Goal: Task Accomplishment & Management: Complete application form

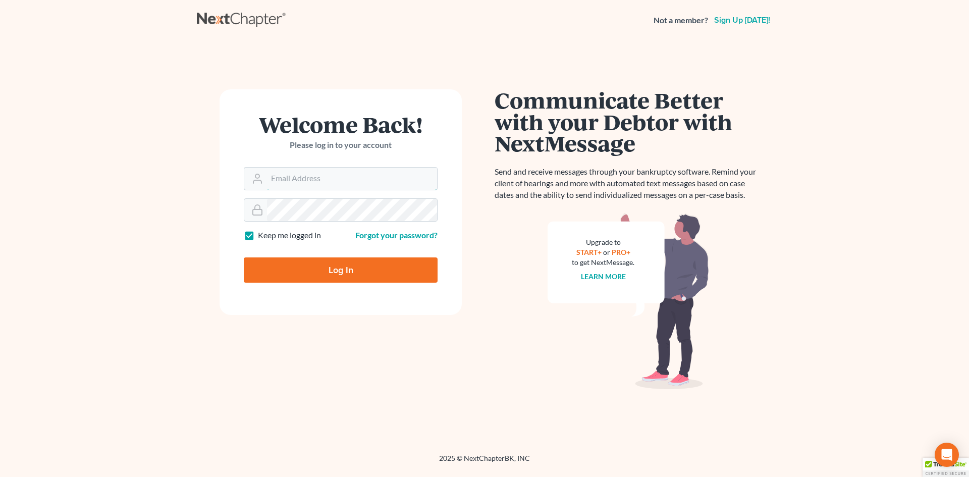
type input "[EMAIL_ADDRESS][DOMAIN_NAME]"
click at [339, 273] on input "Log In" at bounding box center [341, 270] width 194 height 25
type input "Thinking..."
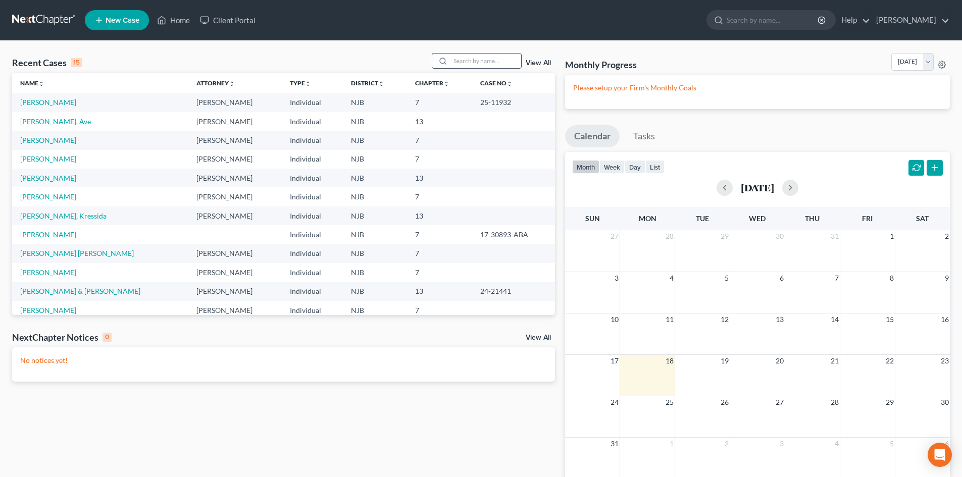
click at [467, 59] on input "search" at bounding box center [485, 61] width 71 height 15
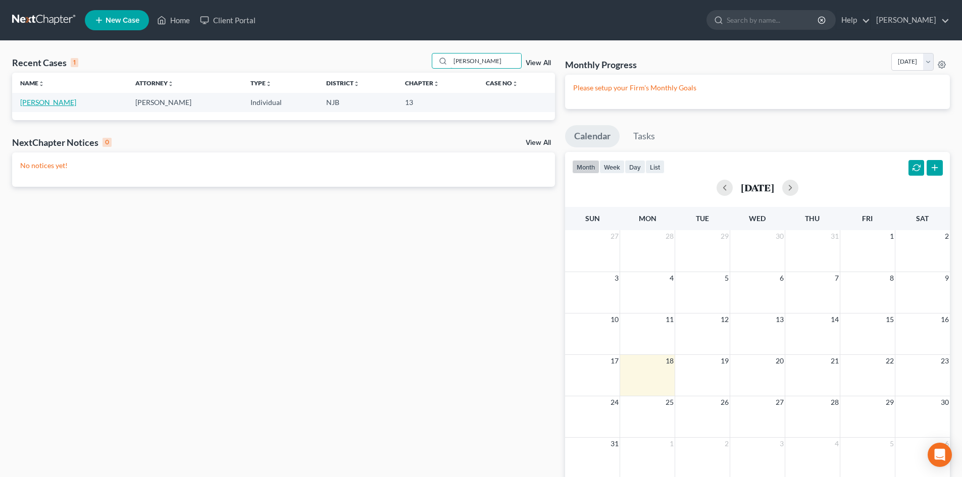
type input "[PERSON_NAME]"
click at [38, 98] on link "Bollerman, Ella" at bounding box center [48, 102] width 56 height 9
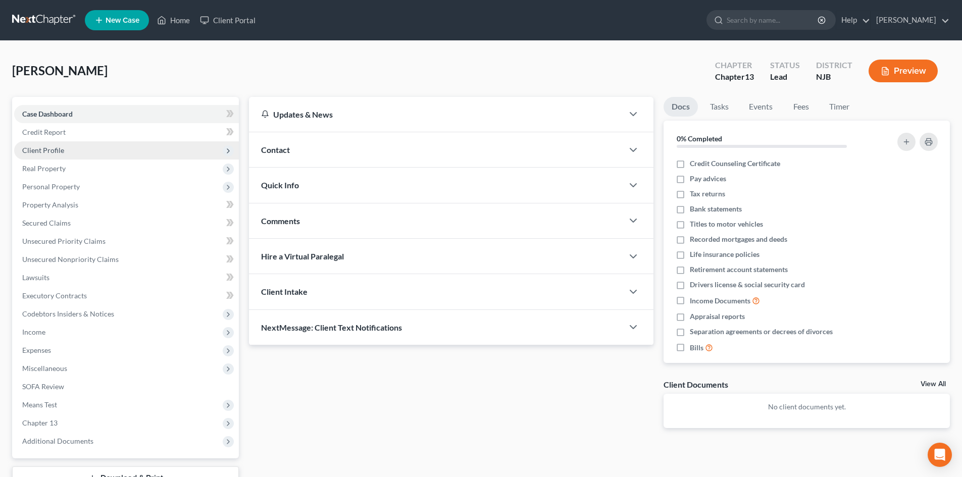
click at [54, 157] on span "Client Profile" at bounding box center [126, 150] width 225 height 18
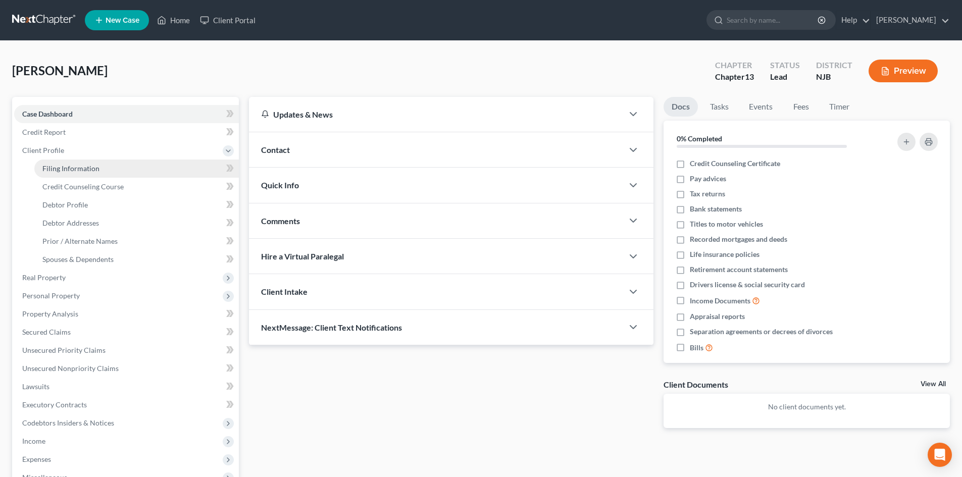
click at [62, 170] on span "Filing Information" at bounding box center [70, 168] width 57 height 9
select select "1"
select select "0"
select select "3"
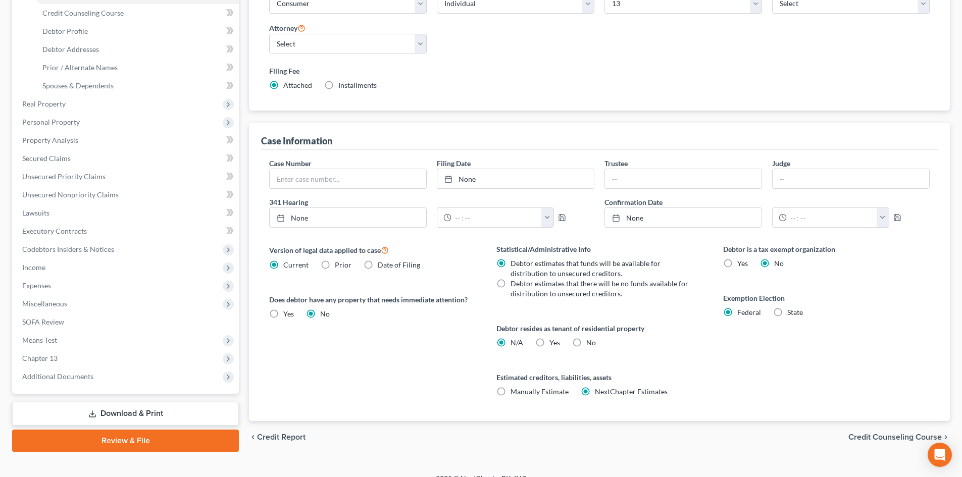
scroll to position [188, 0]
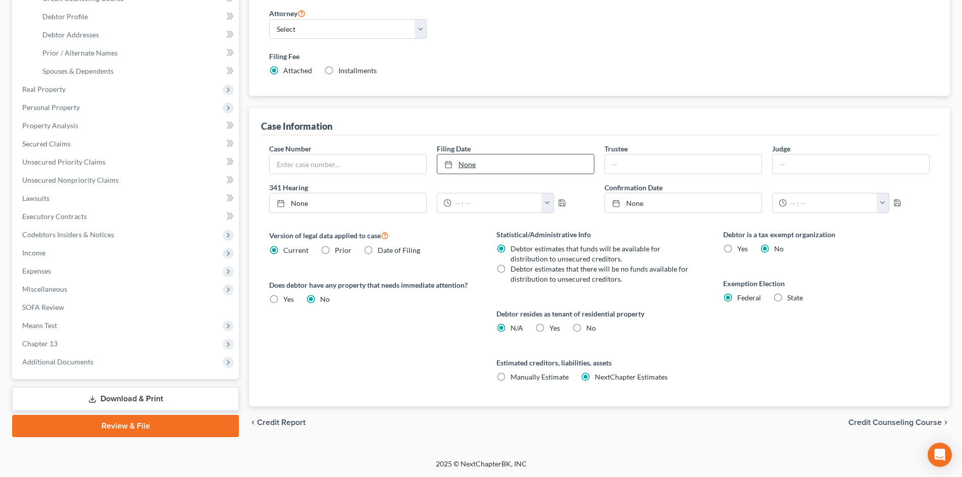
click at [460, 156] on link "None" at bounding box center [515, 164] width 157 height 19
type input "8/18/2025"
click at [630, 167] on input "text" at bounding box center [683, 164] width 157 height 19
type input "Andrew B. Finberg"
click at [908, 421] on span "Credit Counseling Course" at bounding box center [894, 423] width 93 height 8
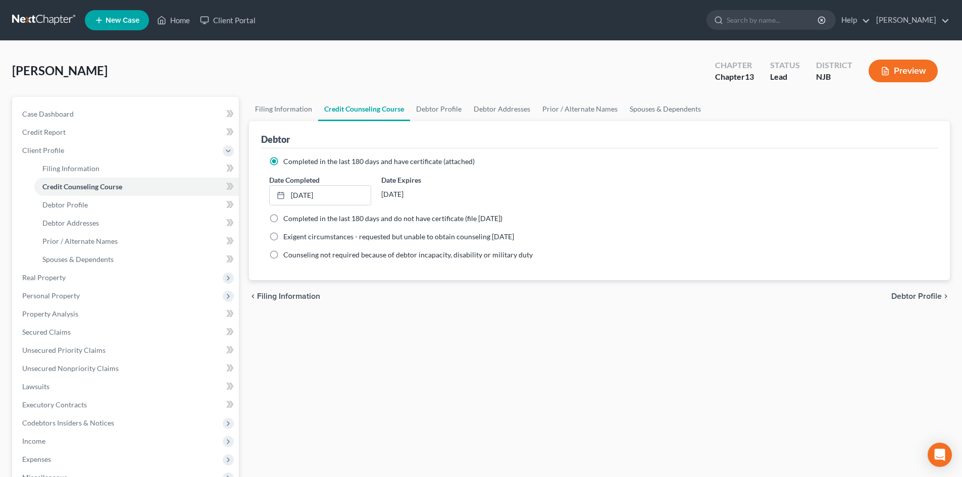
click at [903, 300] on span "Debtor Profile" at bounding box center [916, 296] width 50 height 8
select select "4"
select select "0"
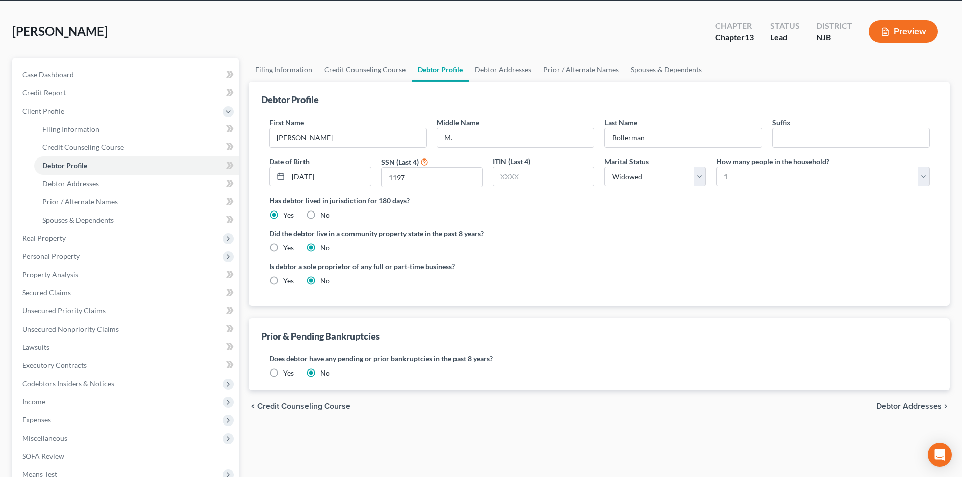
scroll to position [50, 0]
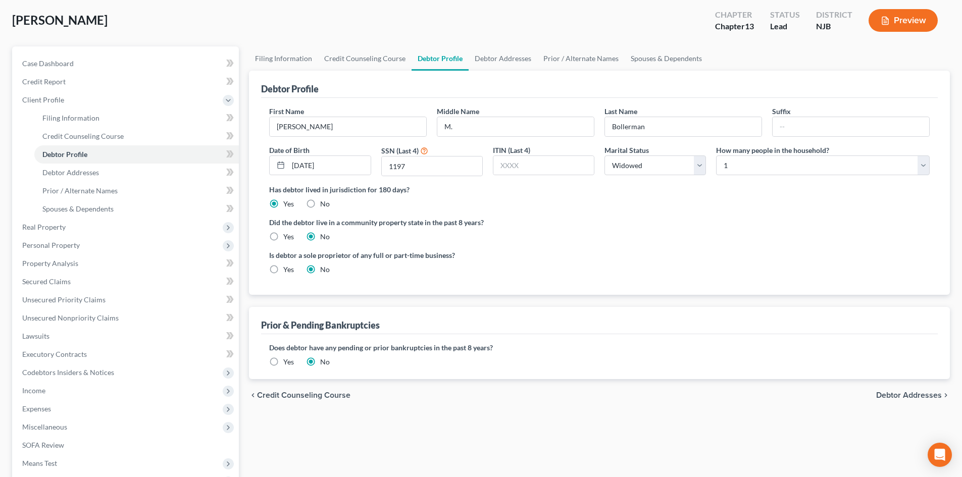
click at [916, 395] on span "Debtor Addresses" at bounding box center [909, 395] width 66 height 8
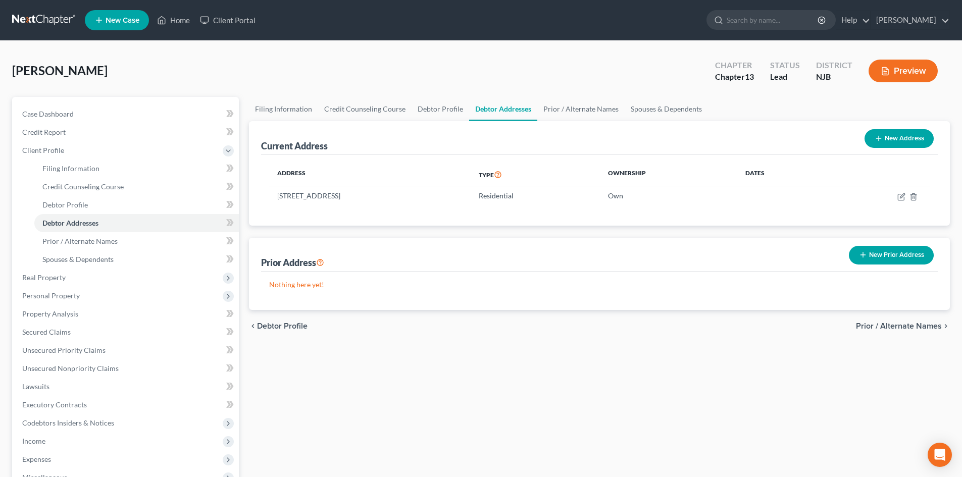
click at [899, 326] on span "Prior / Alternate Names" at bounding box center [899, 326] width 86 height 8
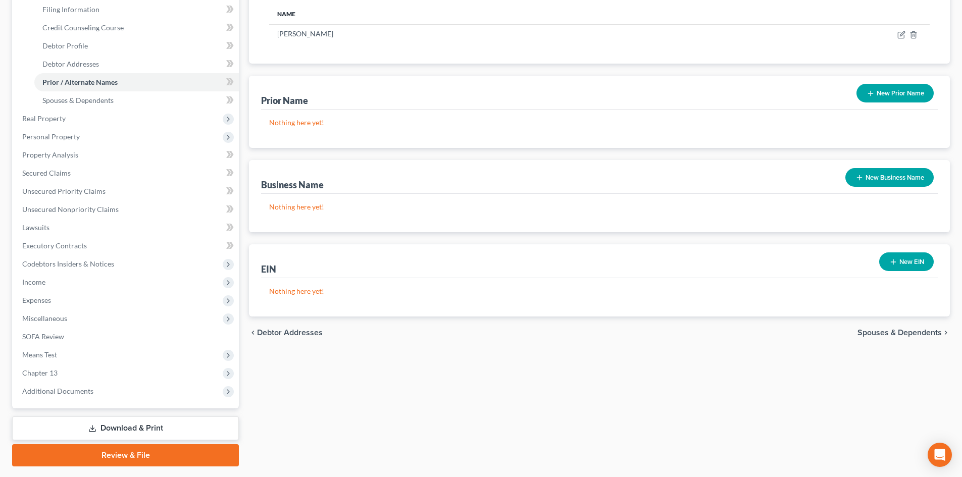
scroll to position [187, 0]
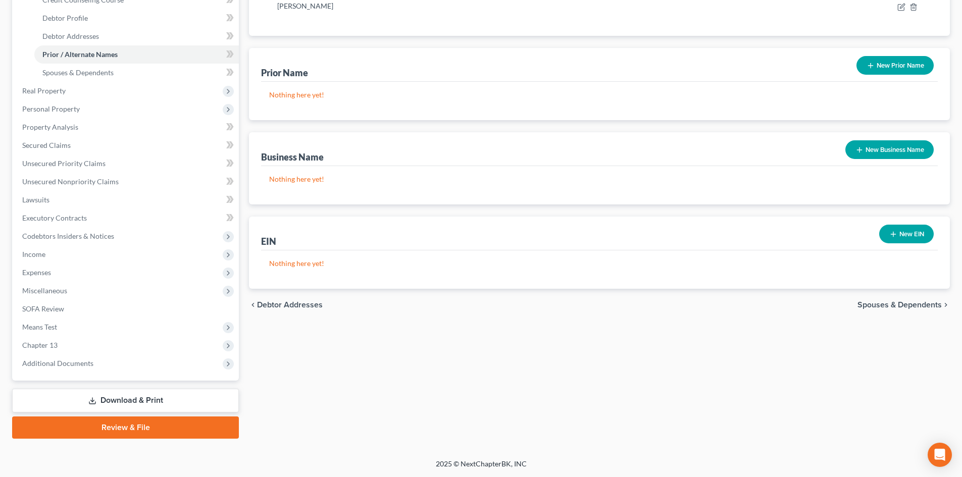
click at [916, 302] on span "Spouses & Dependents" at bounding box center [899, 305] width 84 height 8
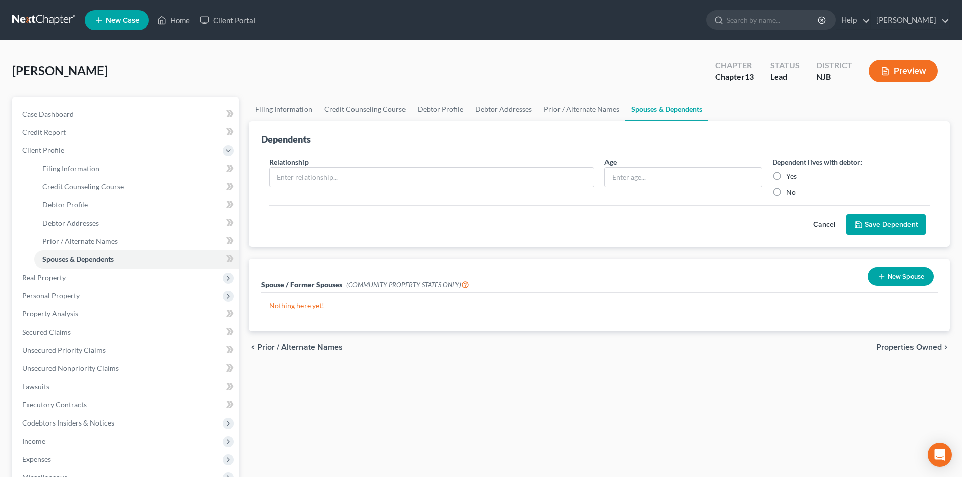
click at [913, 345] on span "Properties Owned" at bounding box center [909, 347] width 66 height 8
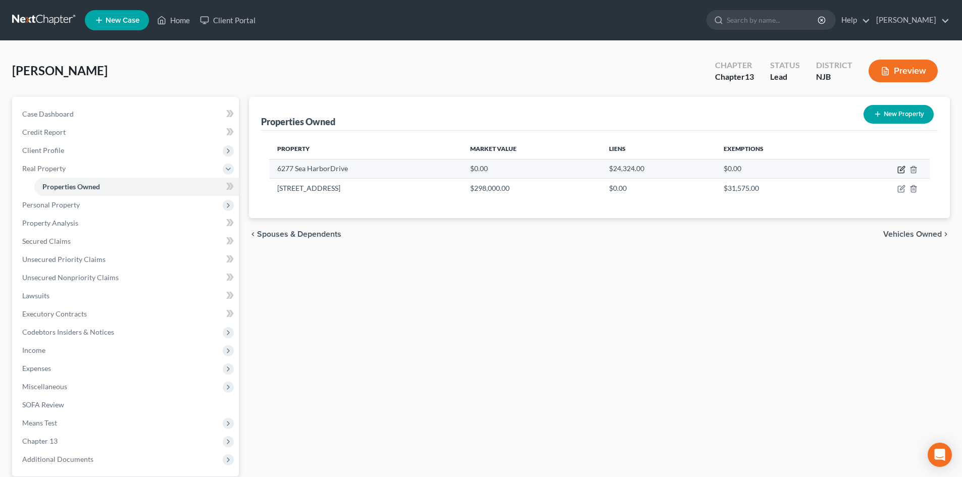
click at [899, 169] on icon "button" at bounding box center [901, 170] width 8 height 8
select select "9"
select select "47"
select select "0"
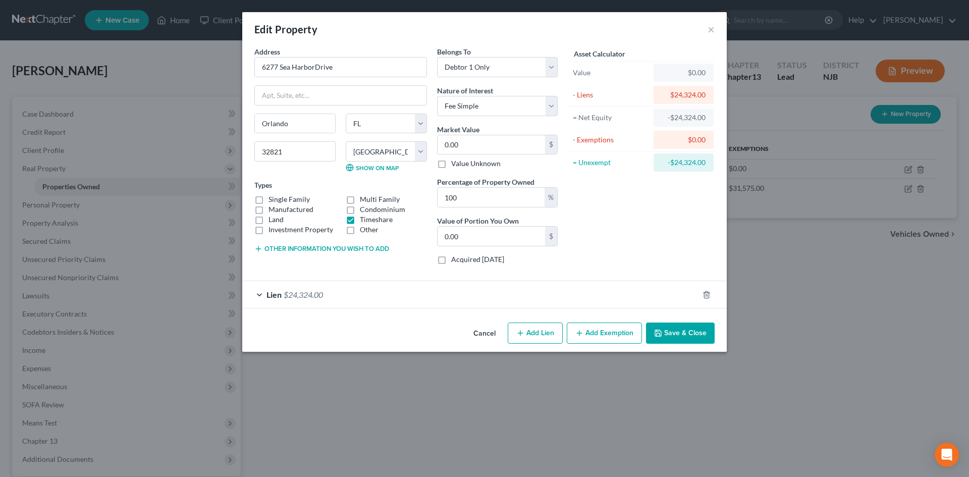
click at [276, 295] on span "Lien" at bounding box center [274, 295] width 15 height 10
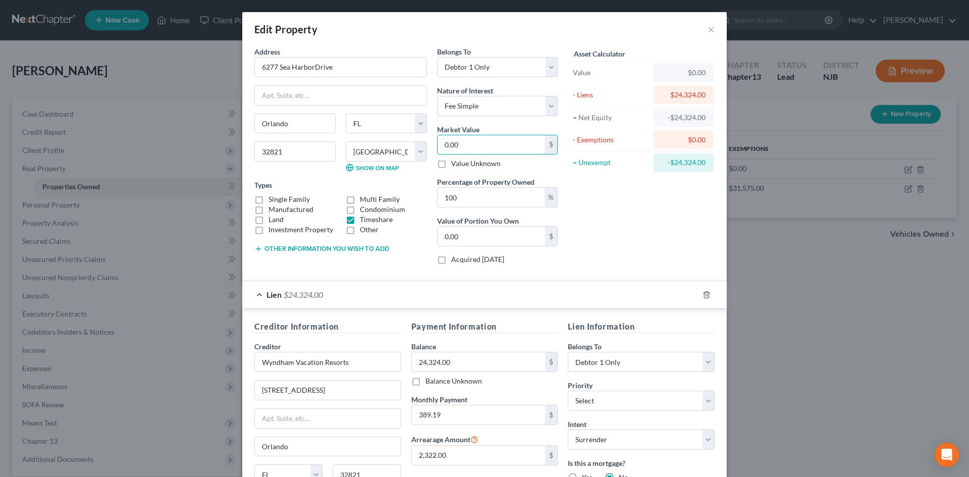
type input "2"
type input "2.00"
type input "24"
type input "24.00"
type input "243"
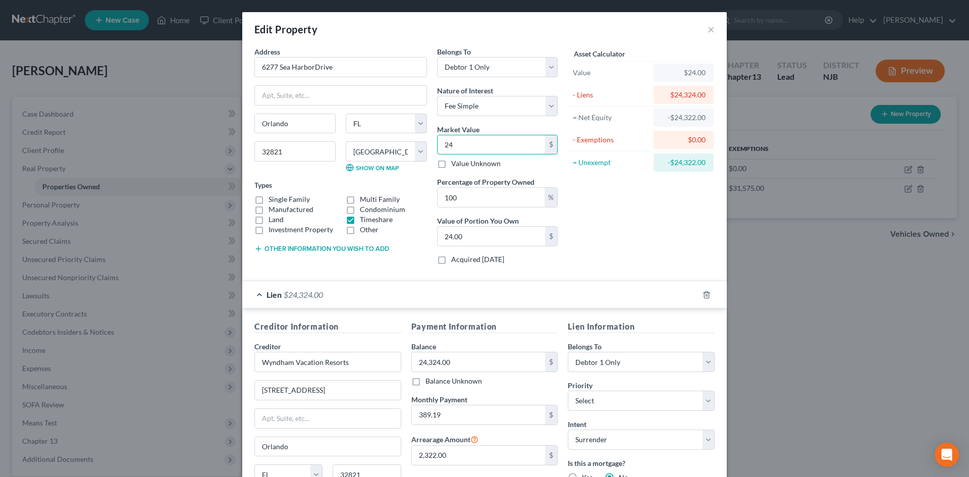
type input "243.00"
type input "2432"
type input "2,432.00"
type input "2,4324"
type input "24,324.00"
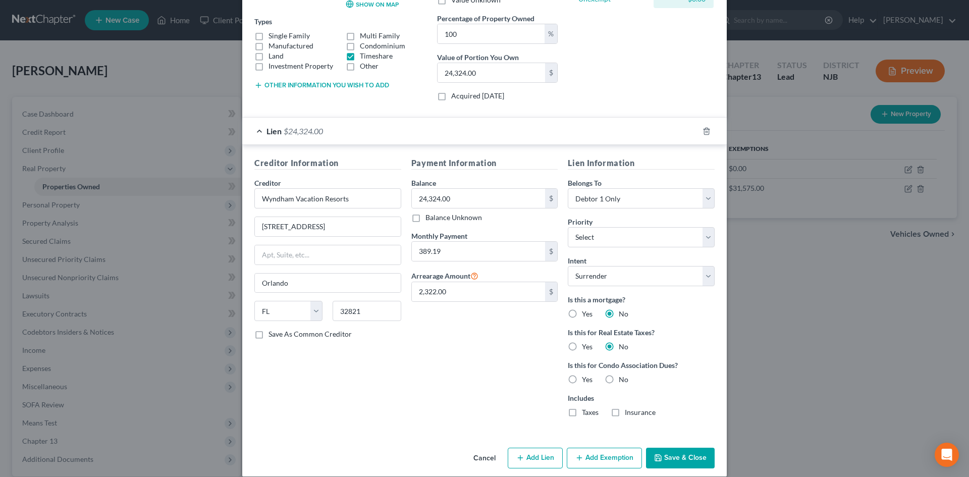
scroll to position [175, 0]
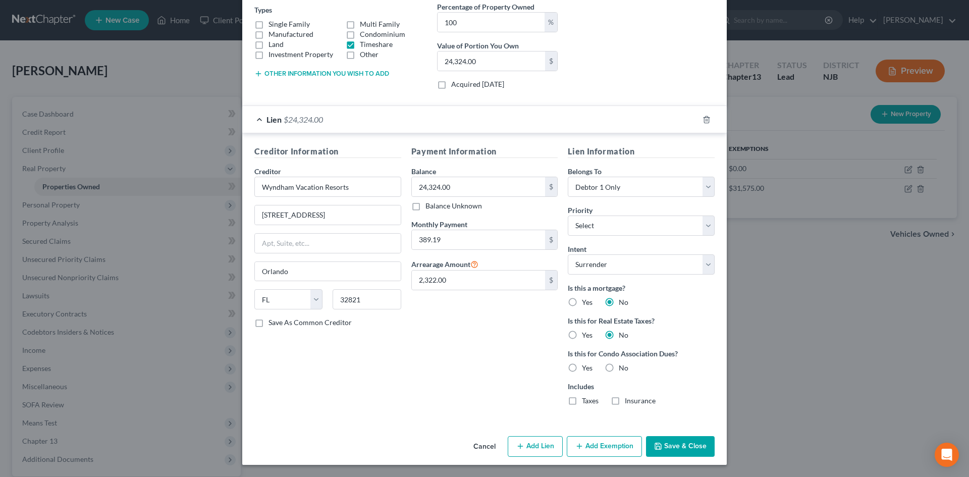
type input "24,324.00"
click at [582, 300] on label "Yes" at bounding box center [587, 302] width 11 height 10
click at [586, 300] on input "Yes" at bounding box center [589, 300] width 7 height 7
radio input "true"
radio input "false"
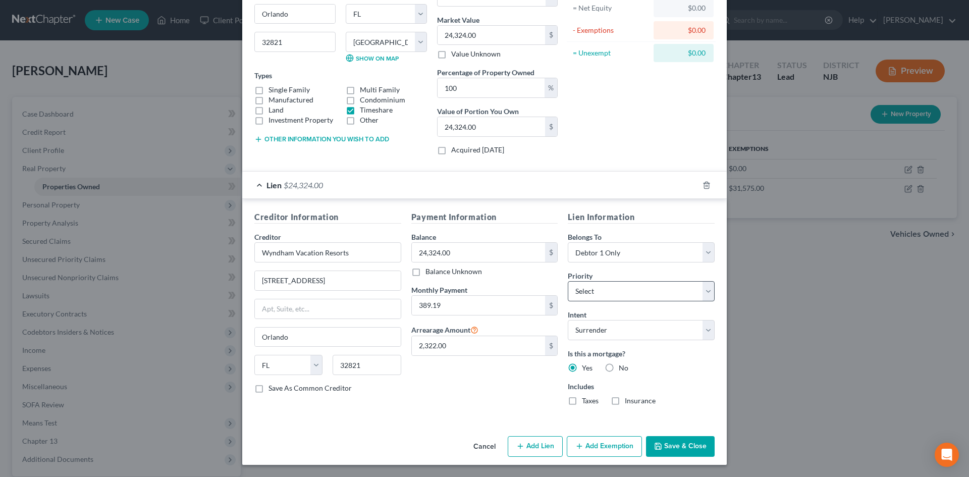
scroll to position [110, 0]
click at [671, 443] on button "Save & Close" at bounding box center [680, 446] width 69 height 21
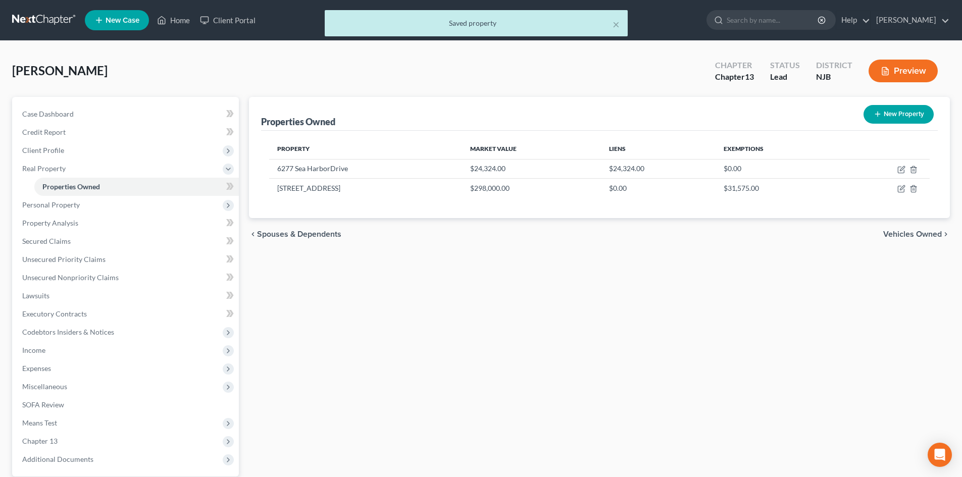
click at [900, 237] on span "Vehicles Owned" at bounding box center [912, 234] width 59 height 8
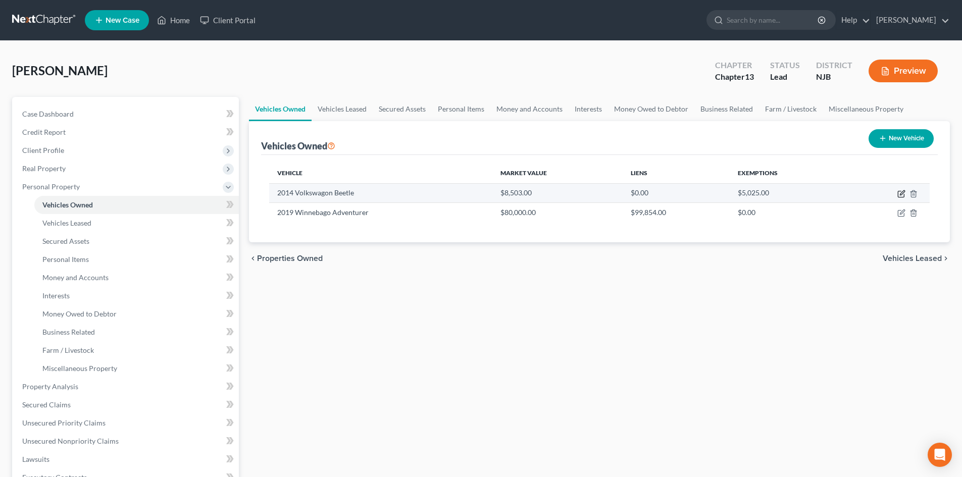
click at [901, 193] on icon "button" at bounding box center [902, 192] width 5 height 5
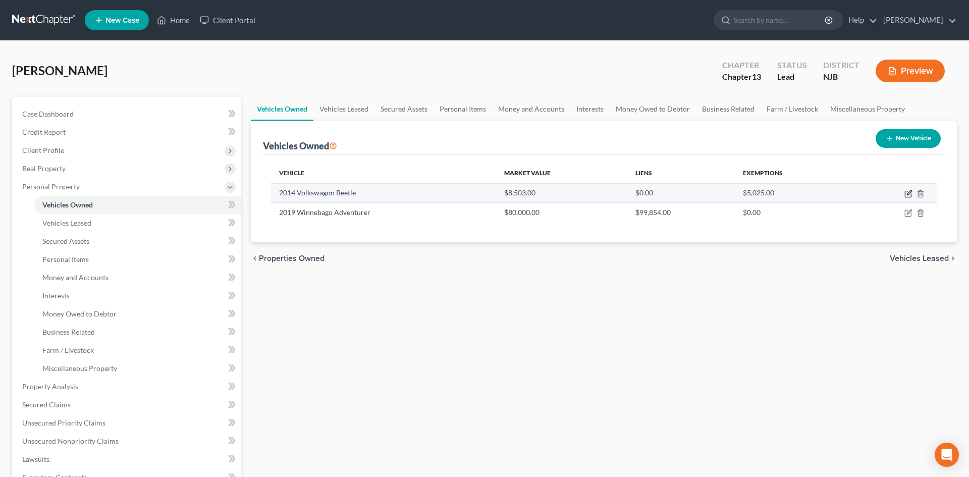
select select "0"
select select "12"
select select "3"
select select "0"
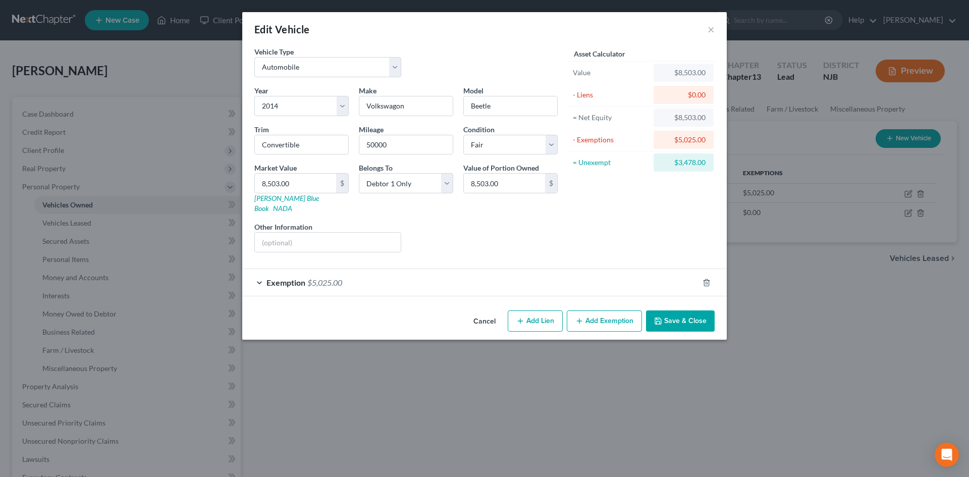
click at [267, 278] on span "Exemption" at bounding box center [286, 283] width 39 height 10
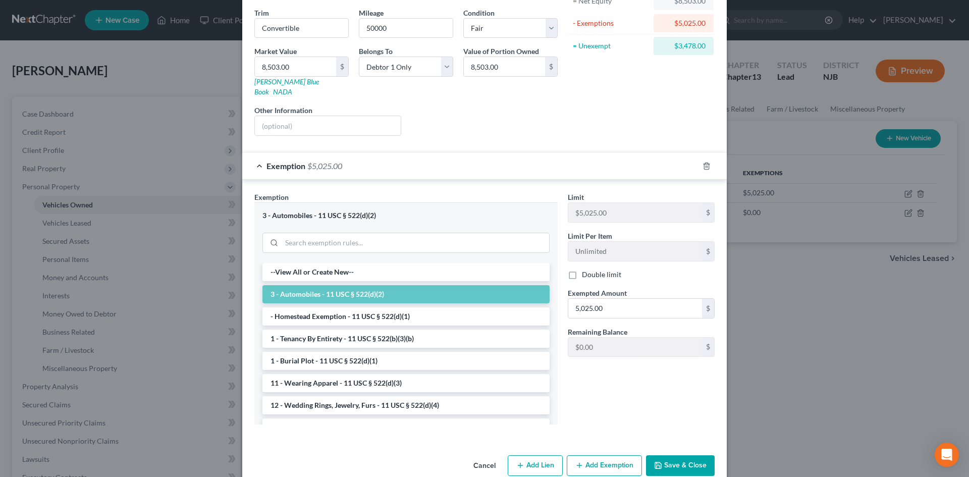
scroll to position [126, 0]
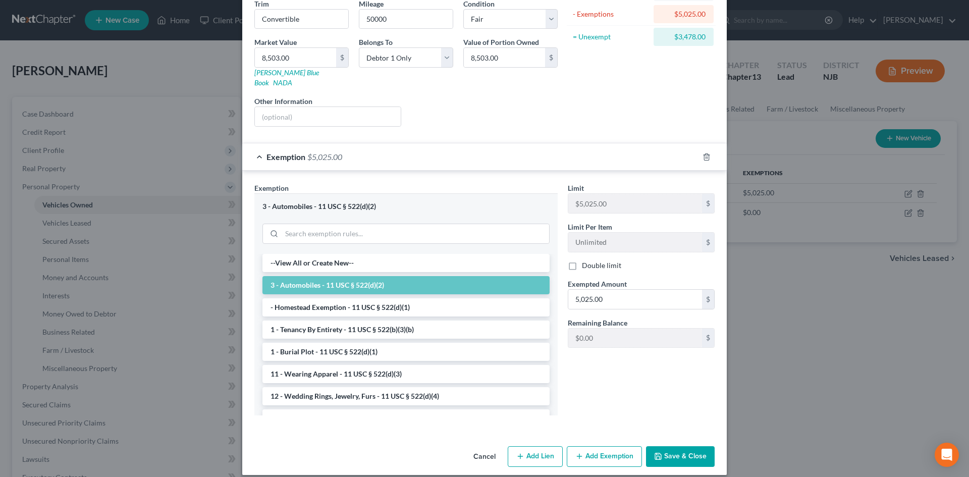
click at [680, 446] on button "Save & Close" at bounding box center [680, 456] width 69 height 21
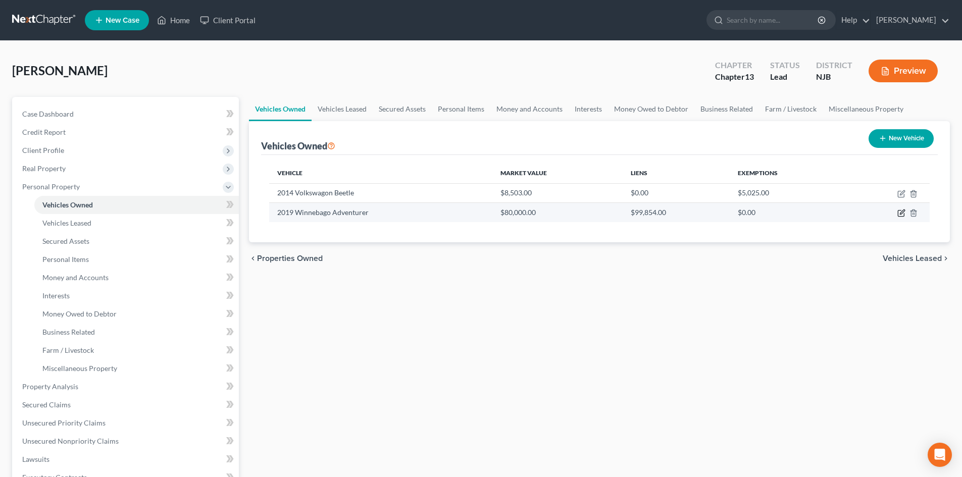
click at [900, 214] on icon "button" at bounding box center [901, 213] width 8 height 8
select select "0"
select select "7"
select select "3"
select select "0"
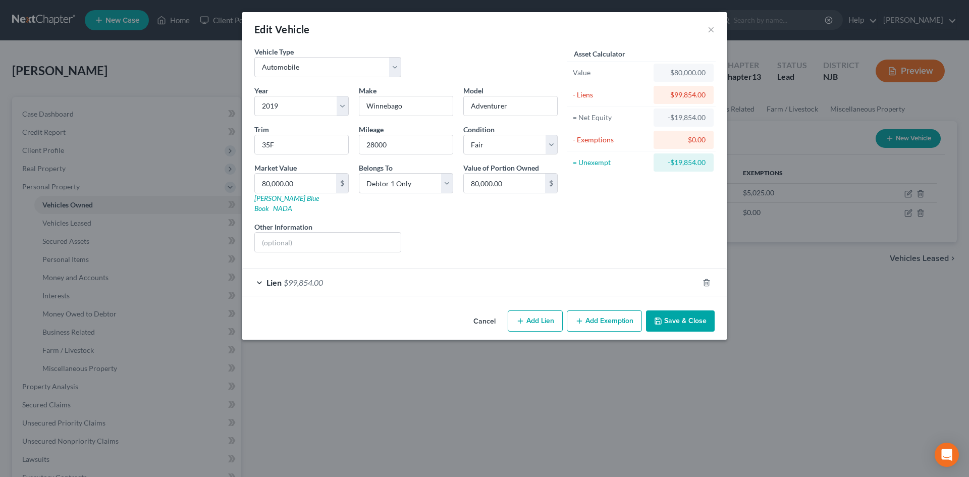
click at [268, 278] on span "Lien" at bounding box center [274, 283] width 15 height 10
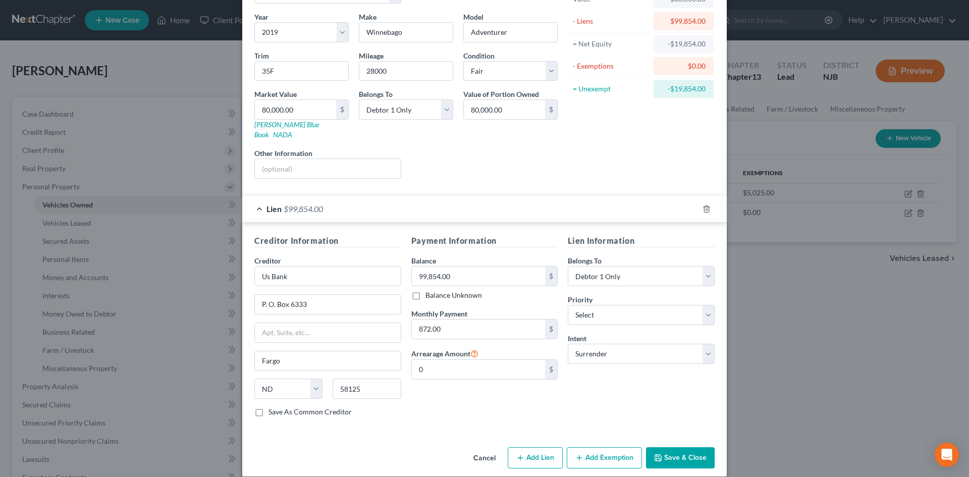
scroll to position [75, 0]
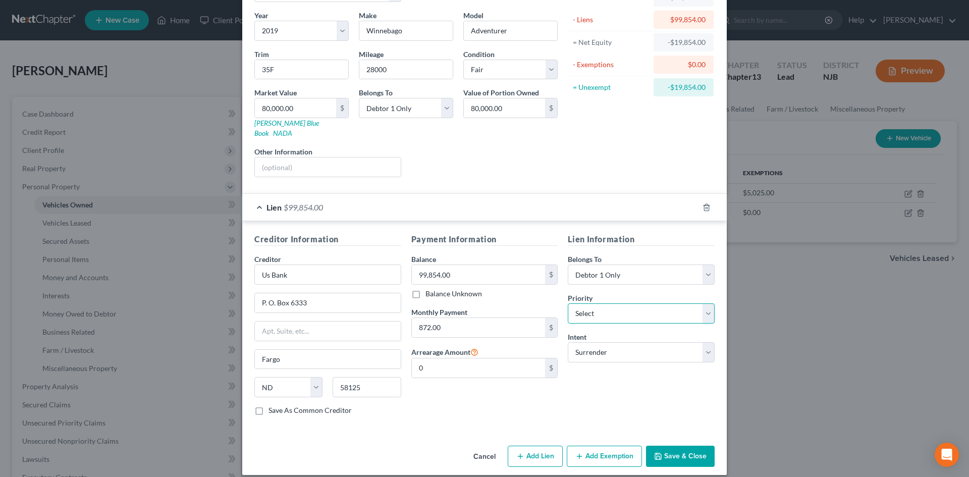
click at [637, 304] on select "Select 1st 2nd 3rd 4th 5th 6th 7th 8th 9th 10th 11th 12th 13th 14th 15th 16th 1…" at bounding box center [641, 313] width 147 height 20
select select "0"
click at [568, 303] on select "Select 1st 2nd 3rd 4th 5th 6th 7th 8th 9th 10th 11th 12th 13th 14th 15th 16th 1…" at bounding box center [641, 313] width 147 height 20
click at [673, 342] on select "Select Surrender Redeem Reaffirm Avoid Other" at bounding box center [641, 352] width 147 height 20
select select "2"
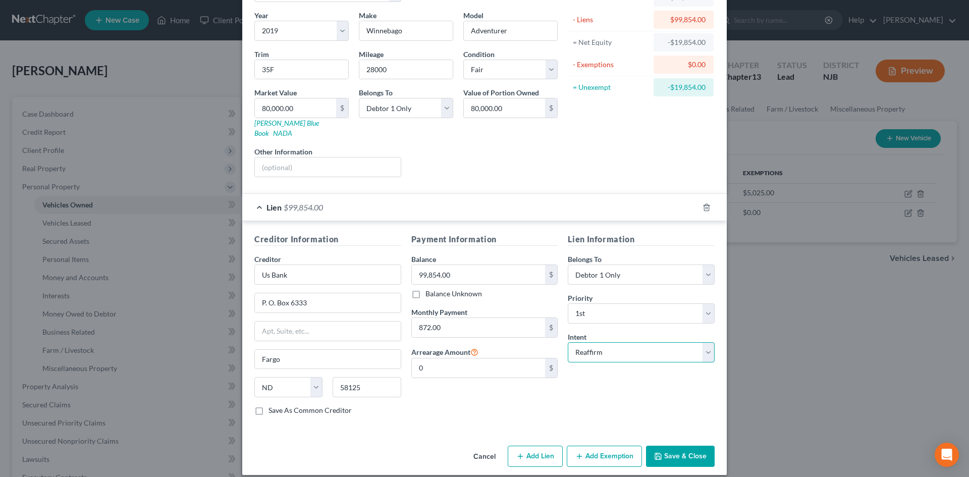
click at [568, 342] on select "Select Surrender Redeem Reaffirm Avoid Other" at bounding box center [641, 352] width 147 height 20
click at [699, 446] on button "Save & Close" at bounding box center [680, 456] width 69 height 21
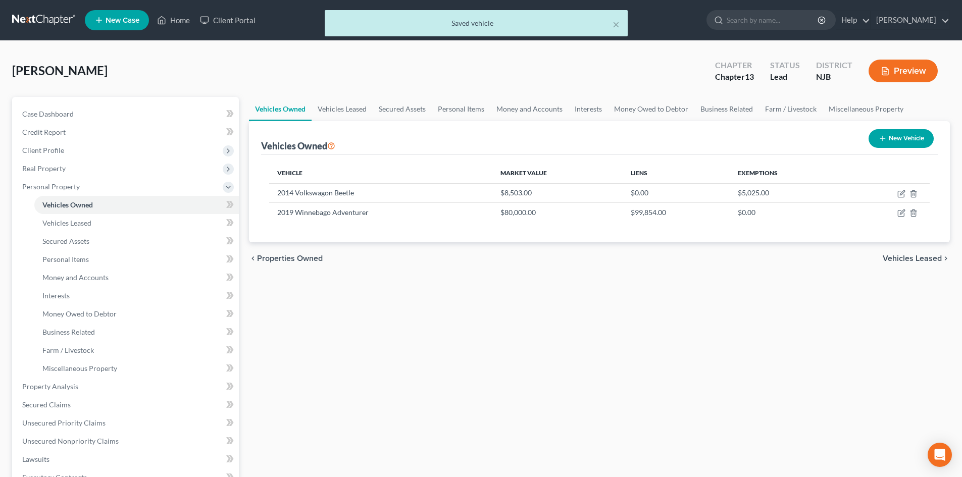
click at [927, 259] on span "Vehicles Leased" at bounding box center [912, 258] width 59 height 8
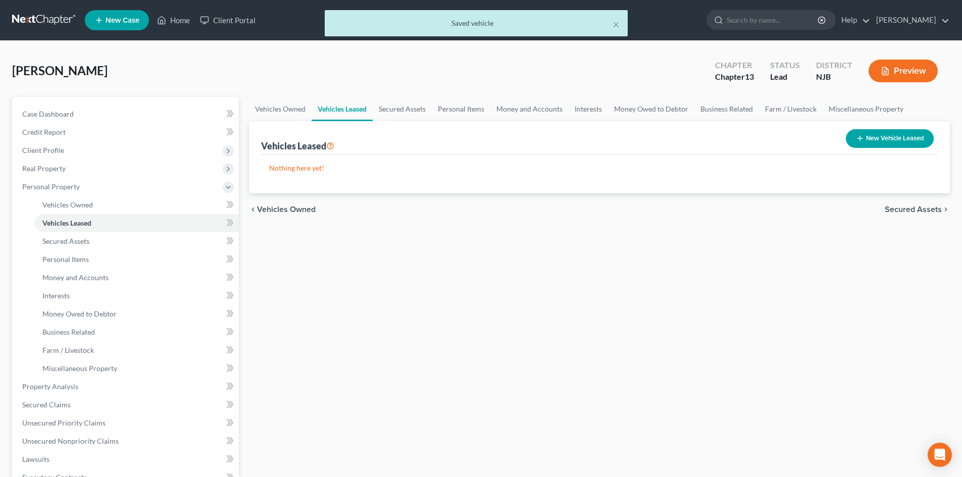
click at [918, 206] on span "Secured Assets" at bounding box center [913, 210] width 57 height 8
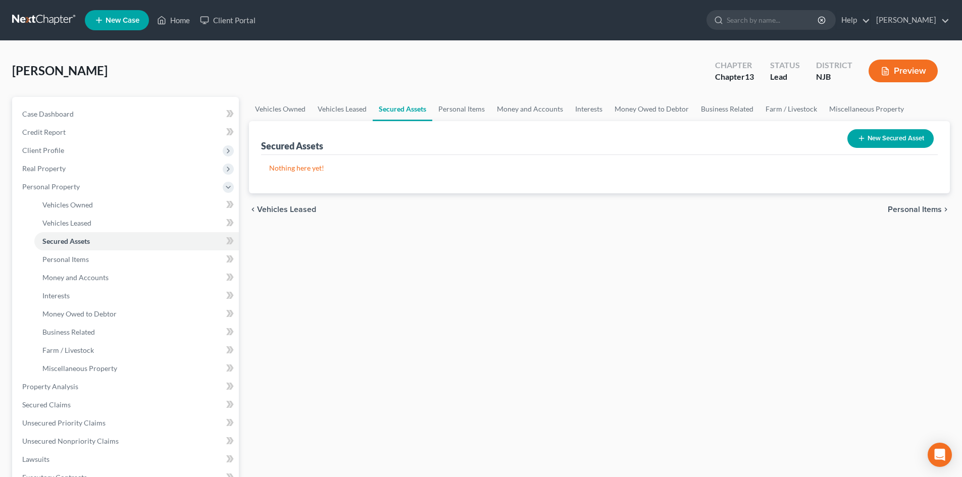
click at [918, 208] on span "Personal Items" at bounding box center [915, 210] width 54 height 8
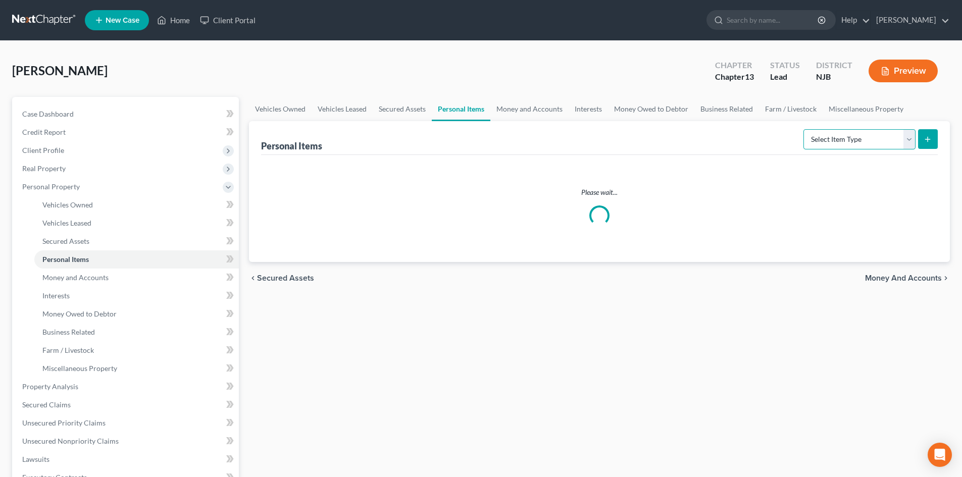
click at [906, 136] on select "Select Item Type Clothing Collectibles Of Value Electronics Firearms Household …" at bounding box center [859, 139] width 112 height 20
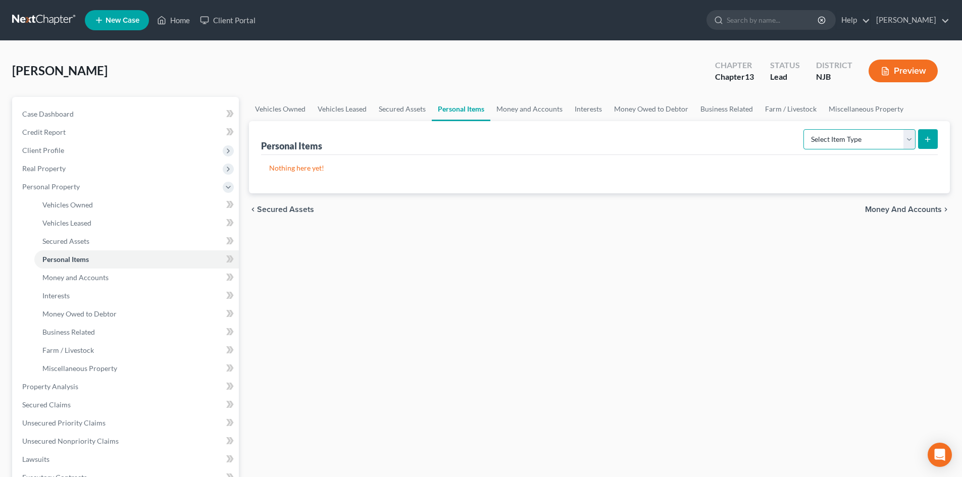
select select "clothing"
click at [804, 129] on select "Select Item Type Clothing Collectibles Of Value Electronics Firearms Household …" at bounding box center [859, 139] width 112 height 20
click at [929, 135] on icon "submit" at bounding box center [927, 139] width 8 height 8
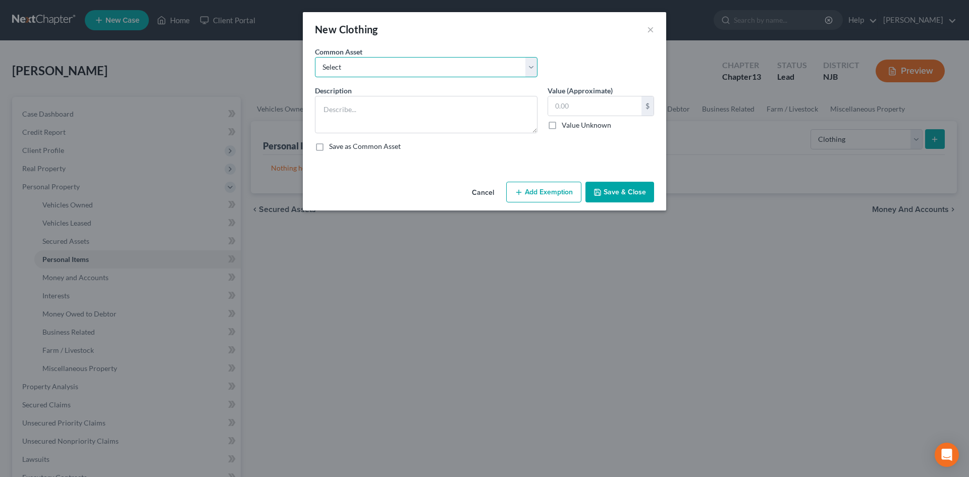
click at [337, 62] on select "Select Misc. articles of clothing" at bounding box center [426, 67] width 223 height 20
select select "0"
click at [315, 57] on select "Select Misc. articles of clothing" at bounding box center [426, 67] width 223 height 20
type textarea "Misc. articles of clothing"
click at [559, 106] on input "600.00" at bounding box center [594, 105] width 93 height 19
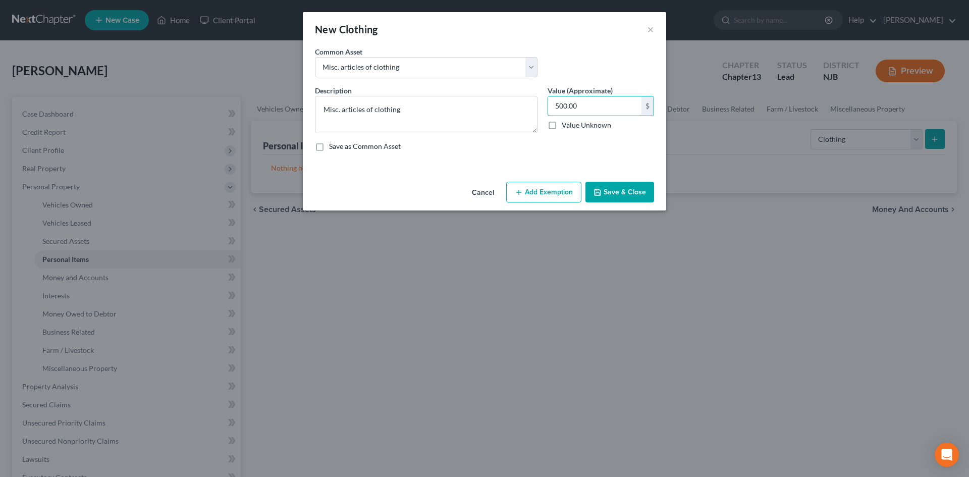
type input "500.00"
click at [543, 191] on button "Add Exemption" at bounding box center [543, 192] width 75 height 21
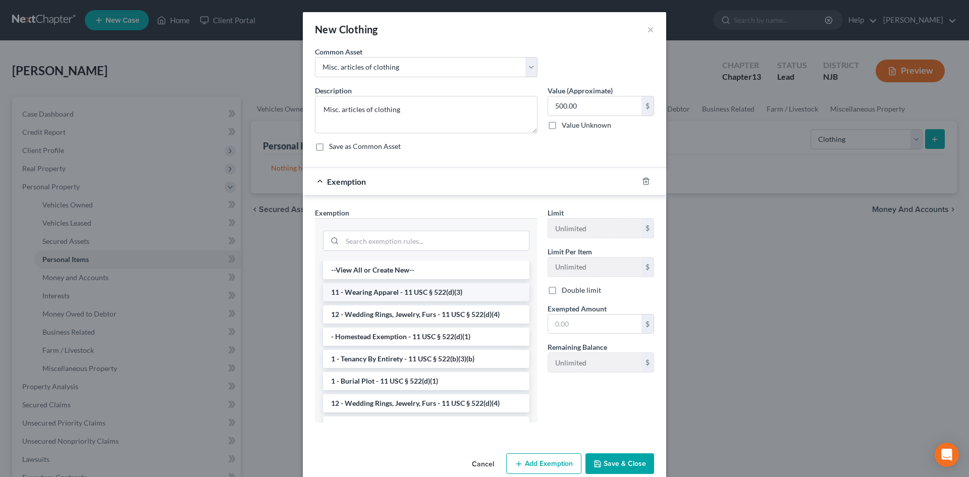
click at [444, 294] on li "11 - Wearing Apparel - 11 USC § 522(d)(3)" at bounding box center [426, 292] width 207 height 18
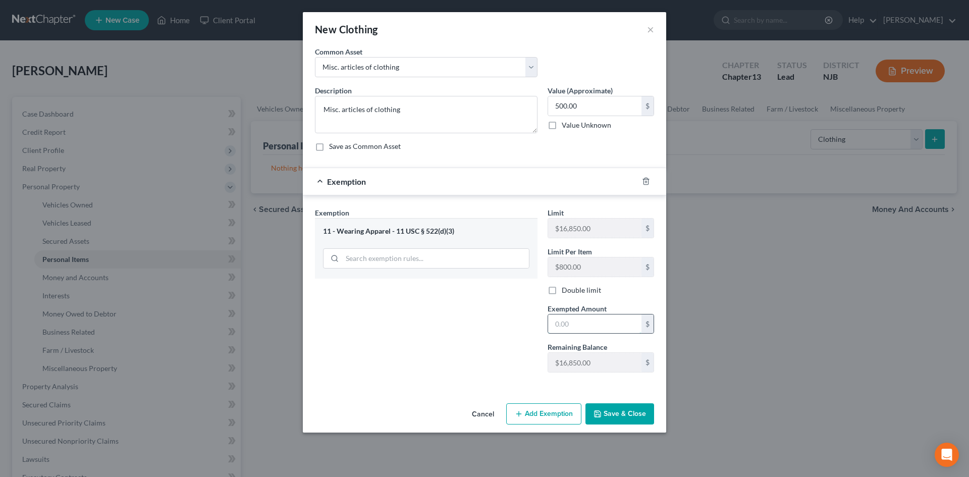
click at [585, 323] on input "text" at bounding box center [594, 324] width 93 height 19
type input "500.00"
click at [612, 404] on button "Save & Close" at bounding box center [620, 413] width 69 height 21
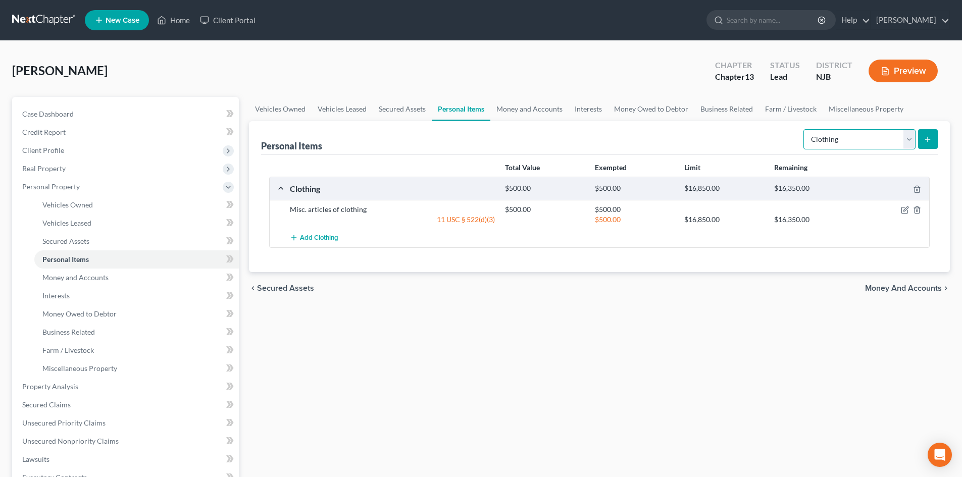
click at [907, 139] on select "Select Item Type Clothing Collectibles Of Value Electronics Firearms Household …" at bounding box center [859, 139] width 112 height 20
select select "electronics"
click at [804, 129] on select "Select Item Type Clothing Collectibles Of Value Electronics Firearms Household …" at bounding box center [859, 139] width 112 height 20
click at [927, 137] on icon "submit" at bounding box center [927, 139] width 8 height 8
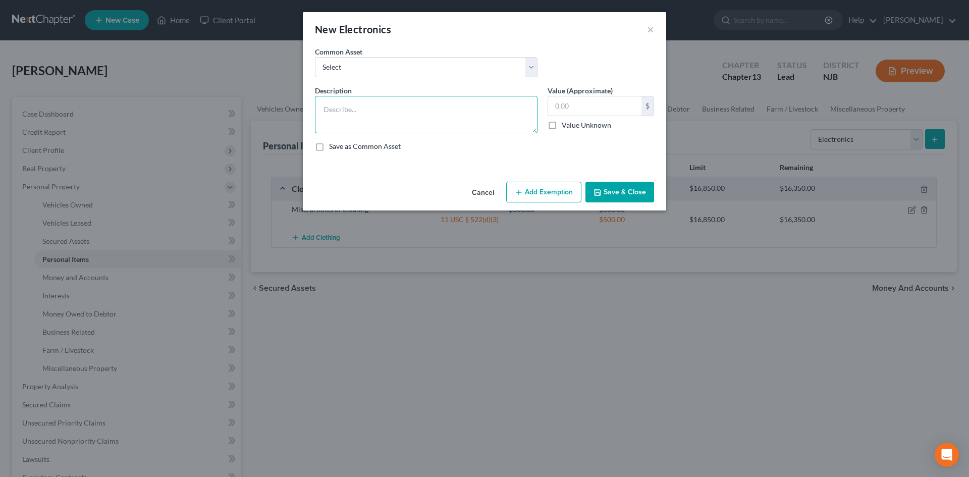
click at [379, 116] on textarea at bounding box center [426, 114] width 223 height 37
type textarea "3 TV's and 1 cell phone"
type input "1,000.00"
click at [537, 186] on button "Add Exemption" at bounding box center [543, 192] width 75 height 21
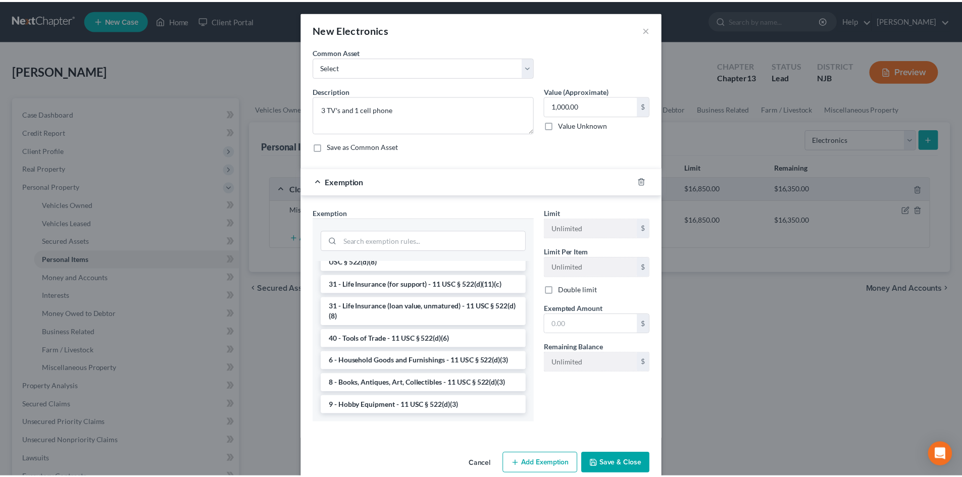
scroll to position [812, 0]
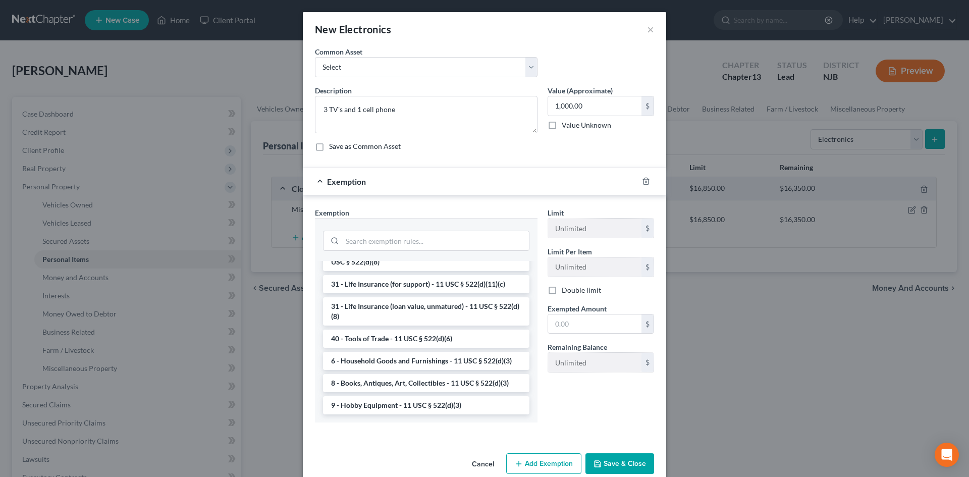
click at [424, 366] on li "6 - Household Goods and Furnishings - 11 USC § 522(d)(3)" at bounding box center [426, 361] width 207 height 18
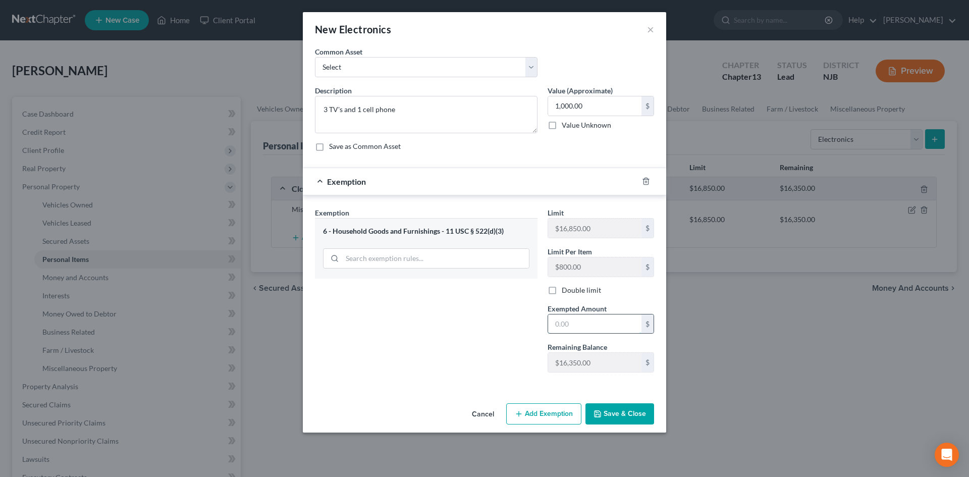
click at [592, 320] on input "text" at bounding box center [594, 324] width 93 height 19
type input "1,000.00"
click at [629, 424] on button "Save & Close" at bounding box center [620, 413] width 69 height 21
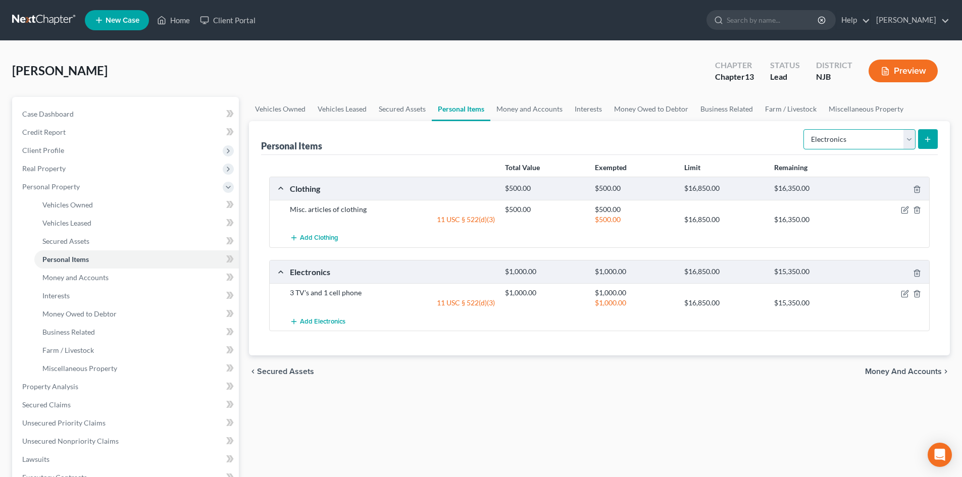
click at [908, 137] on select "Select Item Type Clothing Collectibles Of Value Electronics Firearms Household …" at bounding box center [859, 139] width 112 height 20
select select "household_goods"
click at [804, 129] on select "Select Item Type Clothing Collectibles Of Value Electronics Firearms Household …" at bounding box center [859, 139] width 112 height 20
click at [929, 138] on icon "submit" at bounding box center [927, 139] width 8 height 8
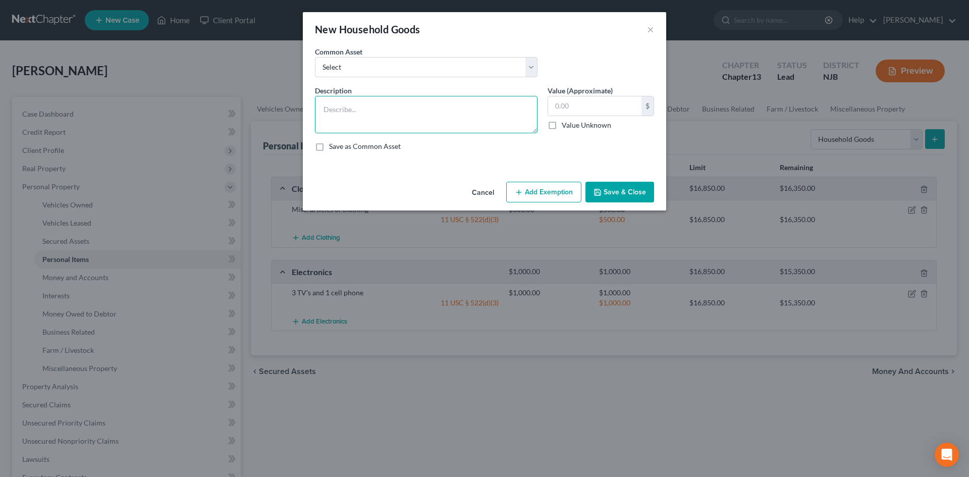
click at [351, 112] on textarea at bounding box center [426, 114] width 223 height 37
click at [531, 67] on select "Select Misc. household goods and furnishings. Misc. household goods and furnish…" at bounding box center [426, 67] width 223 height 20
select select "0"
click at [315, 57] on select "Select Misc. household goods and furnishings. Misc. household goods and furnish…" at bounding box center [426, 67] width 223 height 20
type textarea "Misc. household goods and furnishings."
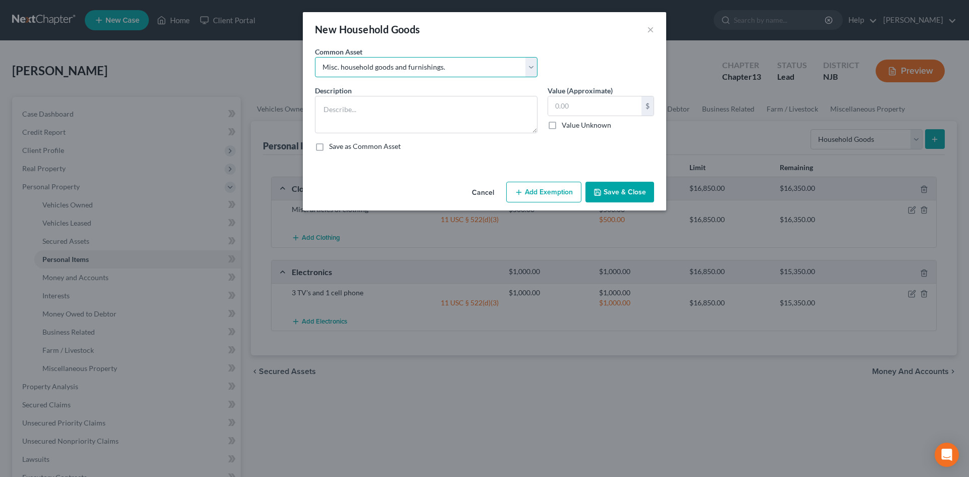
type input "200.00"
select select
click at [534, 67] on select "Select Misc. household goods and furnishings. Misc. household goods and furnish…" at bounding box center [426, 67] width 223 height 20
select select "0"
click at [315, 57] on select "Select Misc. household goods and furnishings. Misc. household goods and furnish…" at bounding box center [426, 67] width 223 height 20
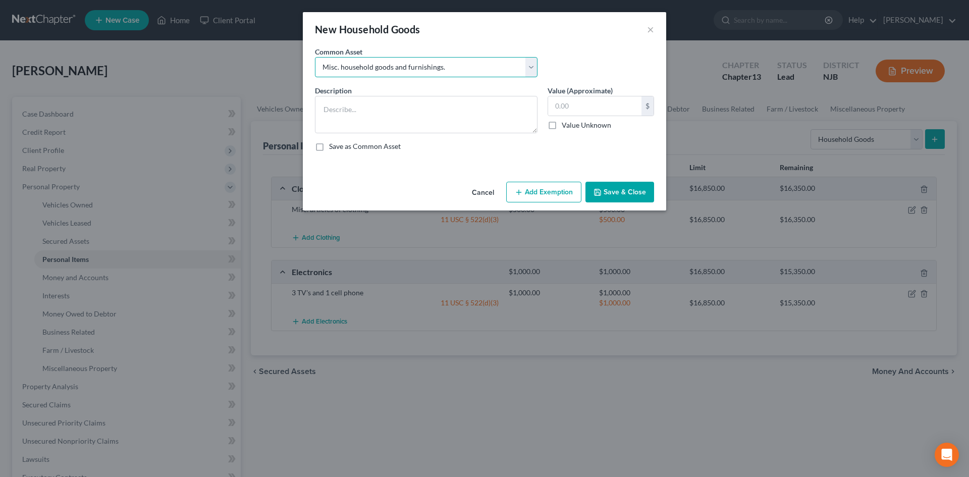
type textarea "Misc. household goods and furnishings."
click at [559, 107] on input "200.00" at bounding box center [594, 105] width 93 height 19
type input "3,000.00"
click at [530, 191] on button "Add Exemption" at bounding box center [543, 192] width 75 height 21
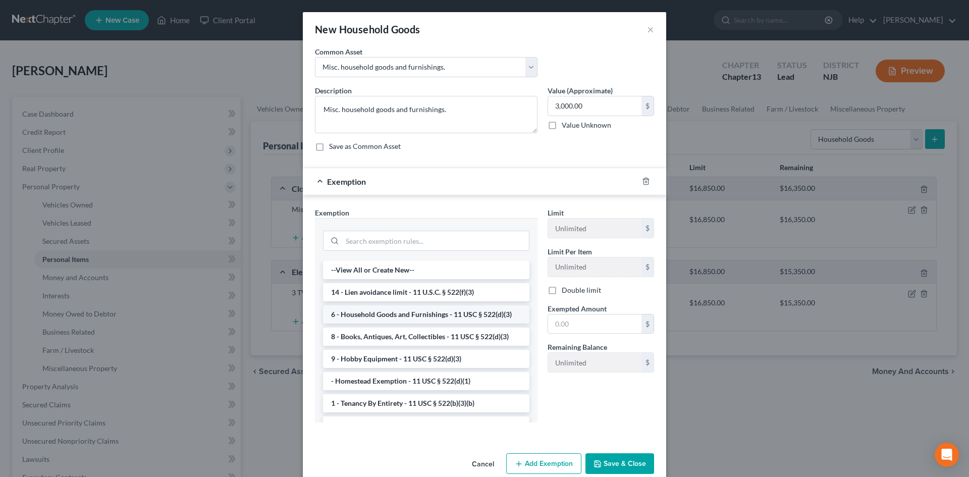
click at [371, 319] on li "6 - Household Goods and Furnishings - 11 USC § 522(d)(3)" at bounding box center [426, 314] width 207 height 18
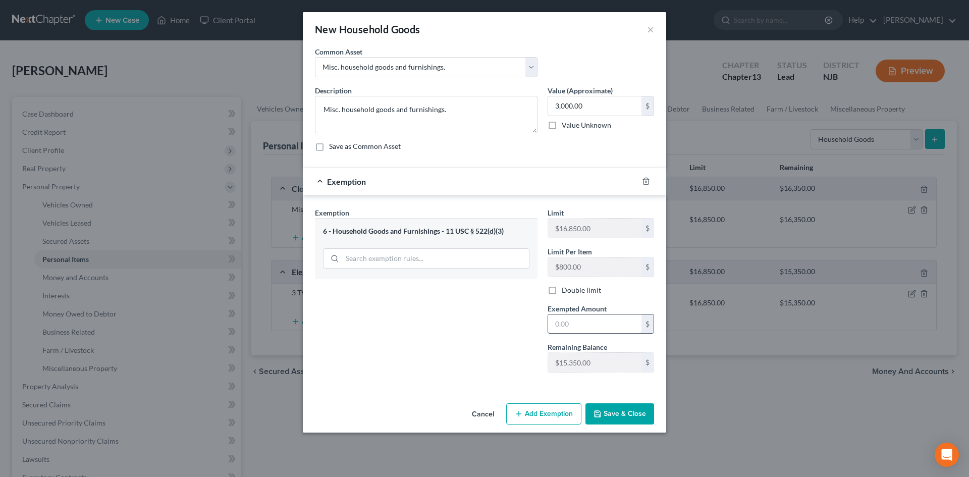
click at [598, 321] on input "text" at bounding box center [594, 324] width 93 height 19
type input "3,000.00"
click at [615, 418] on button "Save & Close" at bounding box center [620, 413] width 69 height 21
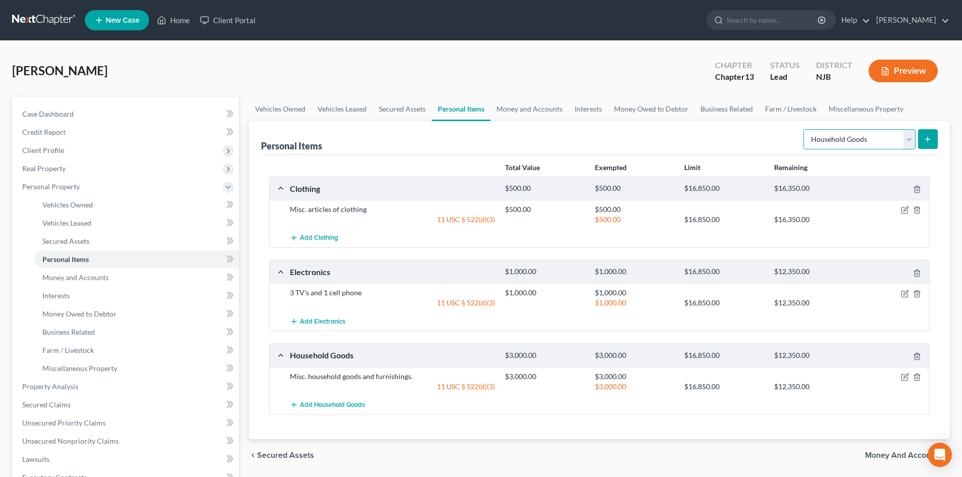
click at [907, 140] on select "Select Item Type Clothing Collectibles Of Value Electronics Firearms Household …" at bounding box center [859, 139] width 112 height 20
select select "jewelry"
click at [804, 129] on select "Select Item Type Clothing Collectibles Of Value Electronics Firearms Household …" at bounding box center [859, 139] width 112 height 20
click at [910, 139] on select "Select Item Type Clothing Collectibles Of Value Electronics Firearms Household …" at bounding box center [859, 139] width 112 height 20
click at [804, 129] on select "Select Item Type Clothing Collectibles Of Value Electronics Firearms Household …" at bounding box center [859, 139] width 112 height 20
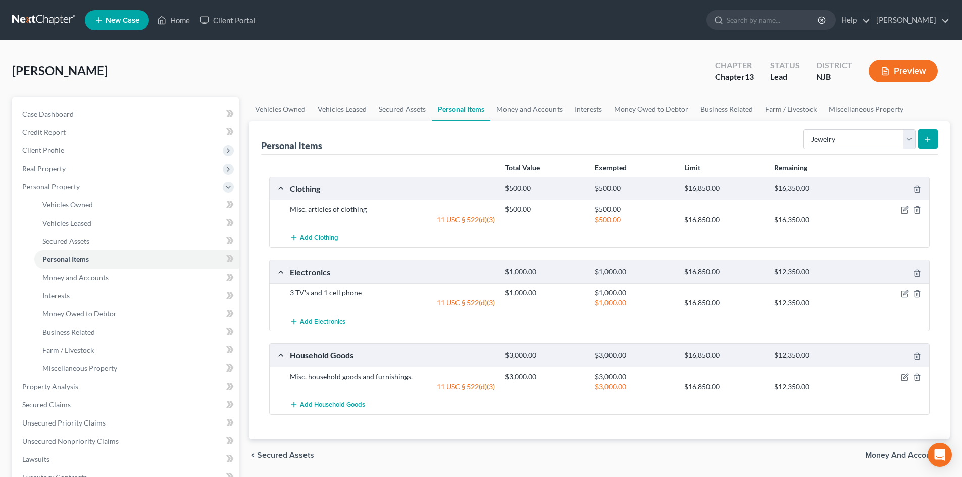
click at [932, 140] on button "submit" at bounding box center [928, 139] width 20 height 20
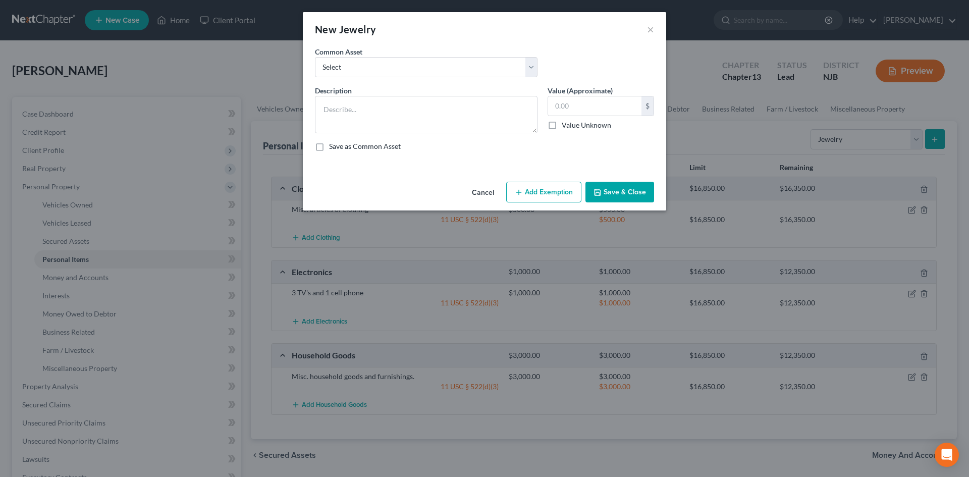
click at [389, 53] on div "Common Asset Select Misc. costume jewelry Misc. costume Jewelry 1 watch 1 Faux …" at bounding box center [426, 61] width 233 height 31
click at [390, 66] on select "Select Misc. costume jewelry Misc. costume Jewelry 1 watch 1 Faux Gold Necklace" at bounding box center [426, 67] width 223 height 20
click at [476, 38] on div "New Jewelry ×" at bounding box center [485, 29] width 364 height 34
click at [424, 116] on textarea at bounding box center [426, 114] width 223 height 37
type textarea "1 wedding ring and misc. costume jewelry"
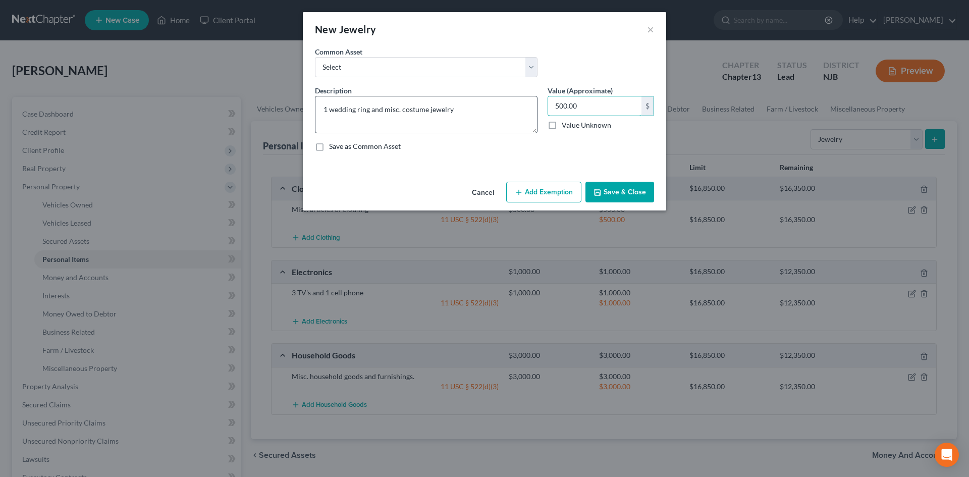
type input "500.00"
click at [531, 186] on button "Add Exemption" at bounding box center [543, 192] width 75 height 21
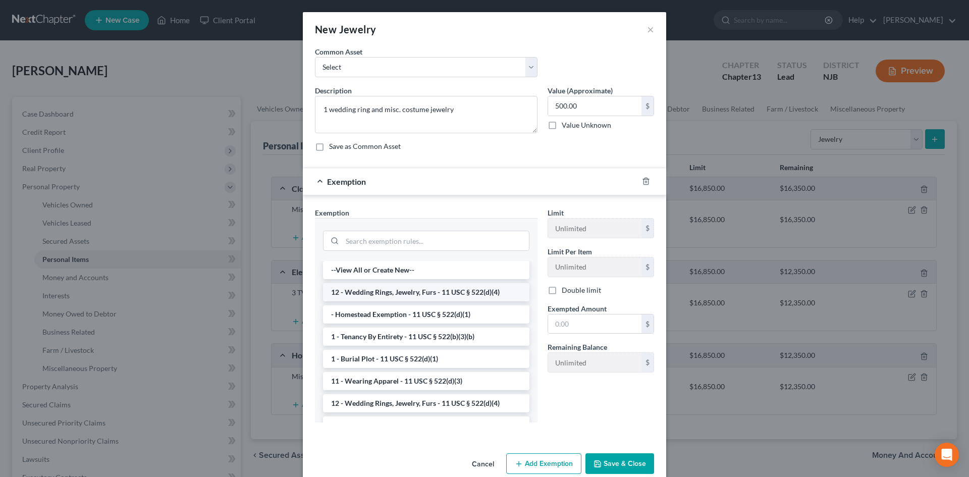
click at [420, 293] on li "12 - Wedding Rings, Jewelry, Furs - 11 USC § 522(d)(4)" at bounding box center [426, 292] width 207 height 18
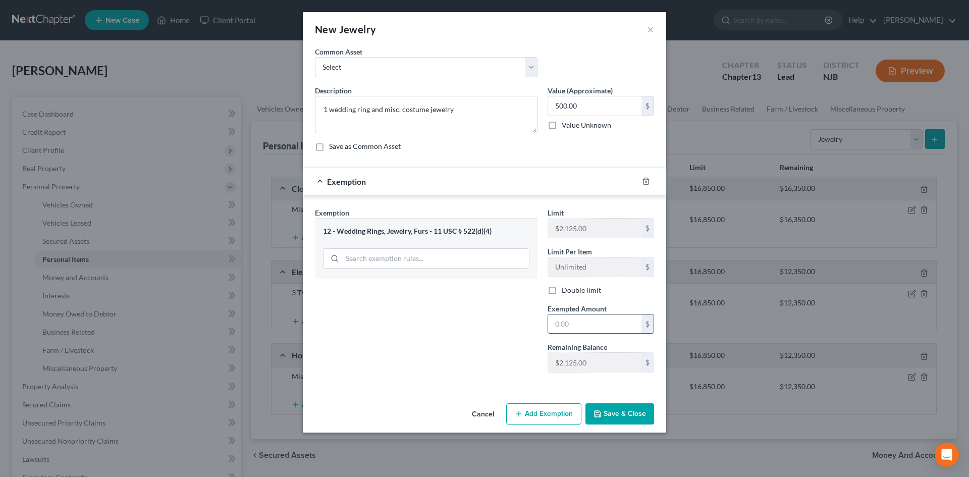
click at [610, 324] on input "text" at bounding box center [594, 324] width 93 height 19
type input "500.00"
click at [621, 406] on button "Save & Close" at bounding box center [620, 413] width 69 height 21
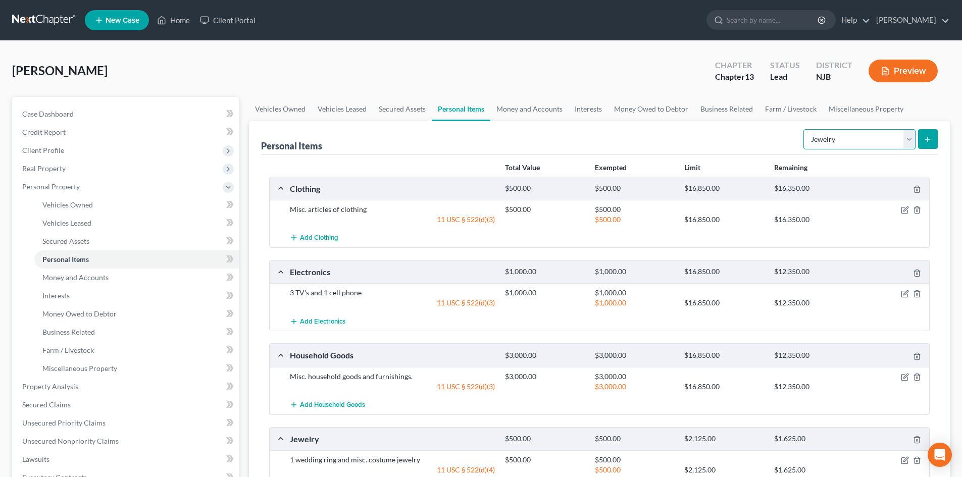
click at [912, 139] on select "Select Item Type Clothing Collectibles Of Value Electronics Firearms Household …" at bounding box center [859, 139] width 112 height 20
select select "pets"
click at [804, 129] on select "Select Item Type Clothing Collectibles Of Value Electronics Firearms Household …" at bounding box center [859, 139] width 112 height 20
click at [926, 132] on button "submit" at bounding box center [928, 139] width 20 height 20
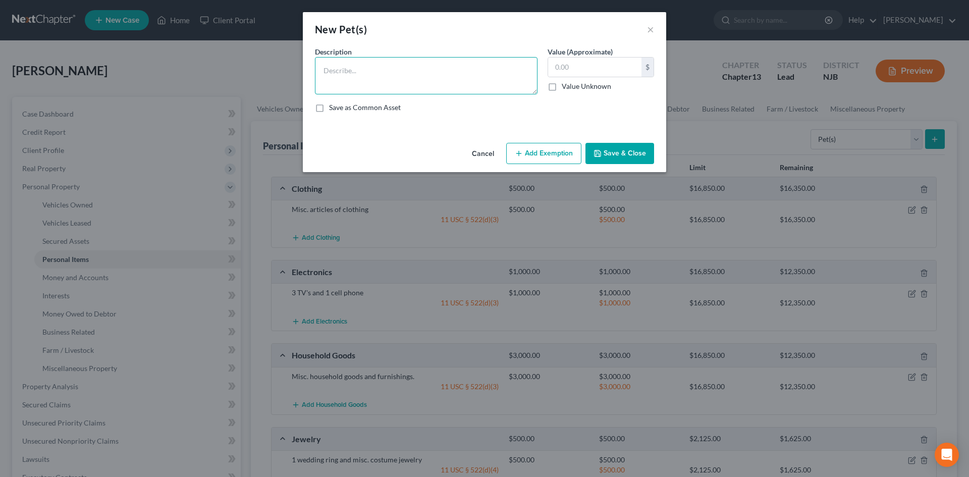
click at [350, 65] on textarea at bounding box center [426, 75] width 223 height 37
type textarea "1 15-year old dachsund"
type input "0.00"
click at [409, 70] on textarea "1 15-year old dachsund" at bounding box center [426, 75] width 223 height 37
type textarea "1 15-year old dachsund (Sam)"
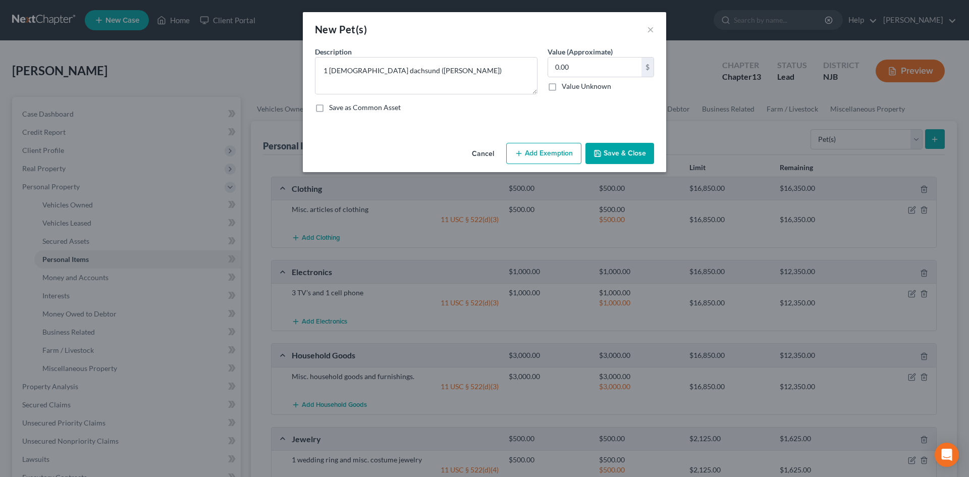
click at [622, 147] on button "Save & Close" at bounding box center [620, 153] width 69 height 21
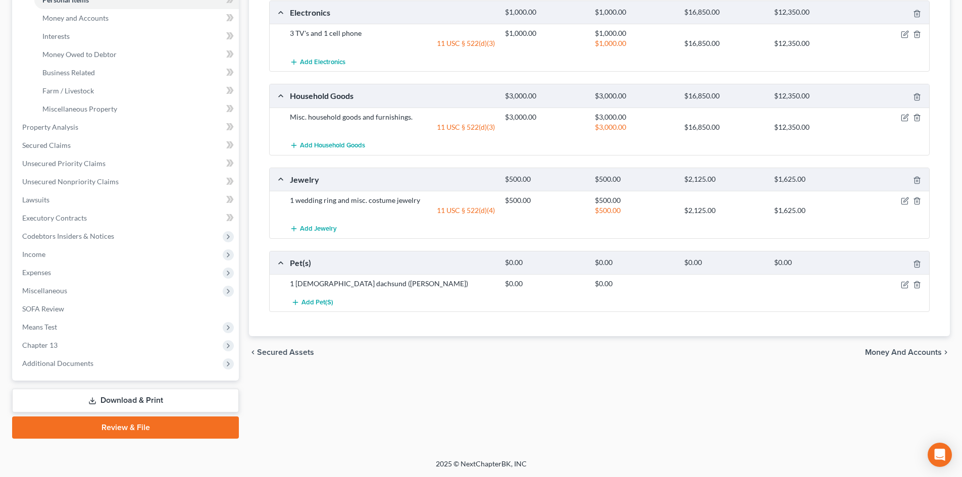
scroll to position [0, 0]
click at [884, 351] on span "Money and Accounts" at bounding box center [903, 352] width 77 height 8
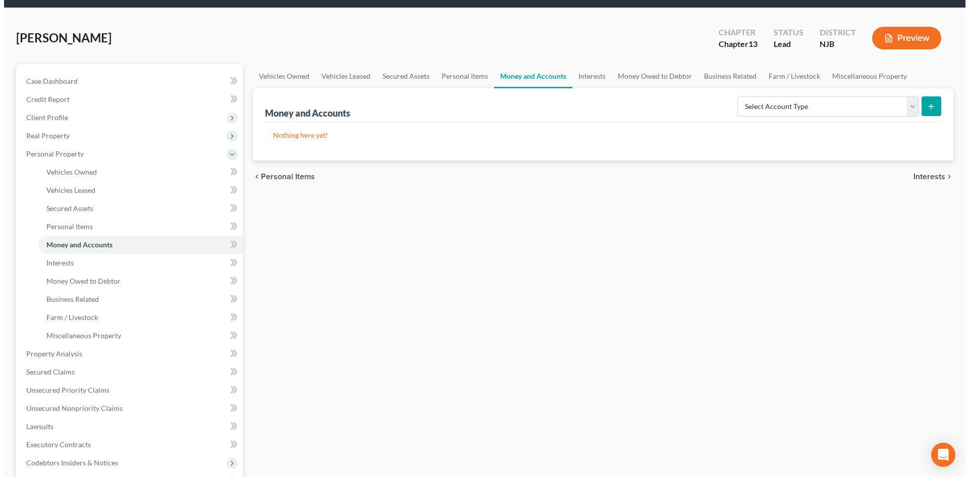
scroll to position [50, 0]
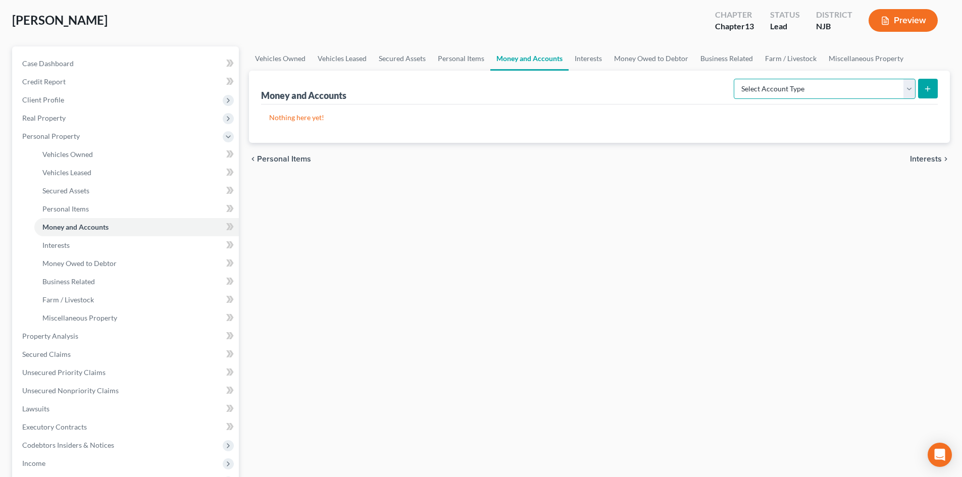
click at [907, 86] on select "Select Account Type Brokerage Cash on Hand Certificates of Deposit Checking Acc…" at bounding box center [825, 89] width 182 height 20
select select "checking"
click at [736, 79] on select "Select Account Type Brokerage Cash on Hand Certificates of Deposit Checking Acc…" at bounding box center [825, 89] width 182 height 20
click at [925, 83] on button "submit" at bounding box center [928, 89] width 20 height 20
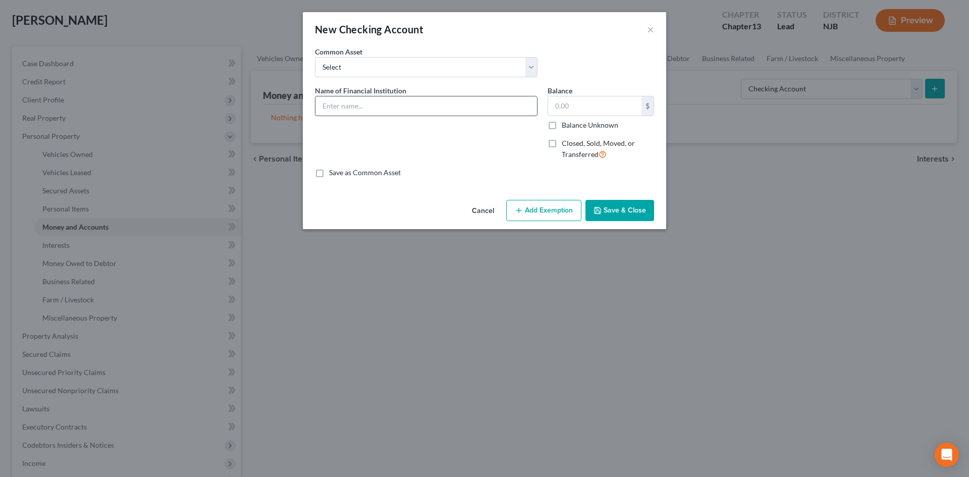
drag, startPoint x: 352, startPoint y: 103, endPoint x: 364, endPoint y: 110, distance: 13.3
click at [353, 103] on input "text" at bounding box center [427, 105] width 222 height 19
type input "Checking Account at Millville S&L"
click at [610, 113] on input "text" at bounding box center [594, 105] width 93 height 19
type input "43,214.00"
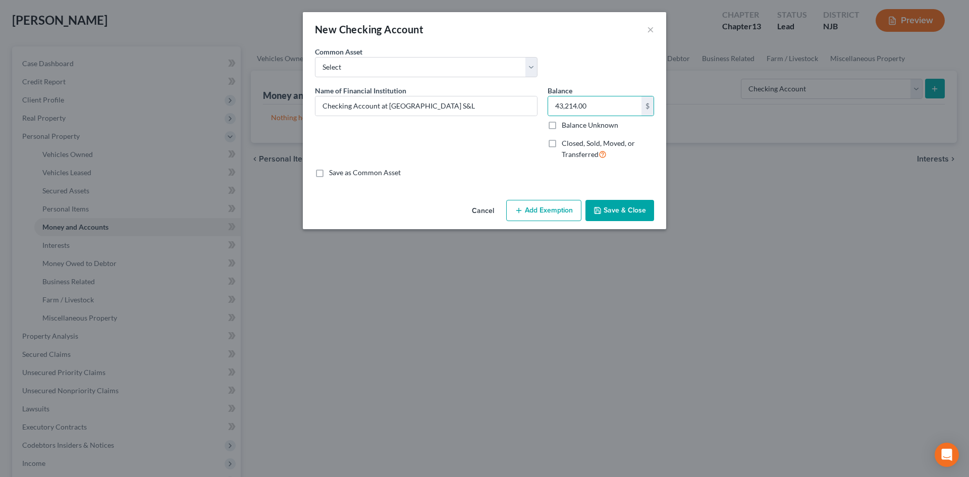
click at [533, 213] on button "Add Exemption" at bounding box center [543, 210] width 75 height 21
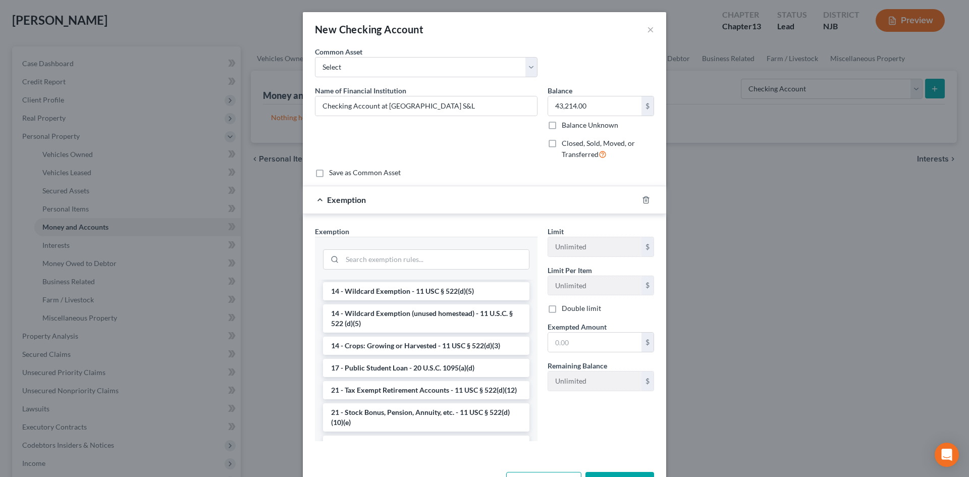
scroll to position [202, 0]
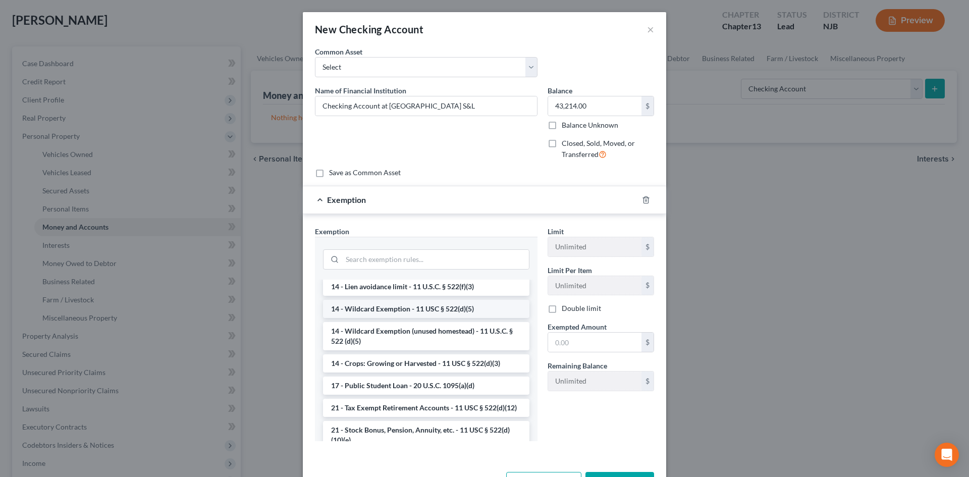
click at [384, 312] on li "14 - Wildcard Exemption - 11 USC § 522(d)(5)" at bounding box center [426, 309] width 207 height 18
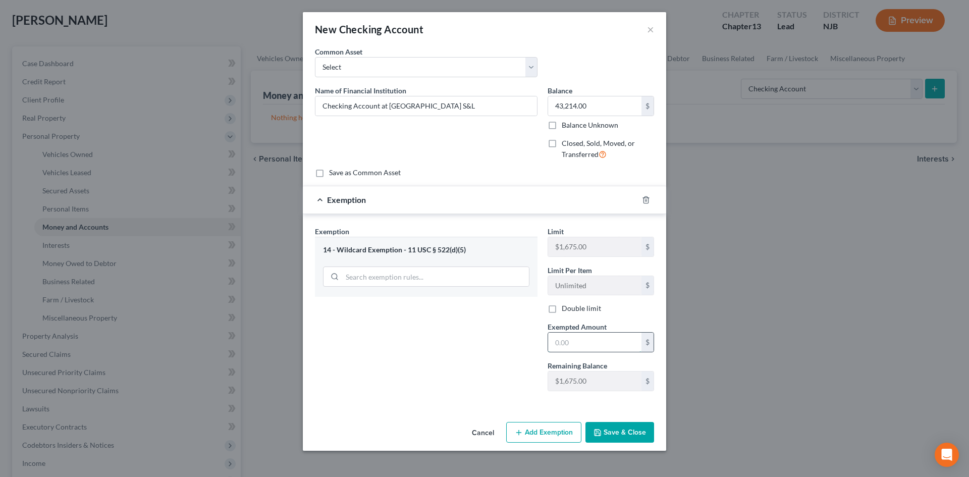
click at [604, 345] on input "text" at bounding box center [594, 342] width 93 height 19
type input "1,674.00"
click at [550, 427] on button "Add Exemption" at bounding box center [543, 432] width 75 height 21
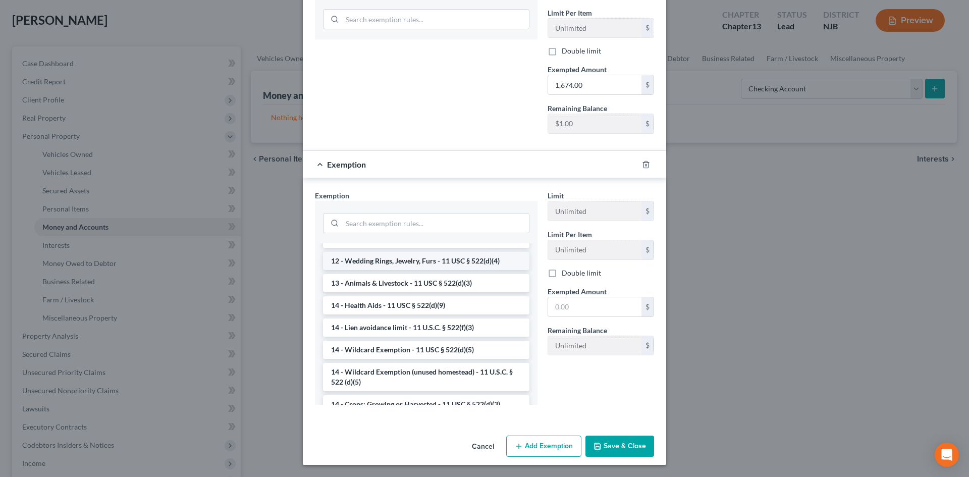
scroll to position [151, 0]
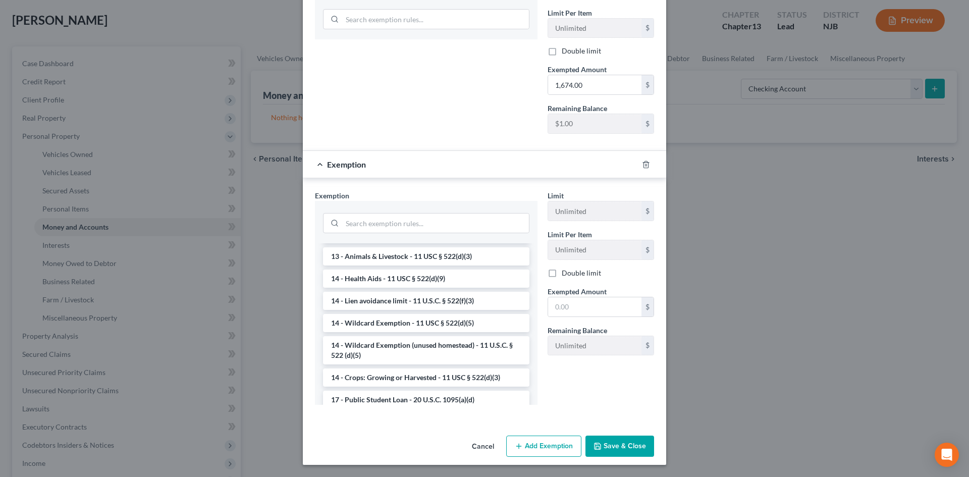
click at [447, 354] on li "14 - Wildcard Exemption (unused homestead) - 11 U.S.C. § 522 (d)(5)" at bounding box center [426, 350] width 207 height 28
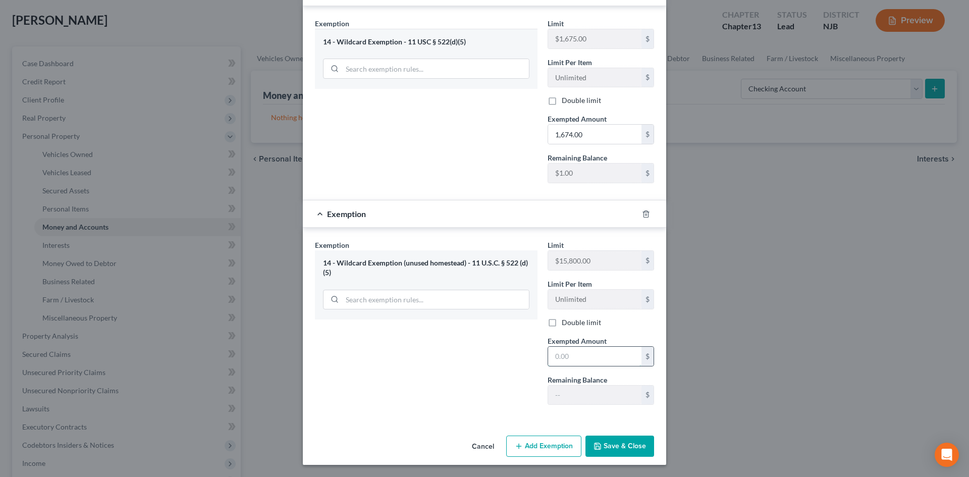
click at [610, 363] on input "text" at bounding box center [594, 356] width 93 height 19
type input "1"
click at [647, 214] on div at bounding box center [652, 214] width 28 height 16
click at [646, 214] on line "button" at bounding box center [646, 215] width 0 height 2
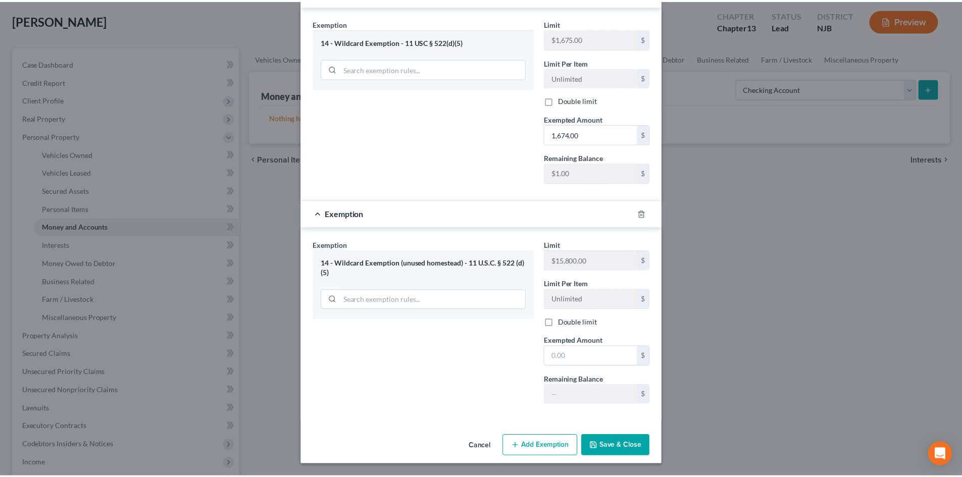
scroll to position [0, 0]
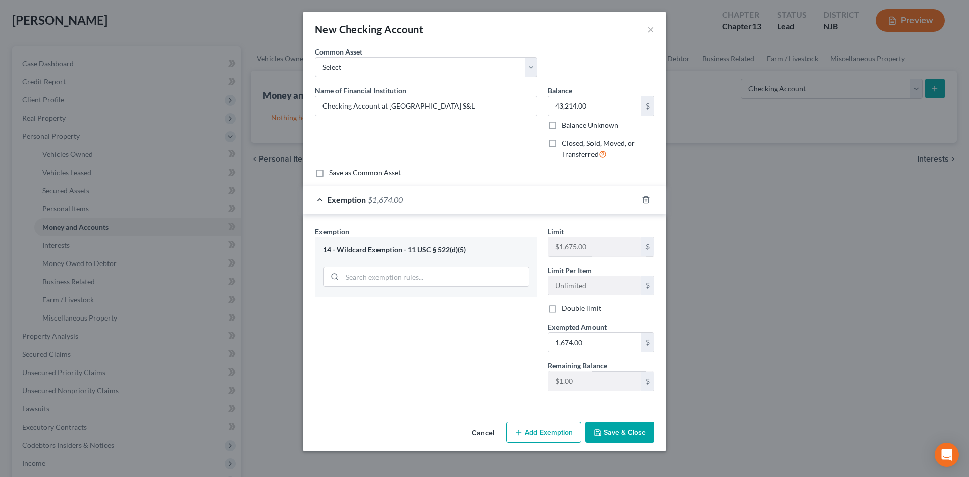
click at [614, 434] on button "Save & Close" at bounding box center [620, 432] width 69 height 21
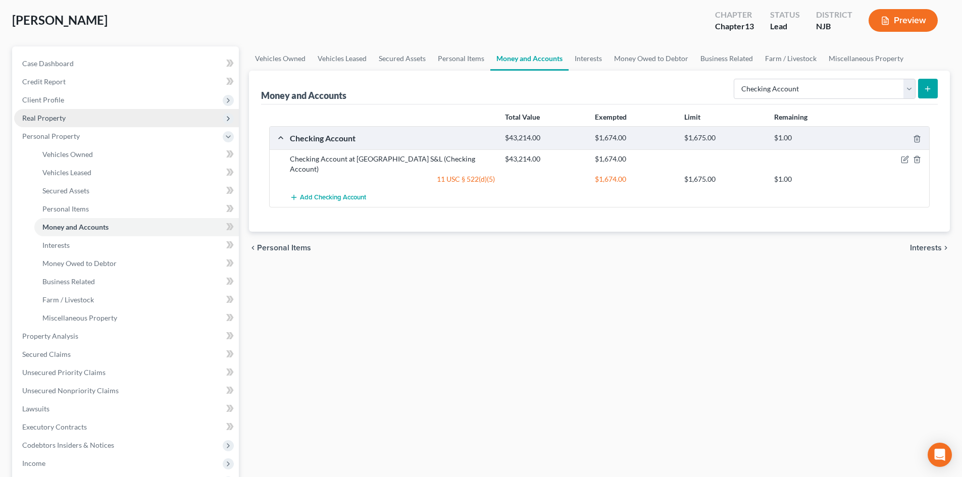
click at [40, 118] on span "Real Property" at bounding box center [43, 118] width 43 height 9
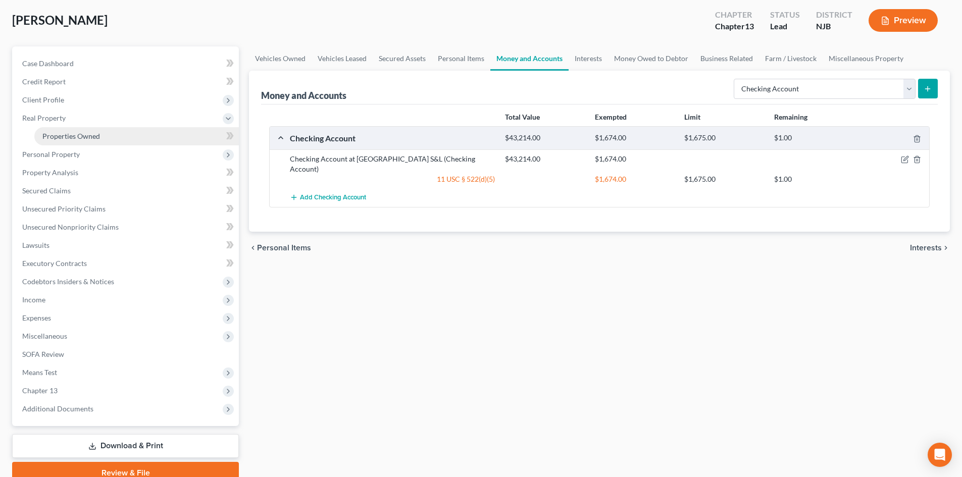
click at [93, 137] on span "Properties Owned" at bounding box center [71, 136] width 58 height 9
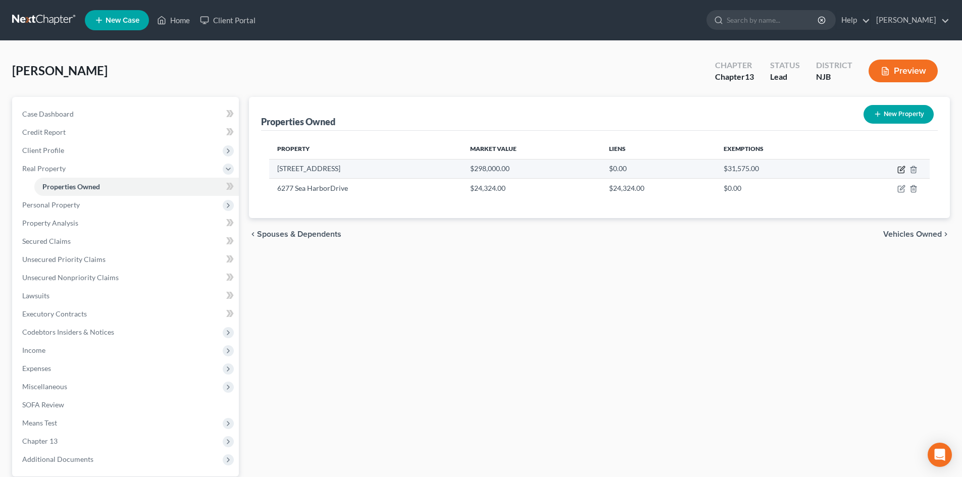
click at [901, 173] on icon "button" at bounding box center [901, 170] width 6 height 6
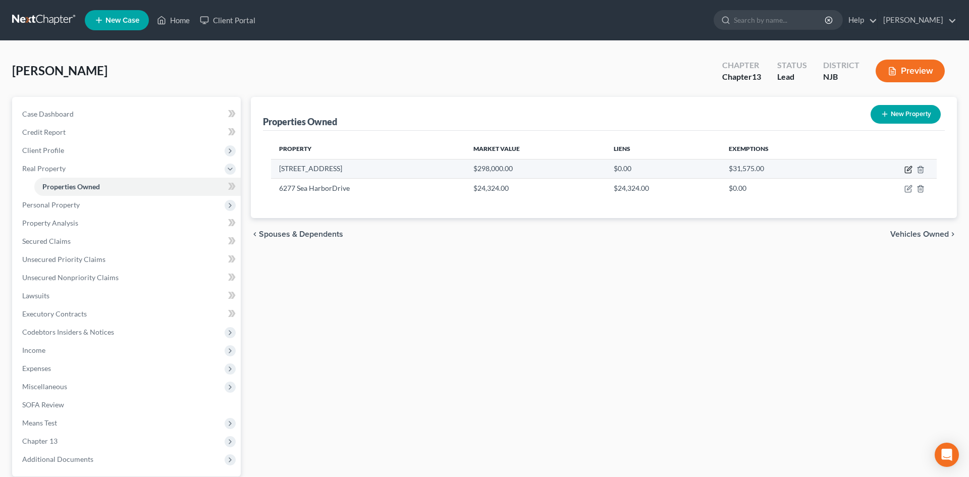
select select "33"
select select "5"
select select "0"
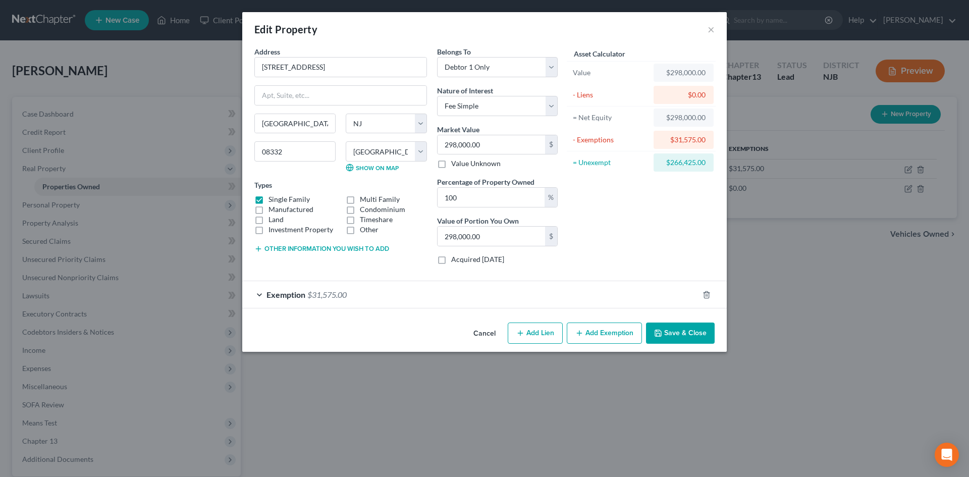
click at [684, 332] on button "Save & Close" at bounding box center [680, 333] width 69 height 21
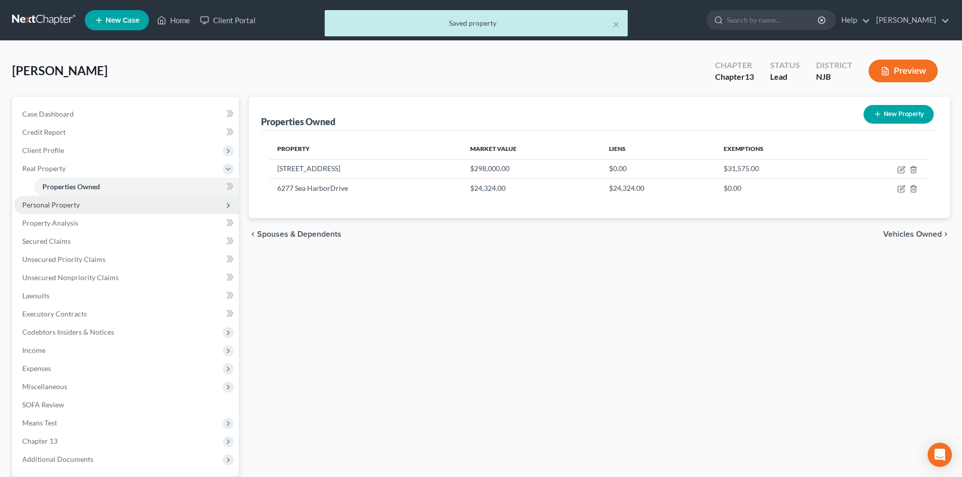
click at [69, 208] on span "Personal Property" at bounding box center [51, 204] width 58 height 9
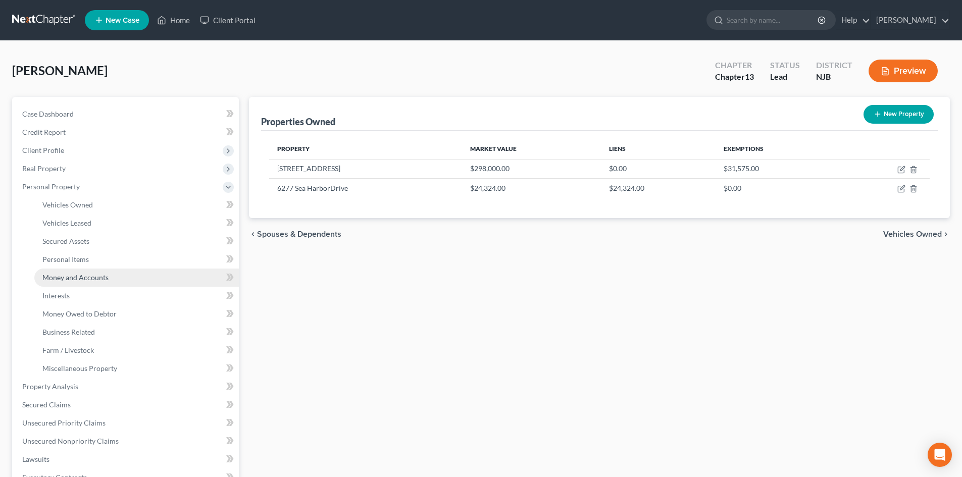
click at [102, 276] on span "Money and Accounts" at bounding box center [75, 277] width 66 height 9
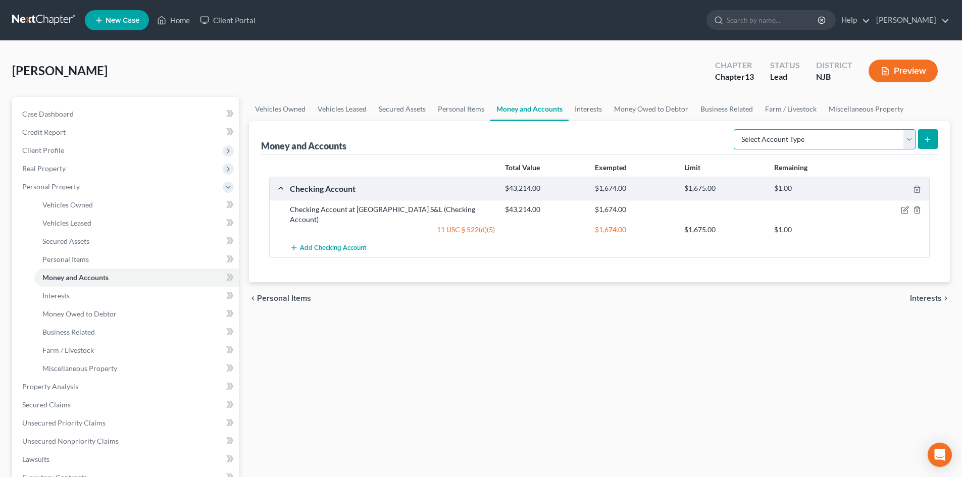
click at [909, 137] on select "Select Account Type Brokerage Cash on Hand Certificates of Deposit Checking Acc…" at bounding box center [825, 139] width 182 height 20
select select "savings"
click at [736, 129] on select "Select Account Type Brokerage Cash on Hand Certificates of Deposit Checking Acc…" at bounding box center [825, 139] width 182 height 20
click at [929, 137] on icon "submit" at bounding box center [927, 139] width 8 height 8
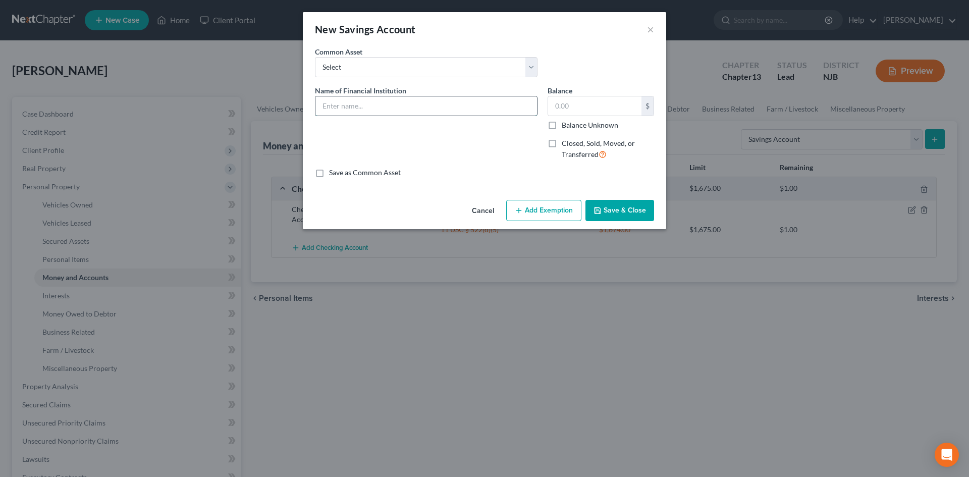
click at [353, 104] on input "text" at bounding box center [427, 105] width 222 height 19
type input "Savings Account at Millville Savings"
click at [575, 102] on input "text" at bounding box center [594, 105] width 93 height 19
type input "119,000.00"
click at [629, 211] on button "Save & Close" at bounding box center [620, 210] width 69 height 21
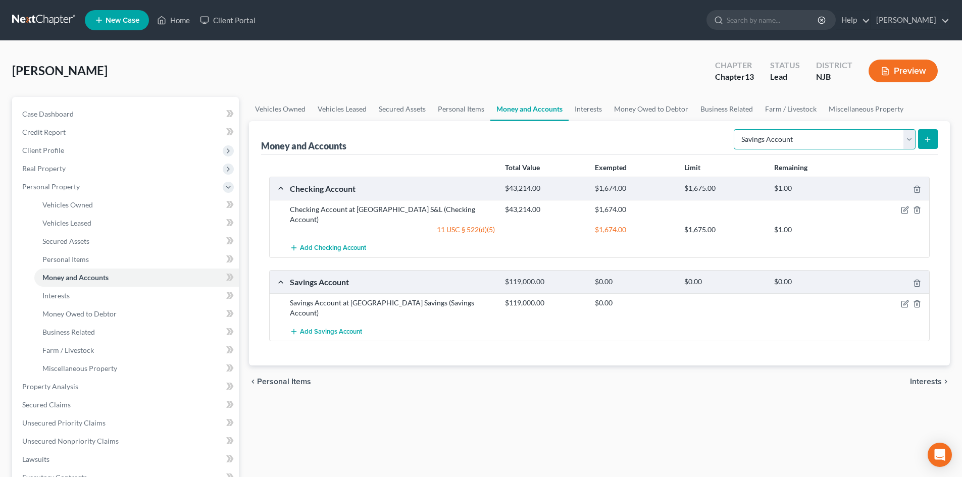
click at [913, 137] on select "Select Account Type Brokerage Cash on Hand Certificates of Deposit Checking Acc…" at bounding box center [825, 139] width 182 height 20
select select "checking"
click at [736, 129] on select "Select Account Type Brokerage Cash on Hand Certificates of Deposit Checking Acc…" at bounding box center [825, 139] width 182 height 20
click at [928, 140] on line "submit" at bounding box center [928, 139] width 0 height 5
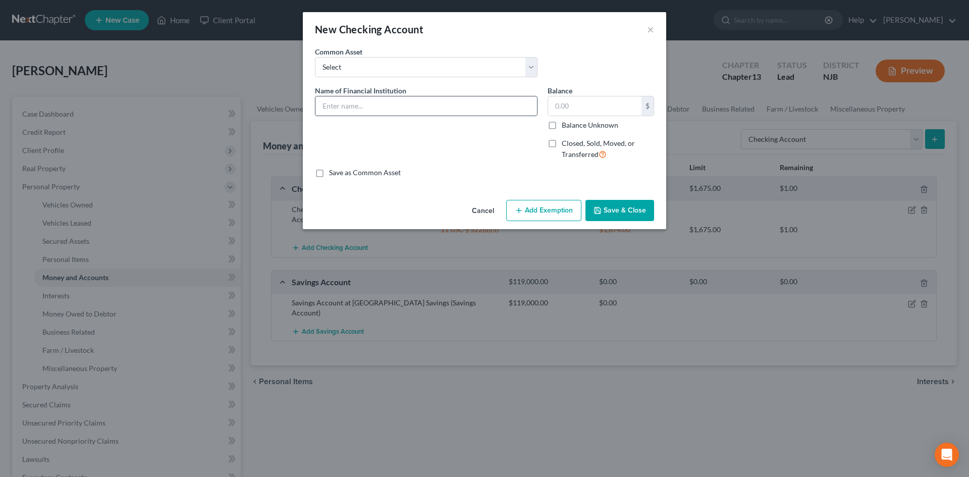
click at [370, 108] on input "text" at bounding box center [427, 105] width 222 height 19
type input "Checking Account #2 at Millville Savings"
type input "2,500.00"
click at [626, 212] on button "Save & Close" at bounding box center [620, 210] width 69 height 21
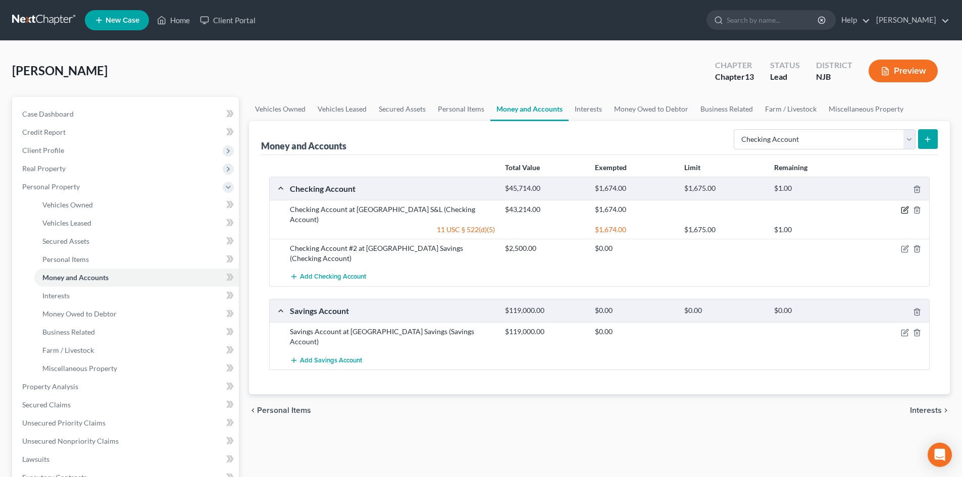
click at [906, 207] on icon "button" at bounding box center [905, 210] width 8 height 8
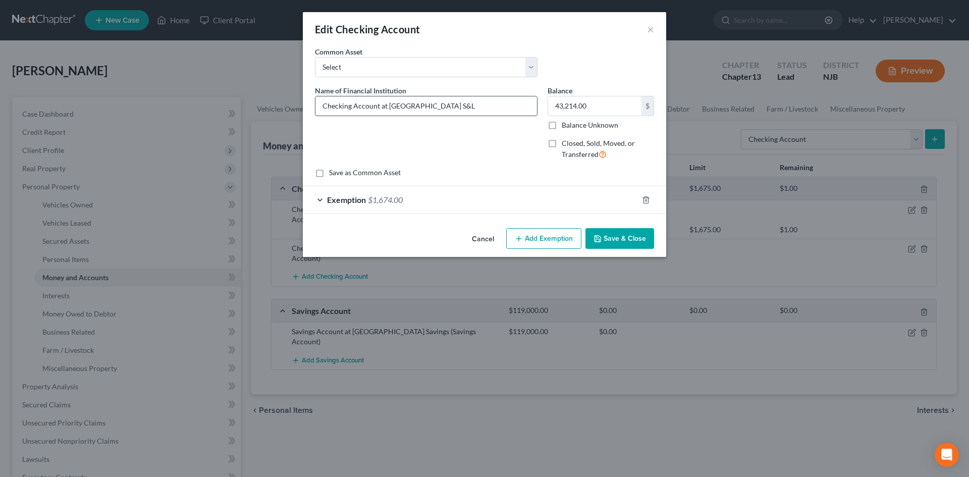
click at [482, 113] on input "Checking Account at Millville S&L" at bounding box center [427, 105] width 222 height 19
type input "Checking Account at Millville Savings"
click at [620, 241] on button "Save & Close" at bounding box center [620, 238] width 69 height 21
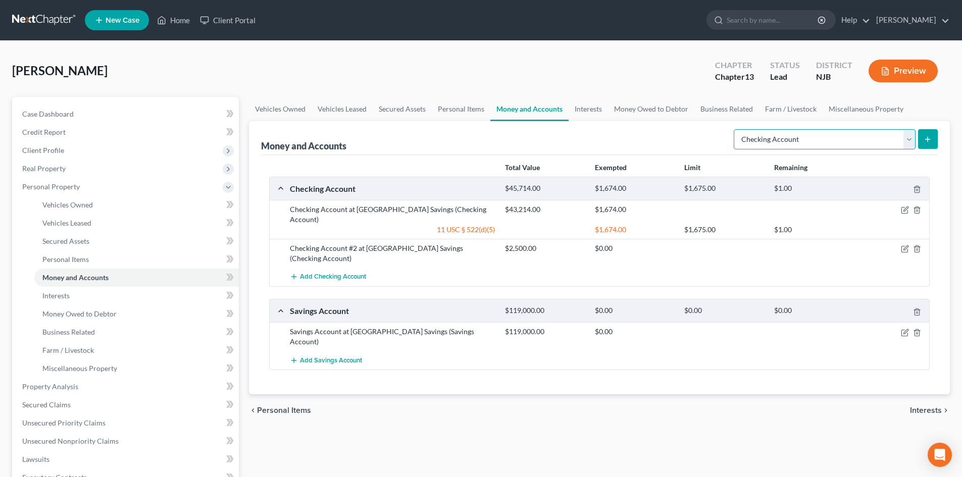
click at [906, 138] on select "Select Account Type Brokerage Cash on Hand Certificates of Deposit Checking Acc…" at bounding box center [825, 139] width 182 height 20
click at [864, 408] on div "Vehicles Owned Vehicles Leased Secured Assets Personal Items Money and Accounts…" at bounding box center [599, 397] width 711 height 601
click at [925, 406] on span "Interests" at bounding box center [926, 410] width 32 height 8
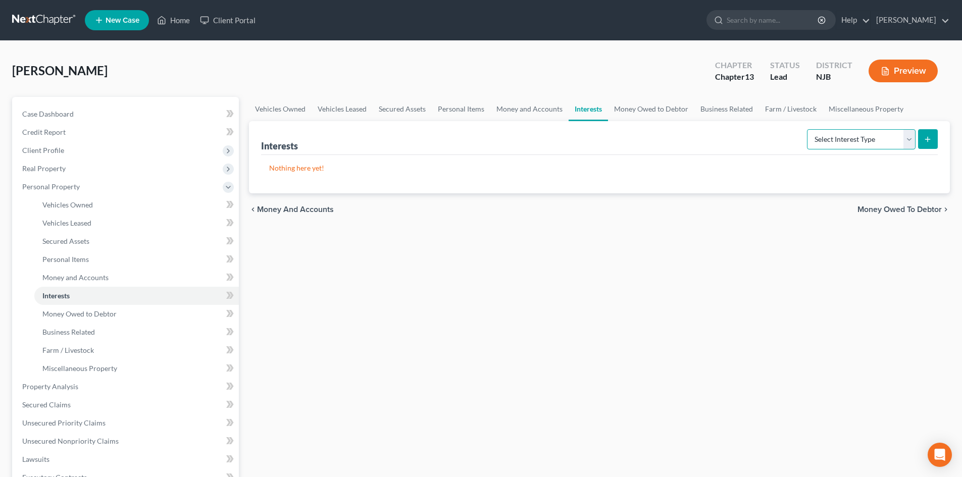
click at [908, 134] on select "Select Interest Type 401K Annuity Bond Education IRA Government Bond Government…" at bounding box center [861, 139] width 109 height 20
click at [629, 324] on div "Vehicles Owned Vehicles Leased Secured Assets Personal Items Money and Accounts…" at bounding box center [599, 397] width 711 height 601
drag, startPoint x: 912, startPoint y: 136, endPoint x: 906, endPoint y: 135, distance: 6.1
click at [912, 136] on select "Select Interest Type 401K Annuity Bond Education IRA Government Bond Government…" at bounding box center [861, 139] width 109 height 20
select select "stock"
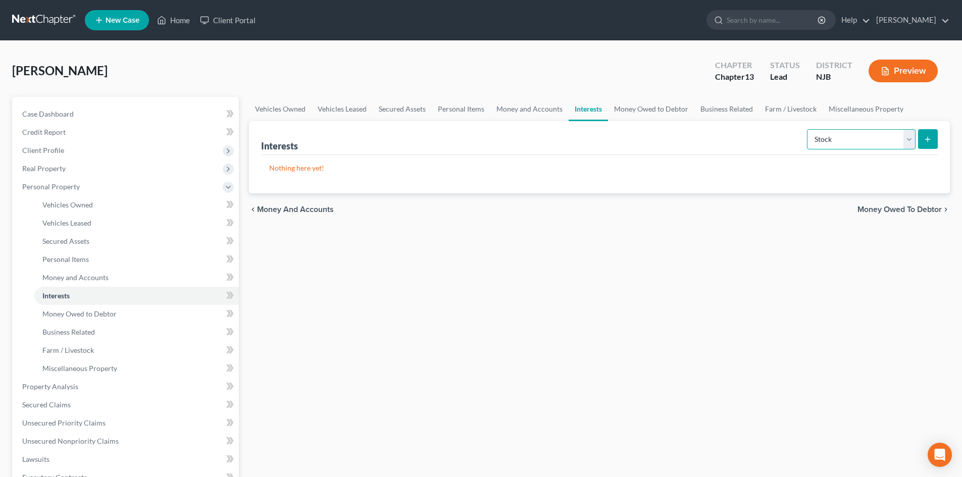
click at [808, 129] on select "Select Interest Type 401K Annuity Bond Education IRA Government Bond Government…" at bounding box center [861, 139] width 109 height 20
click at [923, 137] on icon "submit" at bounding box center [927, 139] width 8 height 8
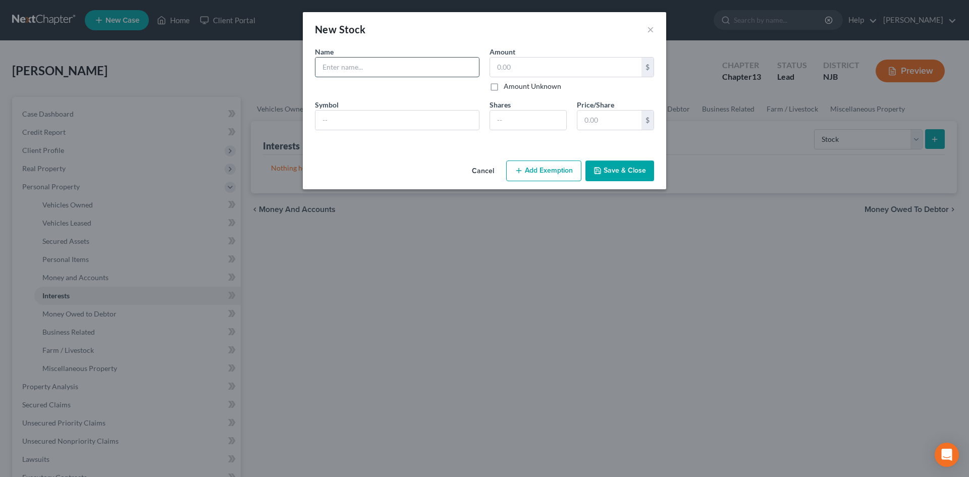
click at [364, 68] on input "text" at bounding box center [398, 67] width 164 height 19
click at [355, 120] on input "text" at bounding box center [398, 120] width 164 height 19
click at [431, 68] on input "100 Shares of West Company" at bounding box center [398, 67] width 164 height 19
type input "100 Shares of West Pharmaceutical Services, Inc."
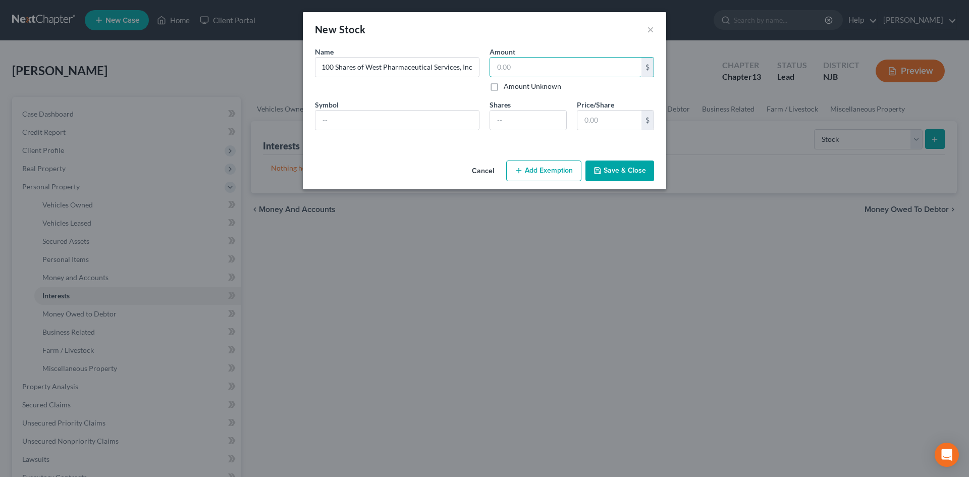
scroll to position [0, 0]
type input "25,671"
click at [334, 129] on input "text" at bounding box center [398, 120] width 164 height 19
click at [350, 121] on input "WT" at bounding box center [398, 120] width 164 height 19
type input "WST"
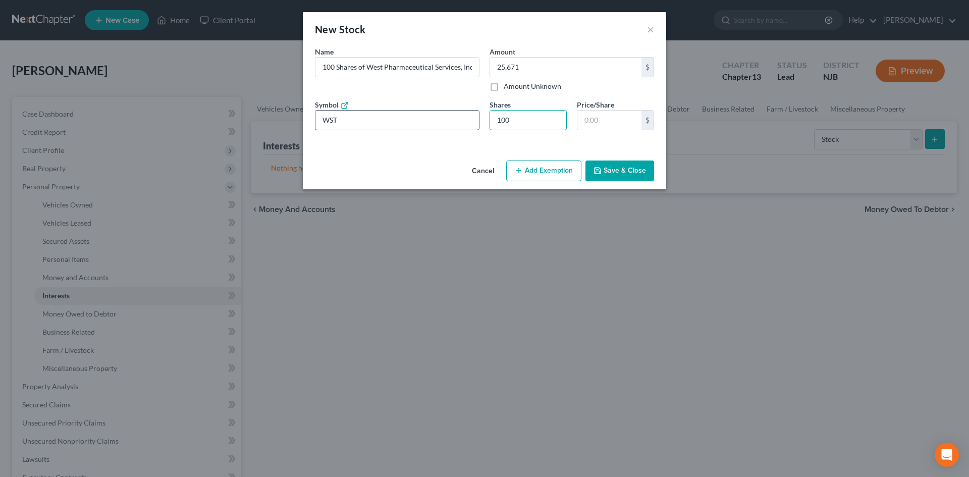
type input "100"
type input "200.00"
type input "2"
type input "2,100.00"
type input "21"
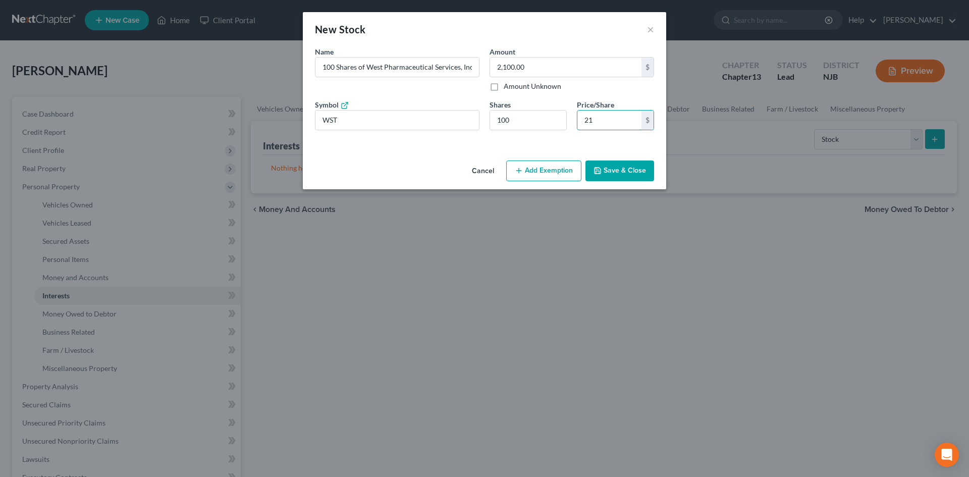
type input "21,400.00"
type input "214."
type input "21,470.00"
type input "214.7"
type input "21,474.00"
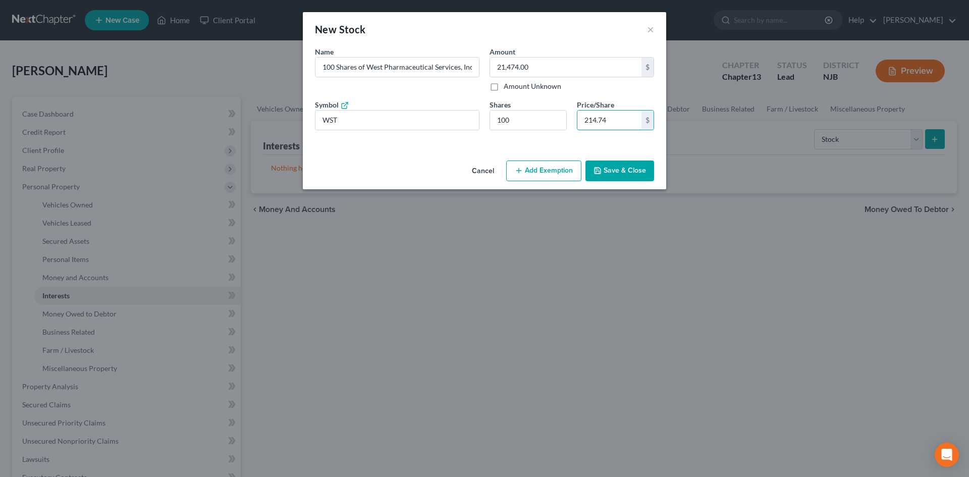
type input "214.74"
click at [635, 166] on button "Save & Close" at bounding box center [620, 171] width 69 height 21
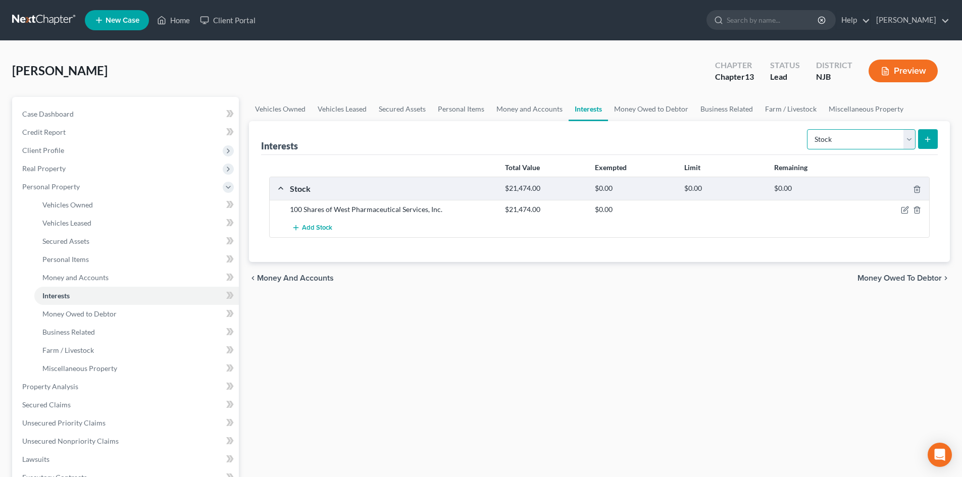
click at [908, 138] on select "Select Interest Type 401K Annuity Bond Education IRA Government Bond Government…" at bounding box center [861, 139] width 109 height 20
select select "pension_plan"
click at [808, 129] on select "Select Interest Type 401K Annuity Bond Education IRA Government Bond Government…" at bounding box center [861, 139] width 109 height 20
click at [923, 144] on button "submit" at bounding box center [928, 139] width 20 height 20
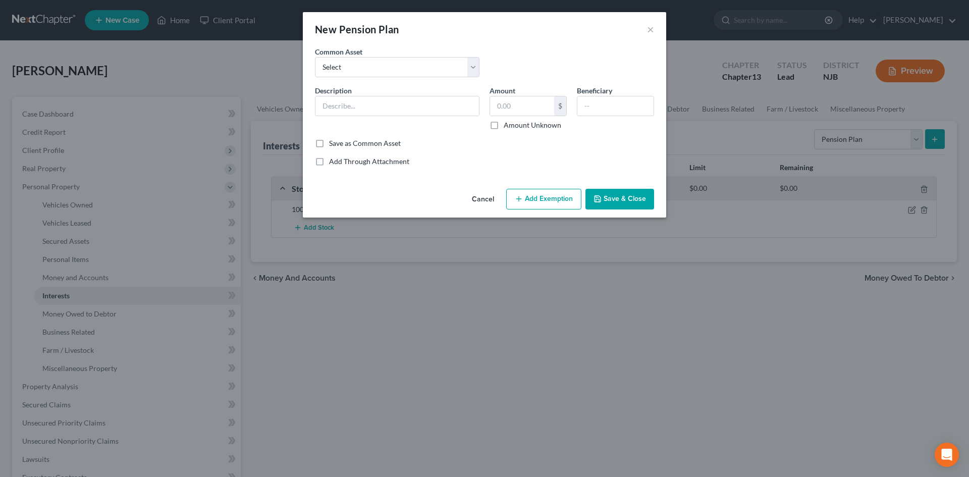
click at [356, 56] on label "Common Asset" at bounding box center [338, 51] width 47 height 11
click at [357, 69] on select "Select TPAF Pension Gerresheimer Glass Pension Steelworkers Pension Prudential …" at bounding box center [397, 67] width 165 height 20
select select "13"
click at [315, 57] on select "Select TPAF Pension Gerresheimer Glass Pension Steelworkers Pension Prudential …" at bounding box center [397, 67] width 165 height 20
type input "Police & Fire"
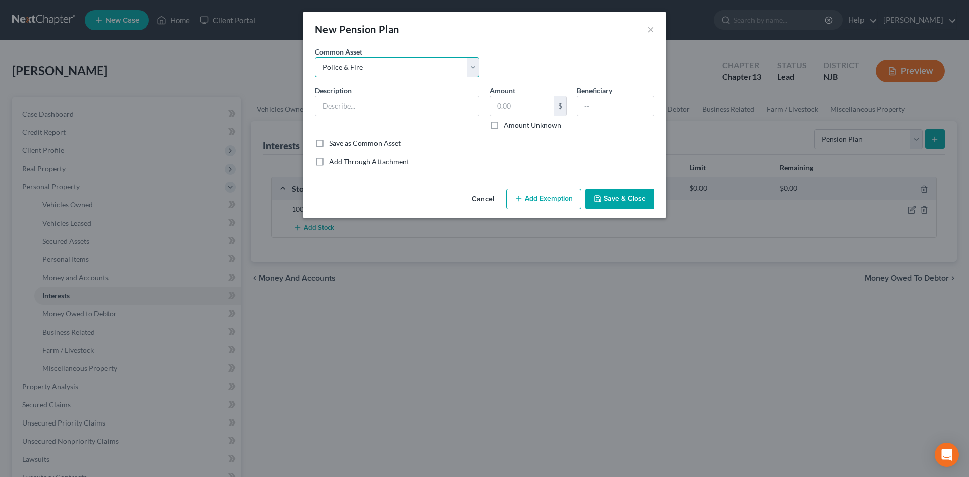
type input "935.22"
type input "Police & Fire"
type input "2,987.28"
click at [618, 103] on input "text" at bounding box center [616, 105] width 76 height 19
type input "Debtor"
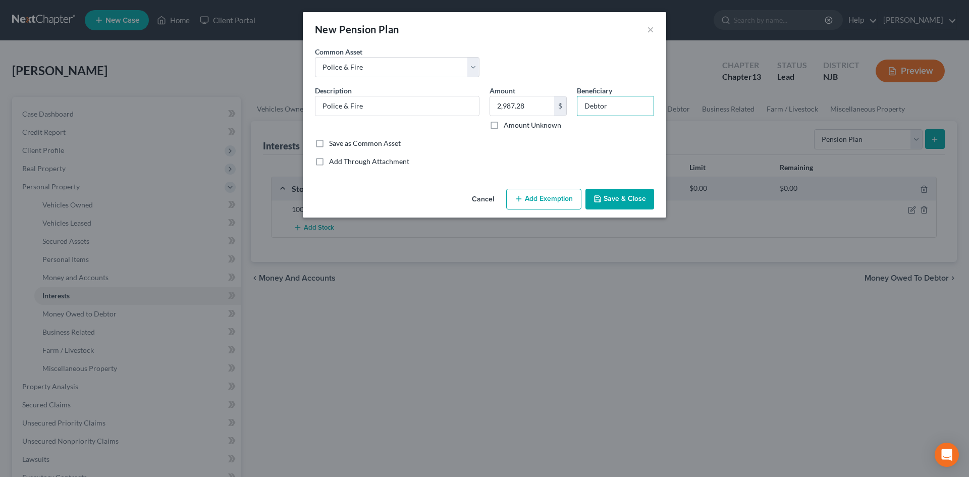
click at [542, 202] on button "Add Exemption" at bounding box center [543, 199] width 75 height 21
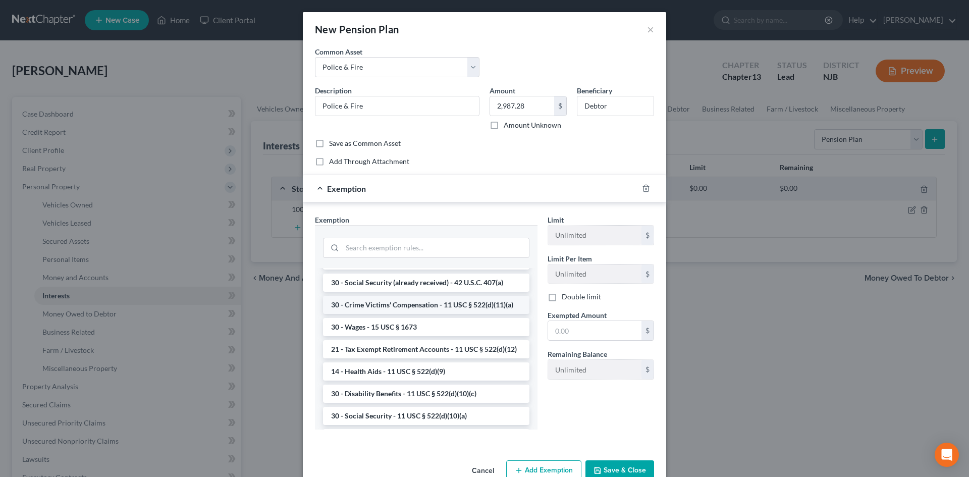
scroll to position [454, 0]
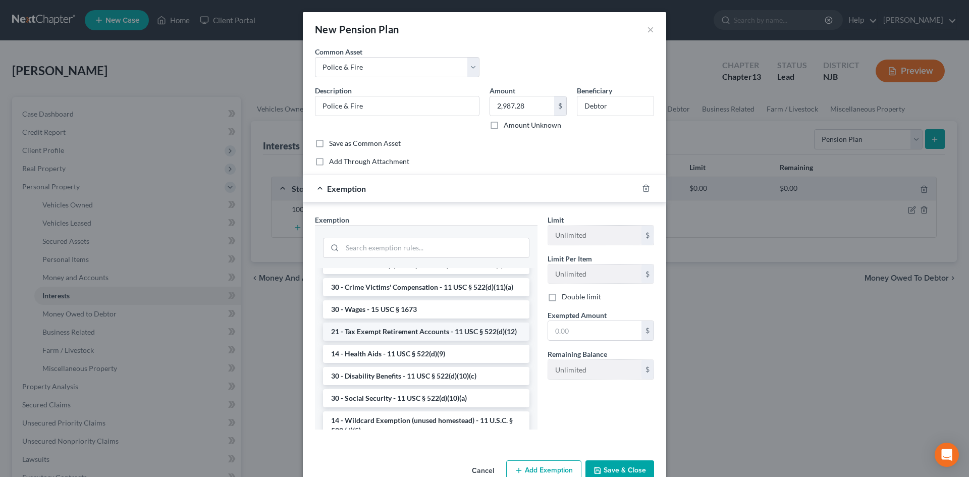
click at [422, 341] on li "21 - Tax Exempt Retirement Accounts - 11 USC § 522(d)(12)" at bounding box center [426, 332] width 207 height 18
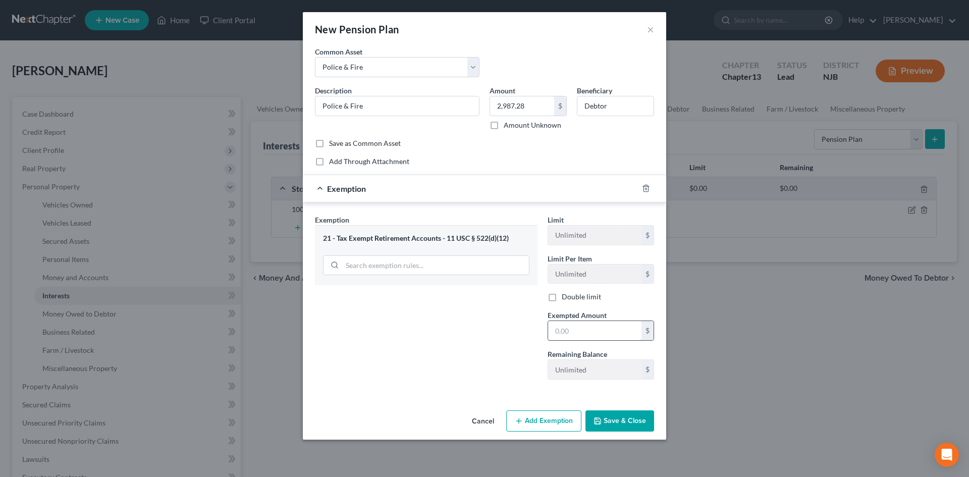
drag, startPoint x: 607, startPoint y: 331, endPoint x: 620, endPoint y: 329, distance: 12.7
click at [607, 331] on input "text" at bounding box center [594, 330] width 93 height 19
type input "2,987.28"
click at [613, 419] on button "Save & Close" at bounding box center [620, 420] width 69 height 21
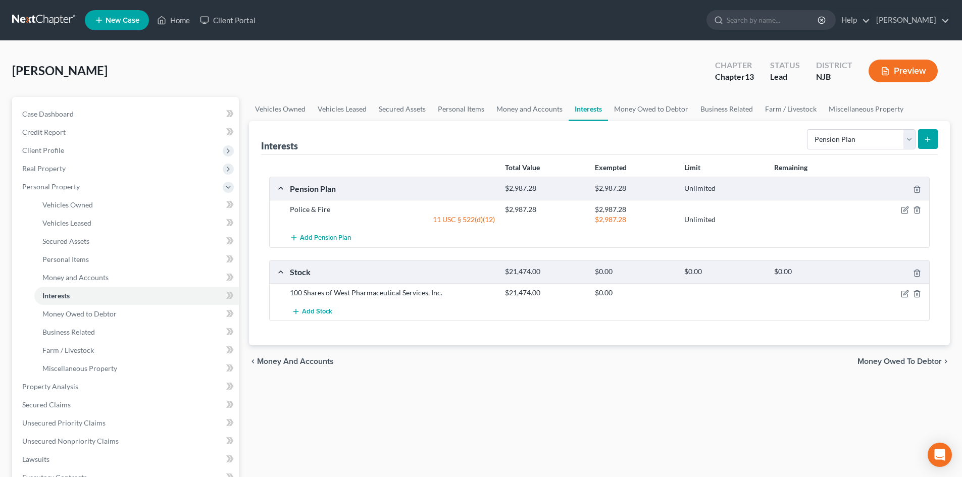
click at [932, 138] on button "submit" at bounding box center [928, 139] width 20 height 20
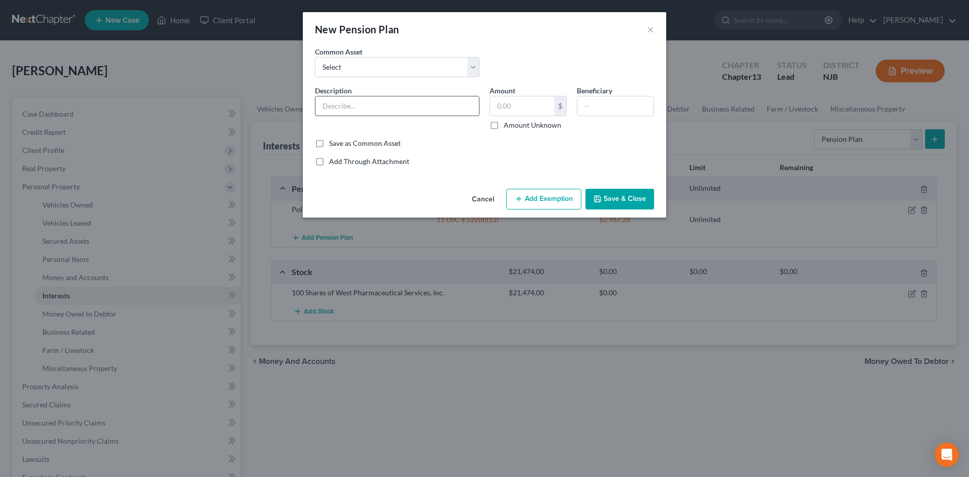
click at [375, 105] on input "text" at bounding box center [398, 105] width 164 height 19
type input "MetLife Retirement Account # 00046"
type input "275.99"
click at [637, 105] on input "text" at bounding box center [616, 105] width 76 height 19
type input "Debtor"
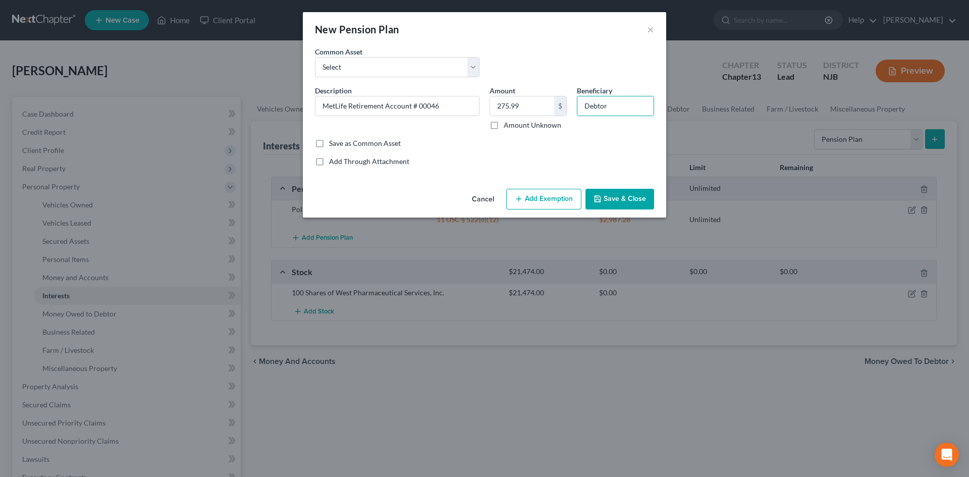
click at [550, 195] on button "Add Exemption" at bounding box center [543, 199] width 75 height 21
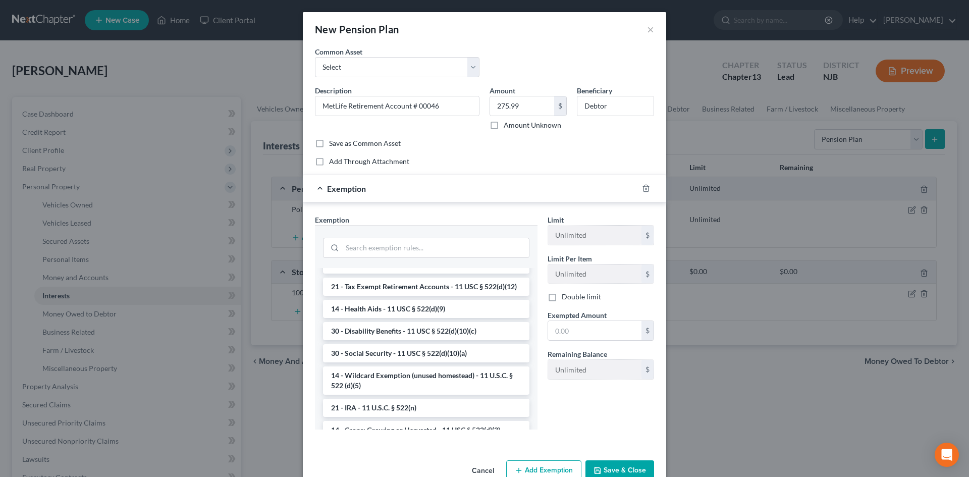
scroll to position [505, 0]
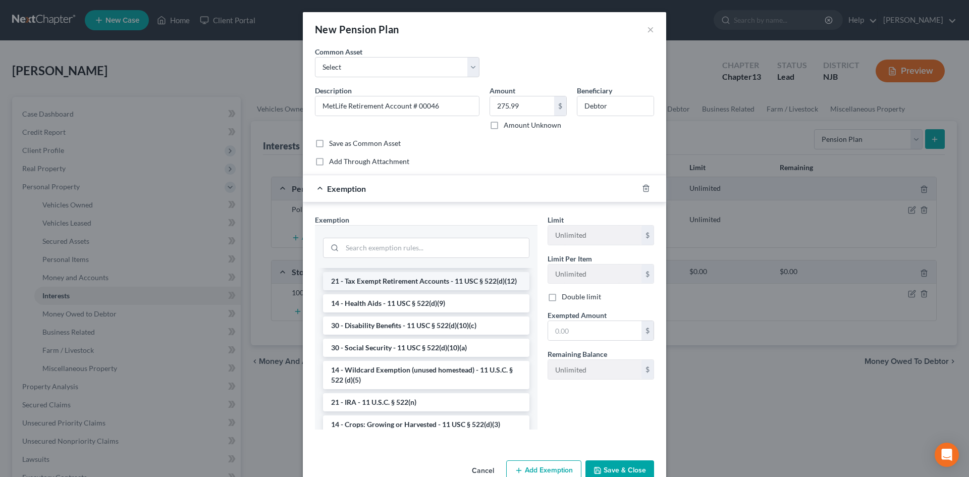
click at [456, 290] on li "21 - Tax Exempt Retirement Accounts - 11 USC § 522(d)(12)" at bounding box center [426, 281] width 207 height 18
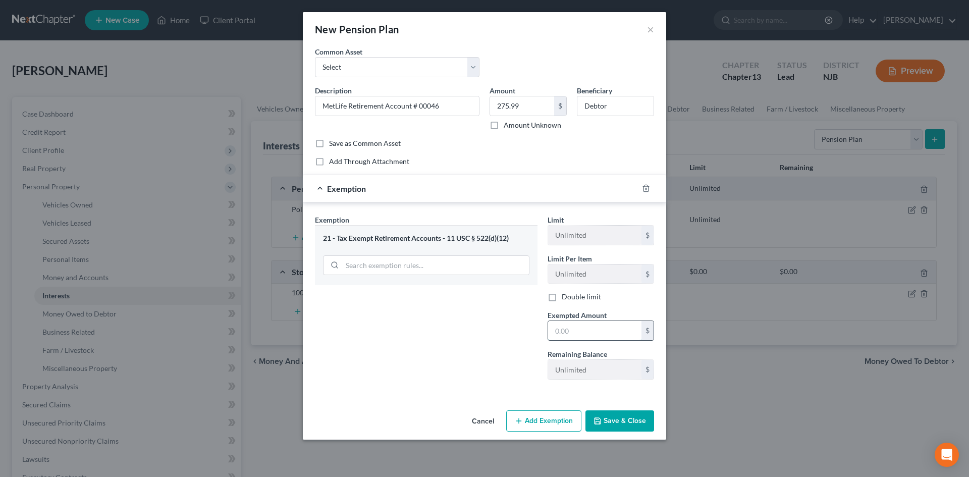
click at [593, 327] on input "text" at bounding box center [594, 330] width 93 height 19
type input "275.99"
click at [613, 420] on button "Save & Close" at bounding box center [620, 420] width 69 height 21
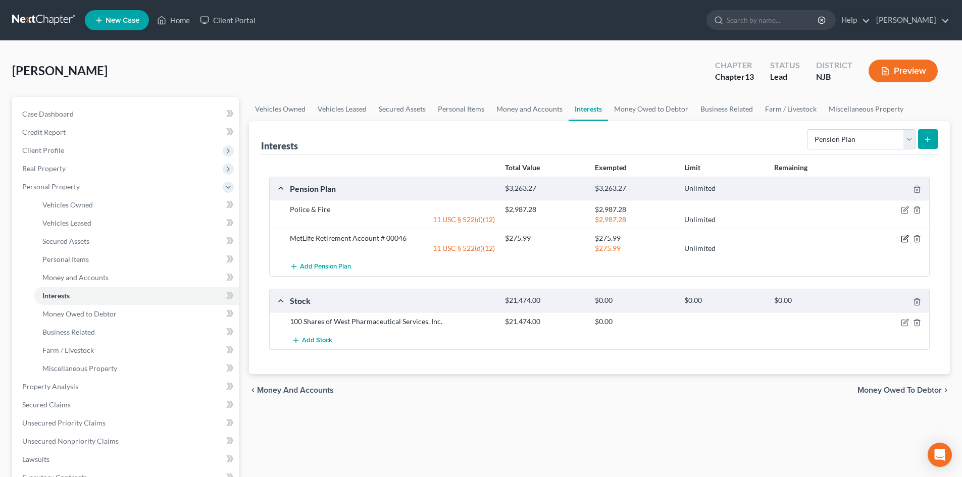
click at [905, 238] on icon "button" at bounding box center [905, 239] width 8 height 8
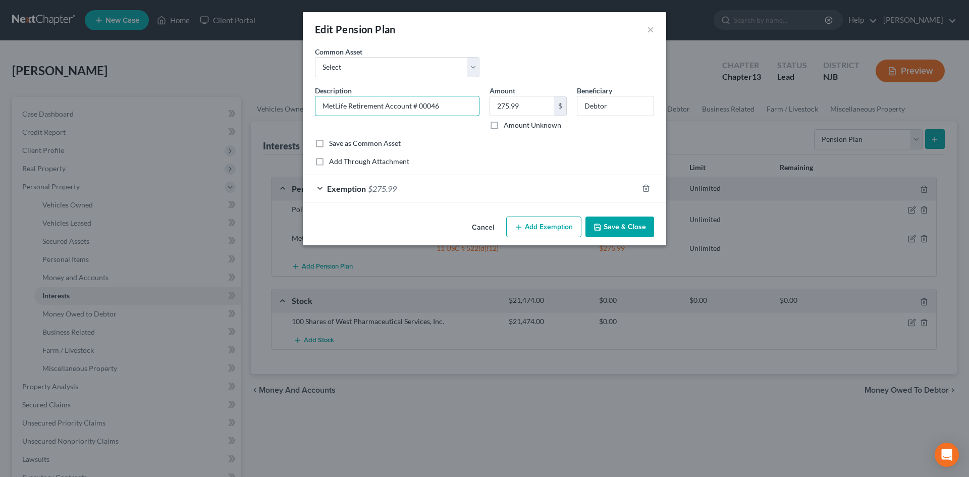
drag, startPoint x: 450, startPoint y: 105, endPoint x: 208, endPoint y: 114, distance: 242.0
click at [208, 114] on div "Edit Pension Plan × An exemption set must first be selected from the Filing Inf…" at bounding box center [484, 238] width 969 height 477
click at [329, 142] on label "Save as Common Asset" at bounding box center [365, 143] width 72 height 10
click at [333, 142] on input "Save as Common Asset" at bounding box center [336, 141] width 7 height 7
checkbox input "true"
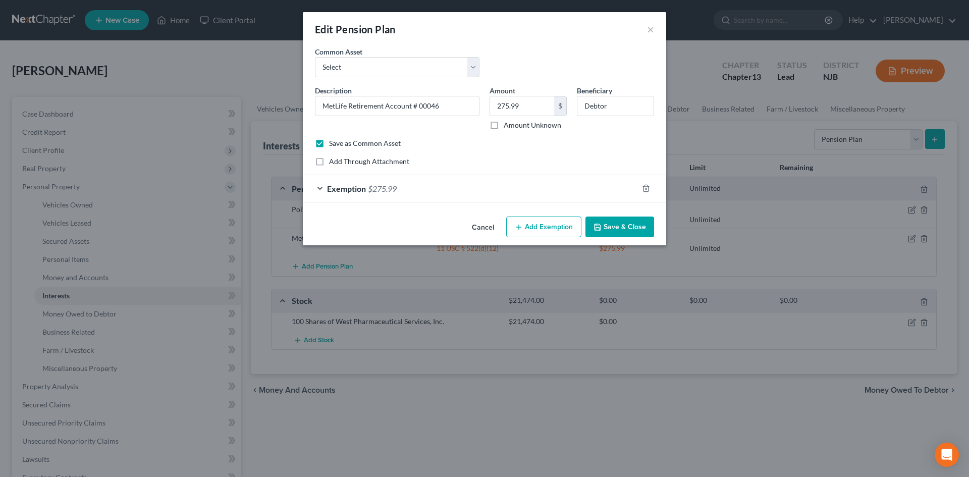
click at [637, 229] on button "Save & Close" at bounding box center [620, 227] width 69 height 21
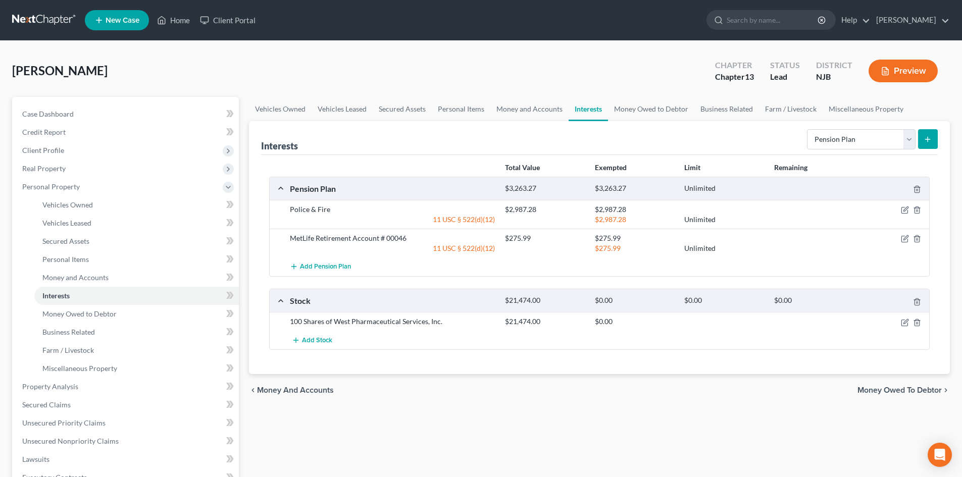
click at [932, 139] on icon "submit" at bounding box center [927, 139] width 8 height 8
click at [930, 139] on icon "submit" at bounding box center [927, 139] width 8 height 8
click at [897, 390] on span "Money Owed to Debtor" at bounding box center [899, 390] width 84 height 8
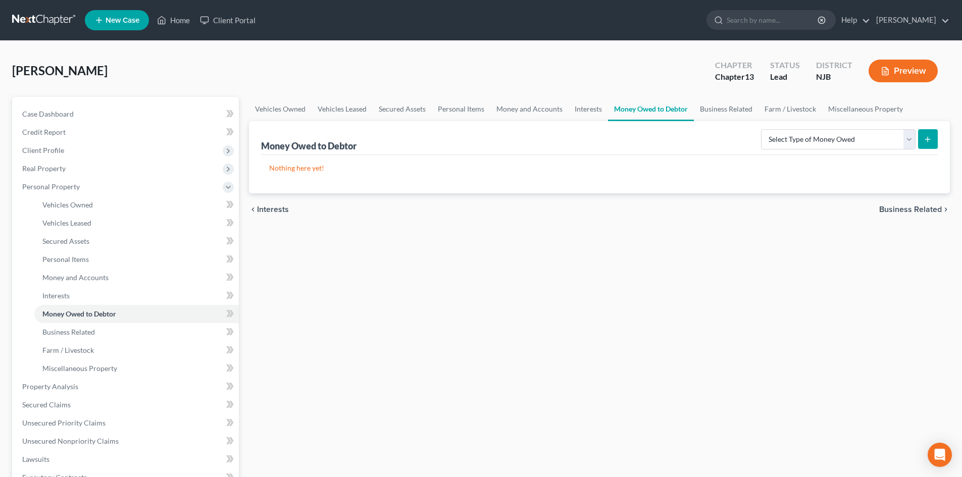
click at [268, 212] on span "Interests" at bounding box center [273, 210] width 32 height 8
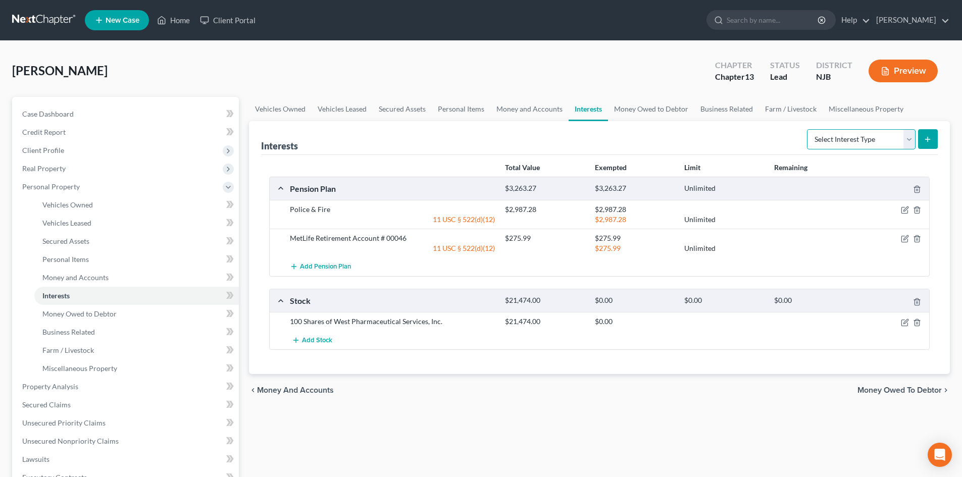
click at [907, 139] on select "Select Interest Type 401K Annuity Bond Education IRA Government Bond Government…" at bounding box center [861, 139] width 109 height 20
select select "pension_plan"
click at [808, 129] on select "Select Interest Type 401K Annuity Bond Education IRA Government Bond Government…" at bounding box center [861, 139] width 109 height 20
click at [927, 142] on icon "submit" at bounding box center [927, 139] width 8 height 8
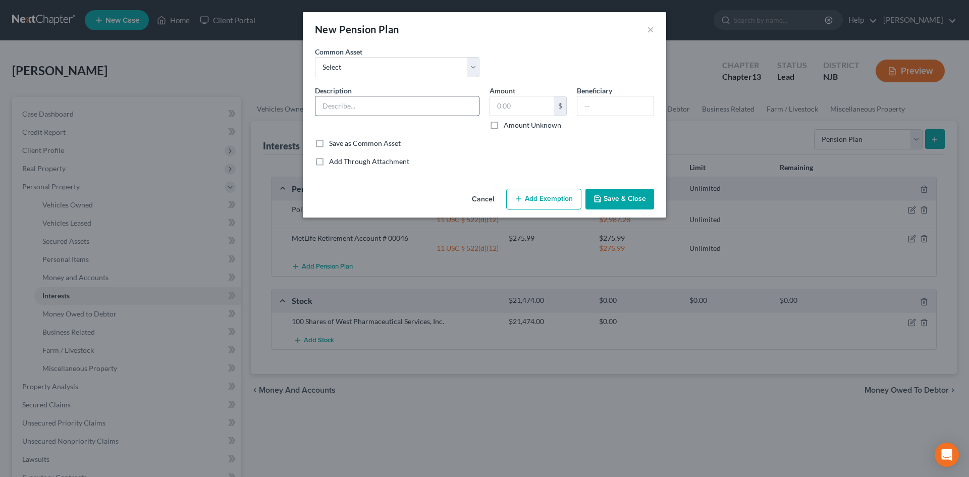
click at [368, 108] on input "text" at bounding box center [398, 105] width 164 height 19
paste input "MetLife Retirement Account # 00046"
type input "MetLife Retirement Account # 00047"
click at [520, 101] on input "text" at bounding box center [522, 105] width 64 height 19
type input "146.58"
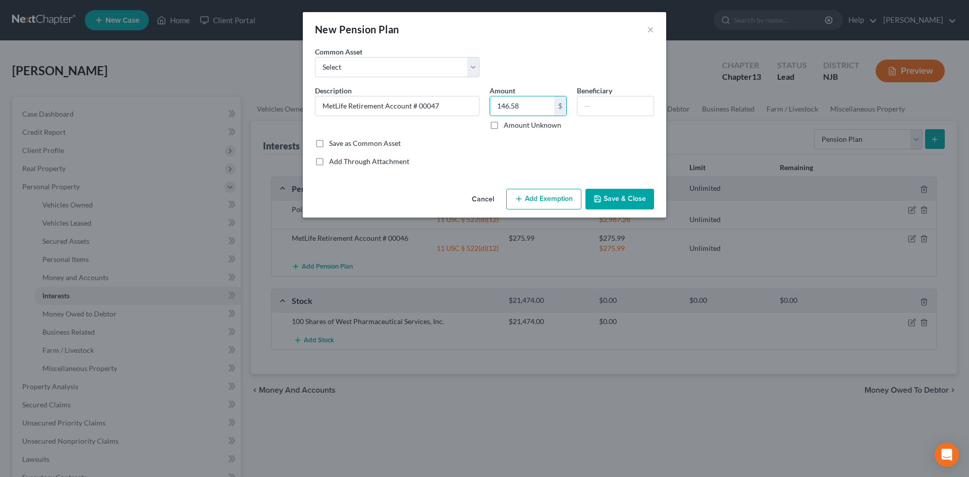
click at [614, 116] on div "Beneficiary" at bounding box center [615, 107] width 87 height 45
click at [601, 99] on input "text" at bounding box center [616, 105] width 76 height 19
type input "Debtor"
click at [534, 191] on button "Add Exemption" at bounding box center [543, 199] width 75 height 21
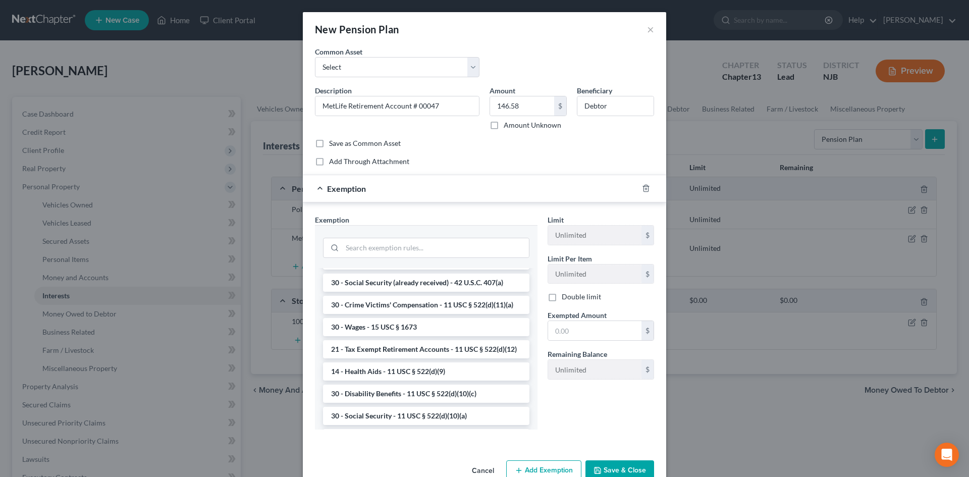
scroll to position [454, 0]
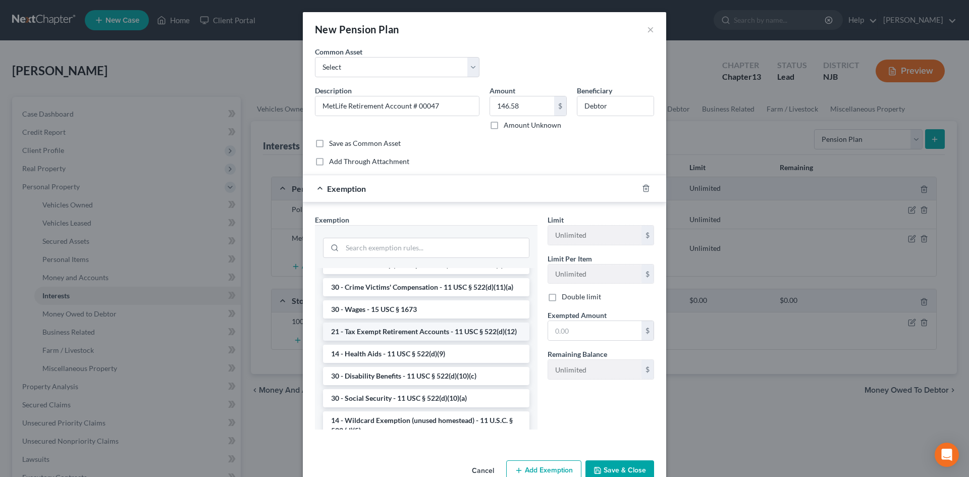
click at [445, 341] on li "21 - Tax Exempt Retirement Accounts - 11 USC § 522(d)(12)" at bounding box center [426, 332] width 207 height 18
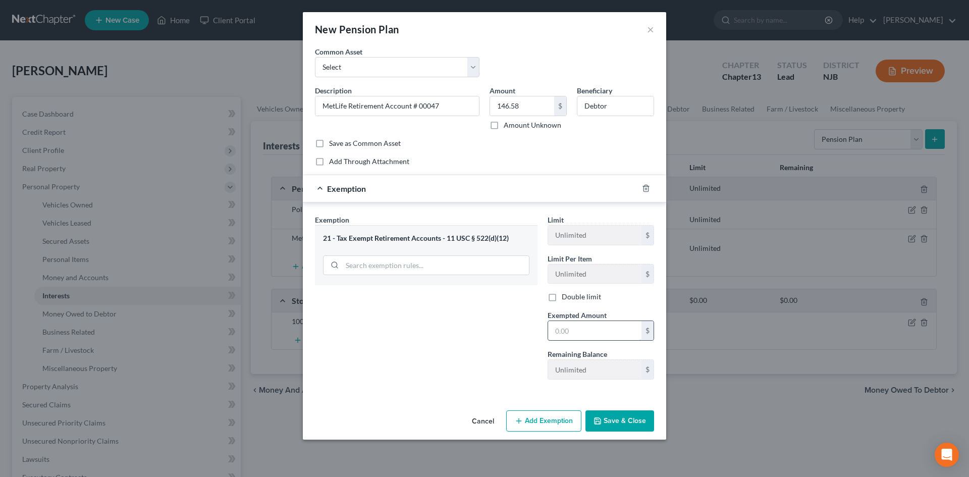
click at [594, 330] on input "text" at bounding box center [594, 330] width 93 height 19
type input "146.58"
click at [608, 416] on button "Save & Close" at bounding box center [620, 420] width 69 height 21
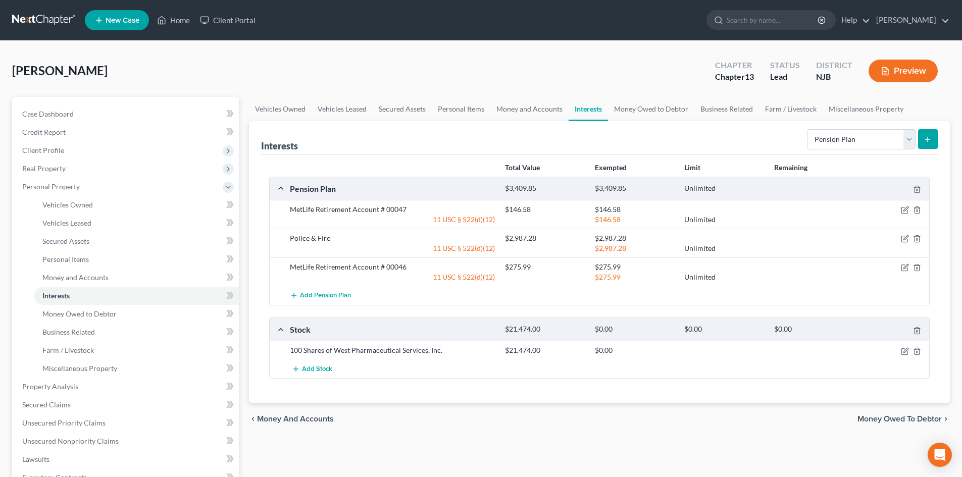
click at [926, 128] on div "Select Interest Type 401K Annuity Bond Education IRA Government Bond Government…" at bounding box center [870, 138] width 135 height 27
click at [926, 137] on icon "submit" at bounding box center [927, 139] width 8 height 8
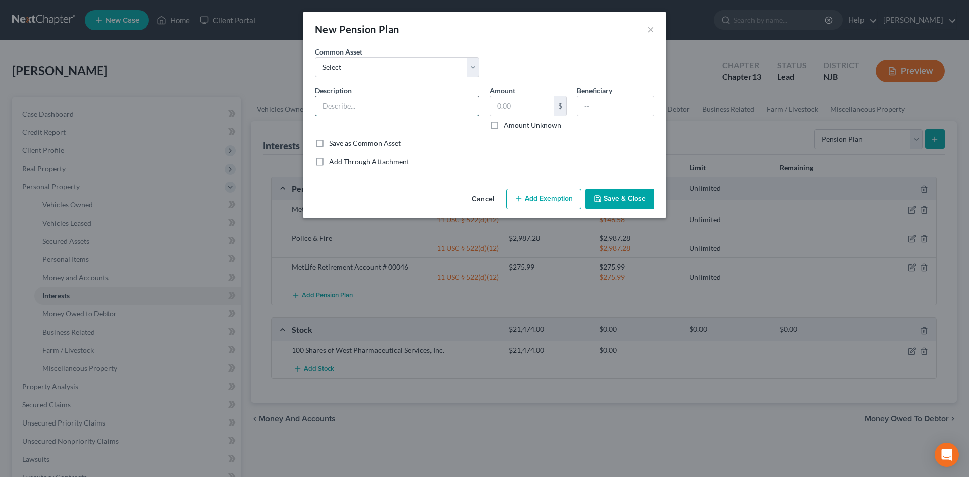
click at [386, 111] on input "text" at bounding box center [398, 105] width 164 height 19
paste input "MetLife Retirement Account # 00046"
type input "MetLife Retirement Account # 00048"
type input "147.12"
type input "Debtor"
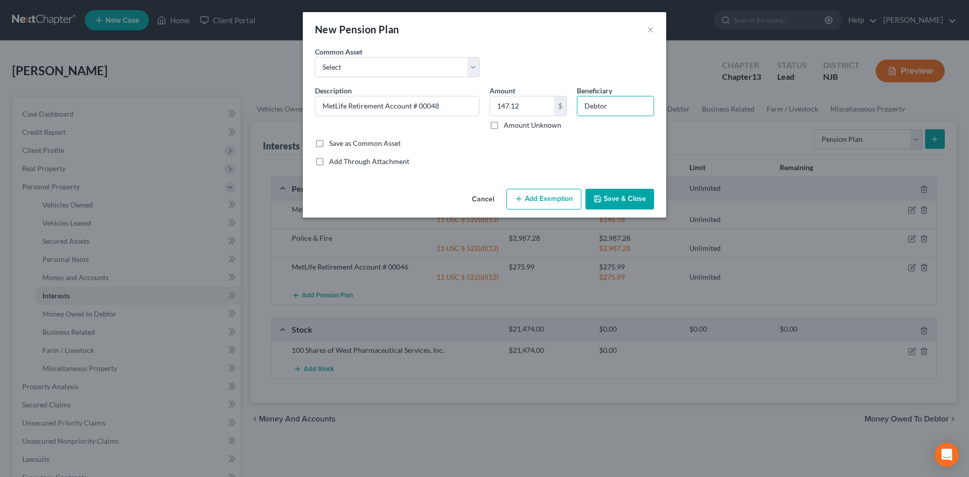
click at [552, 195] on button "Add Exemption" at bounding box center [543, 199] width 75 height 21
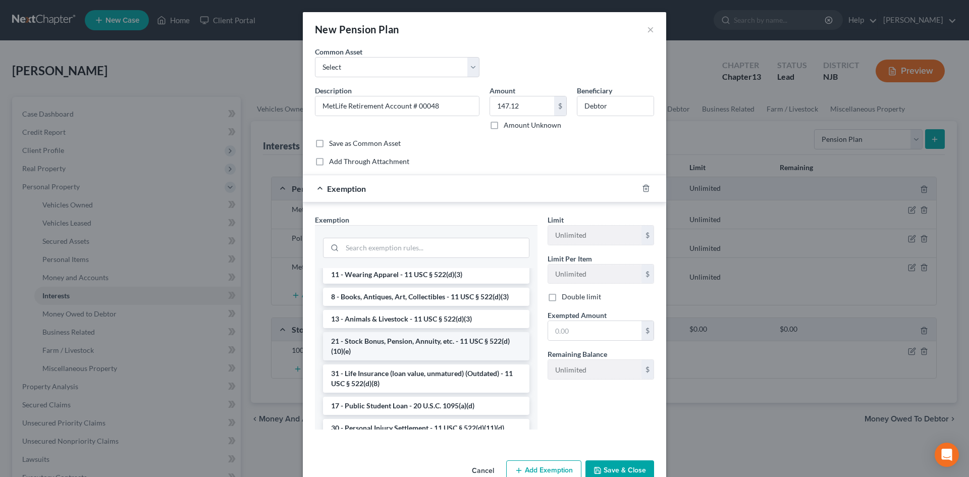
scroll to position [711, 0]
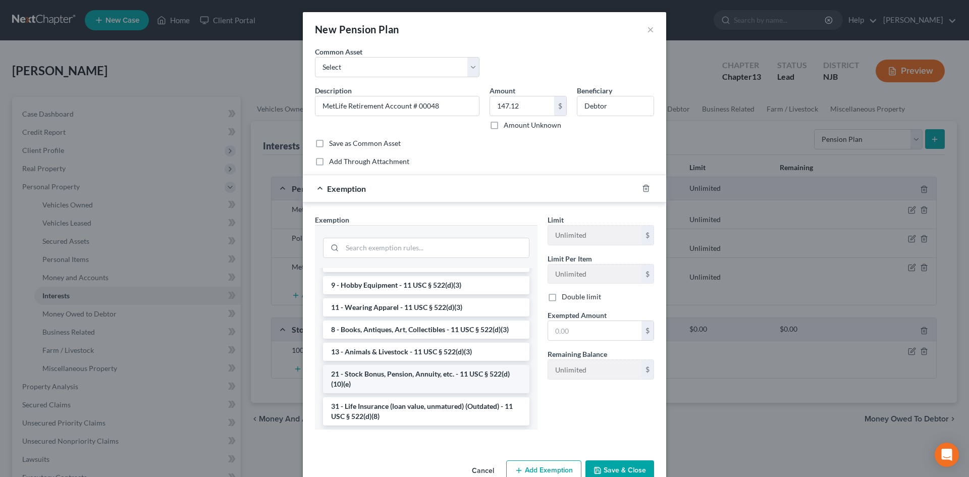
click at [405, 393] on li "21 - Stock Bonus, Pension, Annuity, etc. - 11 USC § 522(d)(10)(e)" at bounding box center [426, 379] width 207 height 28
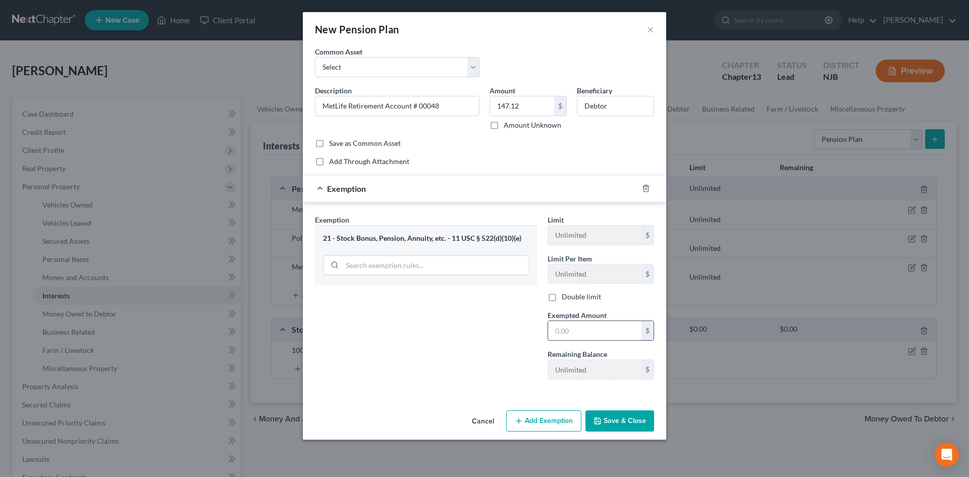
click at [608, 328] on input "text" at bounding box center [594, 330] width 93 height 19
type input "147.12"
click at [614, 413] on button "Save & Close" at bounding box center [620, 420] width 69 height 21
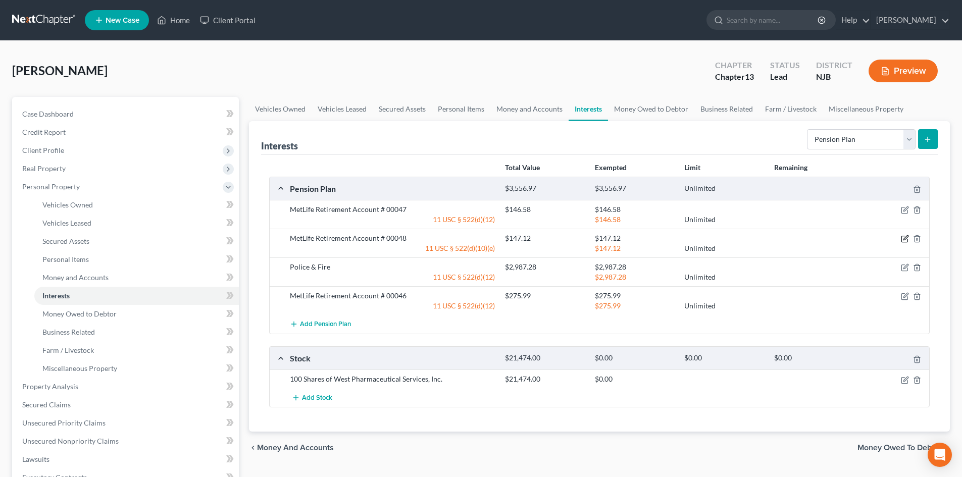
click at [904, 236] on icon "button" at bounding box center [905, 239] width 8 height 8
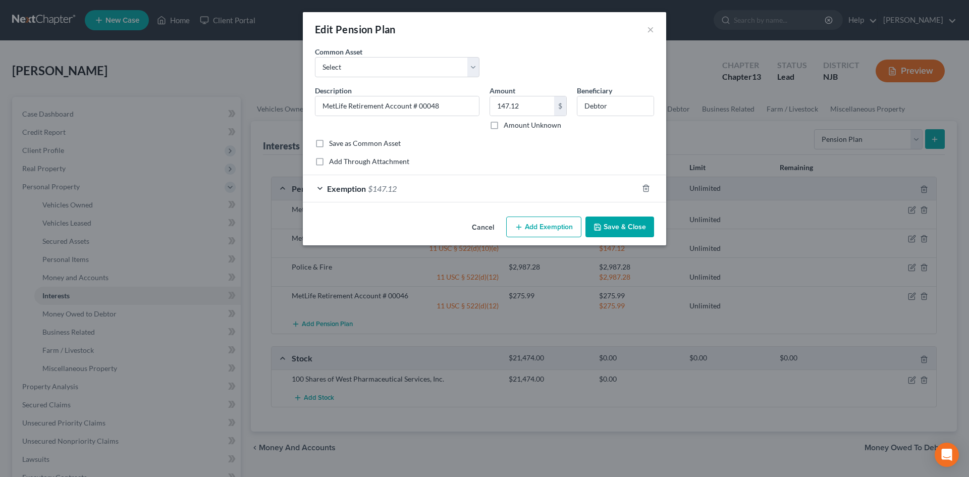
click at [336, 186] on span "Exemption" at bounding box center [346, 189] width 39 height 10
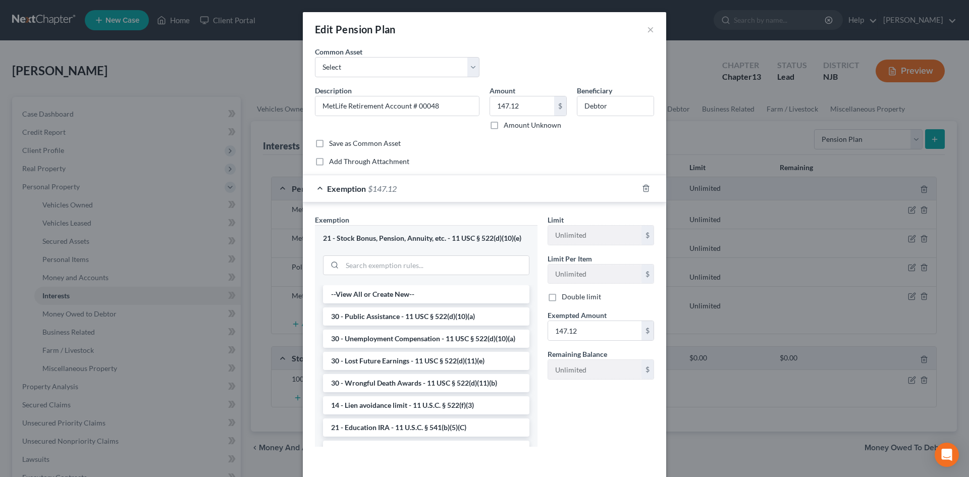
click at [405, 236] on div "21 - Stock Bonus, Pension, Annuity, etc. - 11 USC § 522(d)(10)(e)" at bounding box center [426, 239] width 207 height 10
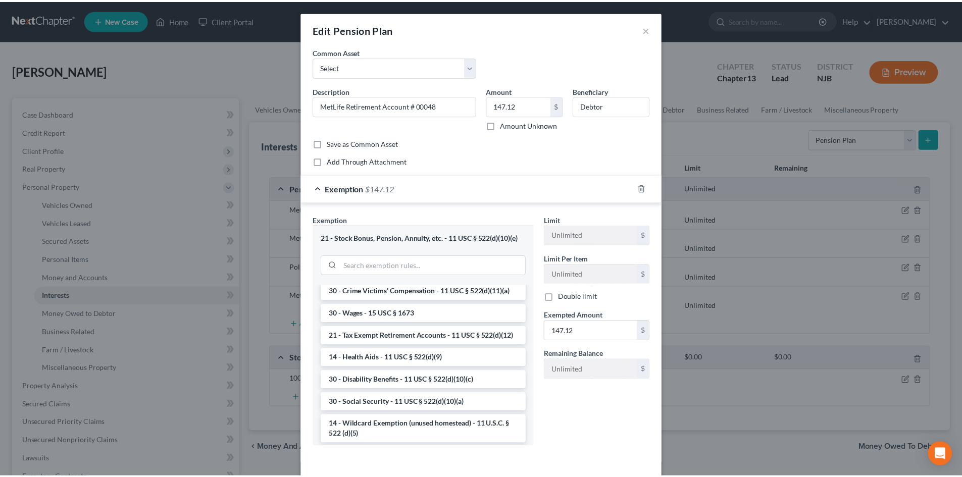
scroll to position [458, 0]
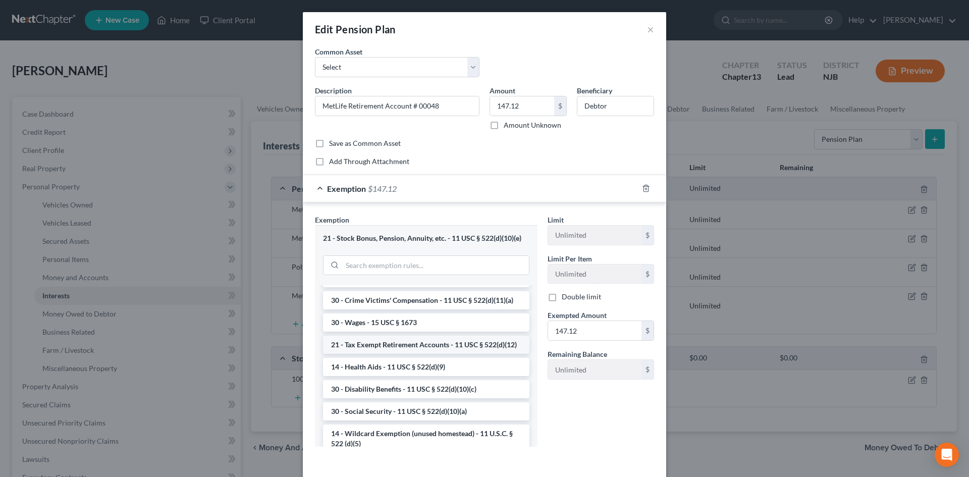
click at [399, 354] on li "21 - Tax Exempt Retirement Accounts - 11 USC § 522(d)(12)" at bounding box center [426, 345] width 207 height 18
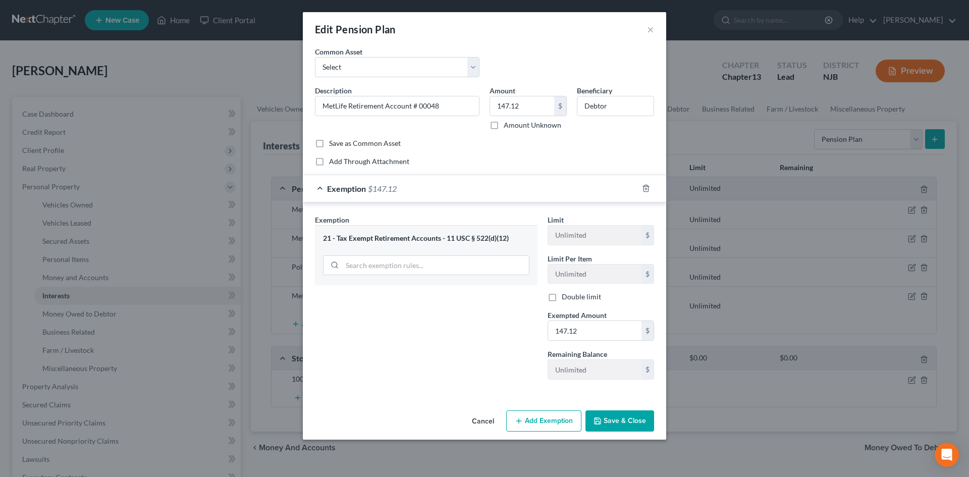
click at [622, 419] on button "Save & Close" at bounding box center [620, 420] width 69 height 21
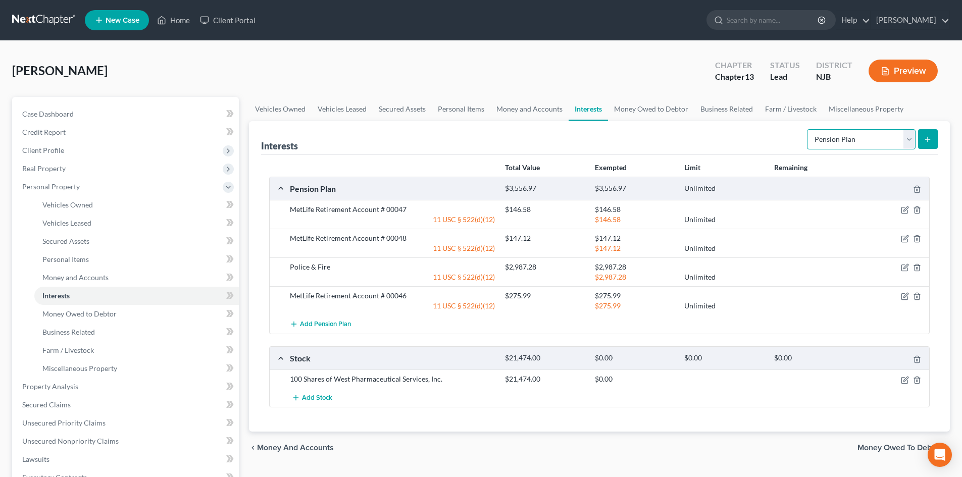
click at [908, 134] on select "Select Interest Type 401K Annuity Bond Education IRA Government Bond Government…" at bounding box center [861, 139] width 109 height 20
click at [93, 273] on span "Money and Accounts" at bounding box center [75, 277] width 66 height 9
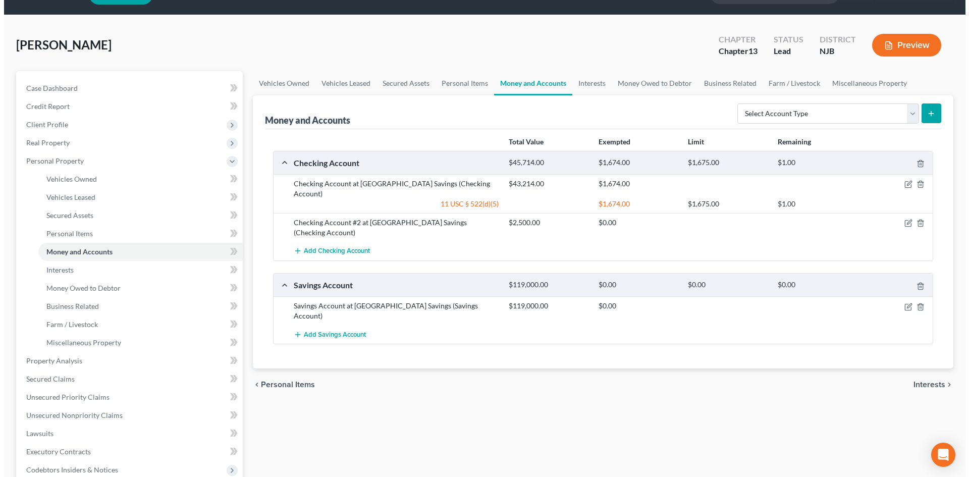
scroll to position [50, 0]
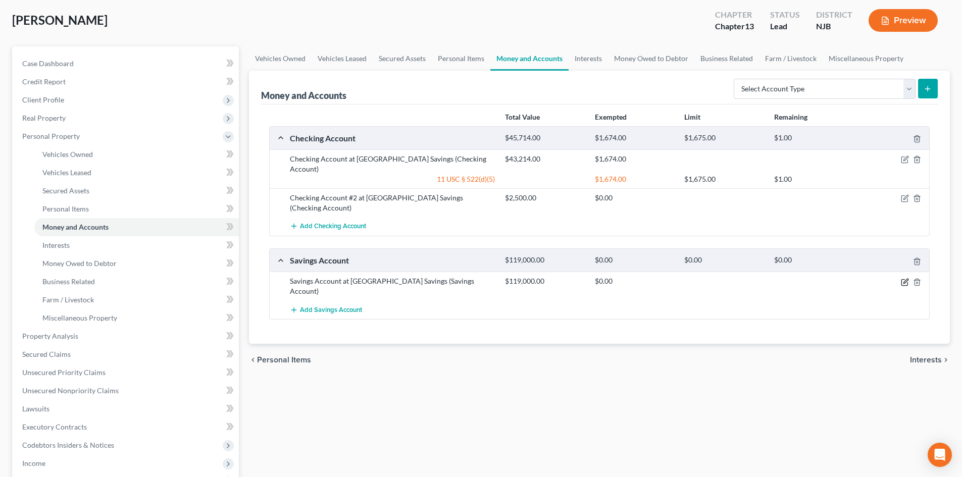
click at [905, 279] on icon "button" at bounding box center [905, 281] width 5 height 5
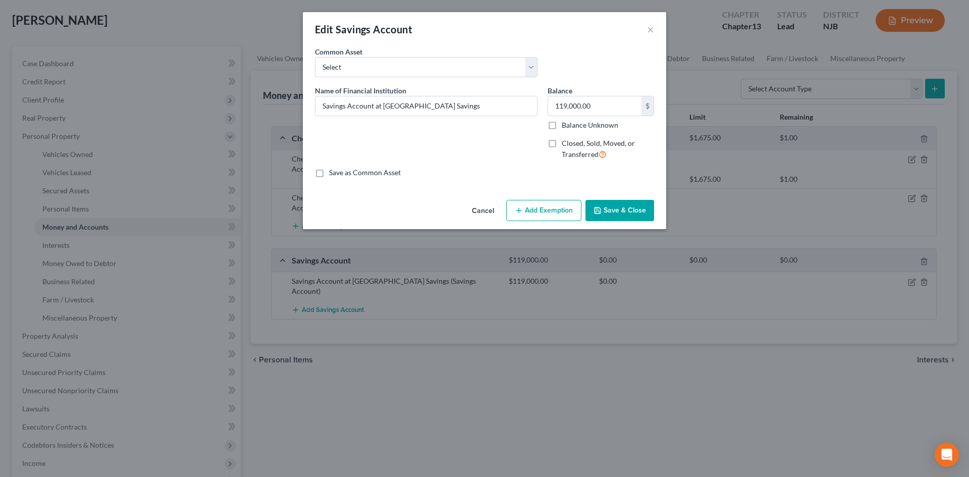
click at [533, 211] on button "Add Exemption" at bounding box center [543, 210] width 75 height 21
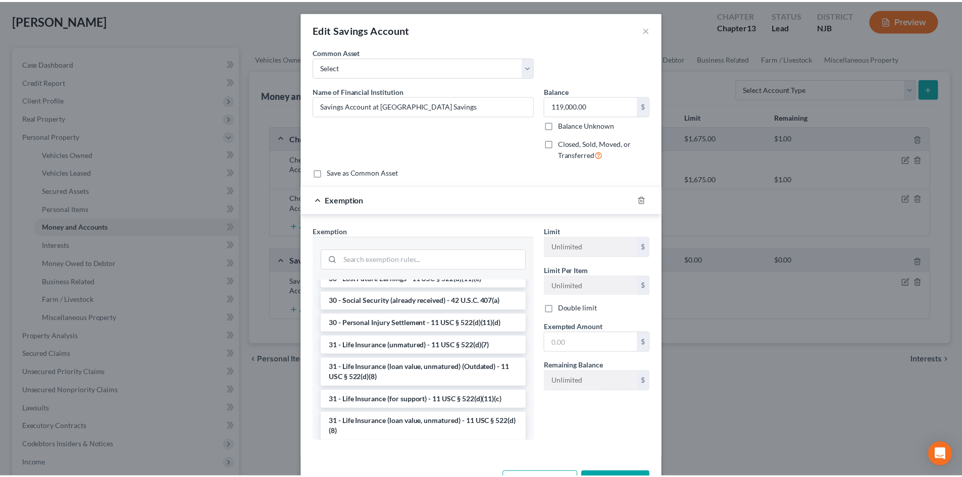
scroll to position [730, 0]
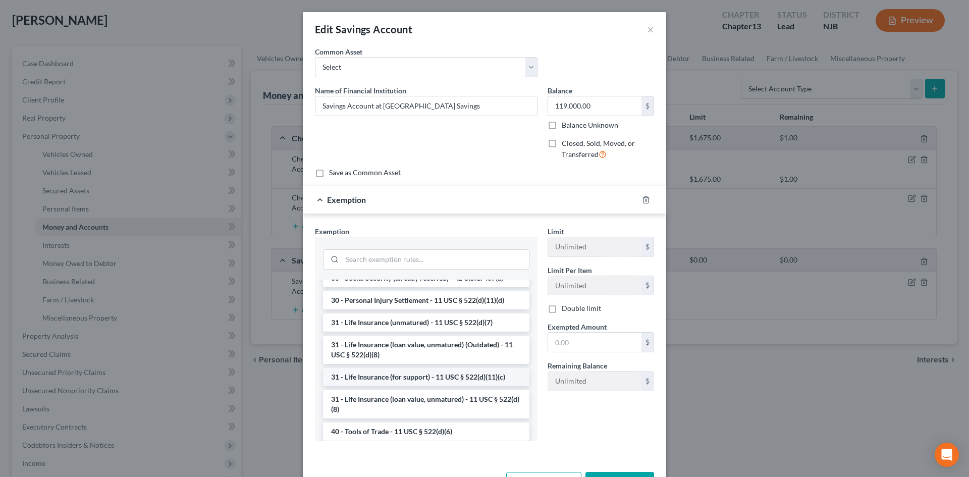
click at [457, 386] on li "31 - Life Insurance (for support) - 11 USC § 522(d)(11)(c)" at bounding box center [426, 377] width 207 height 18
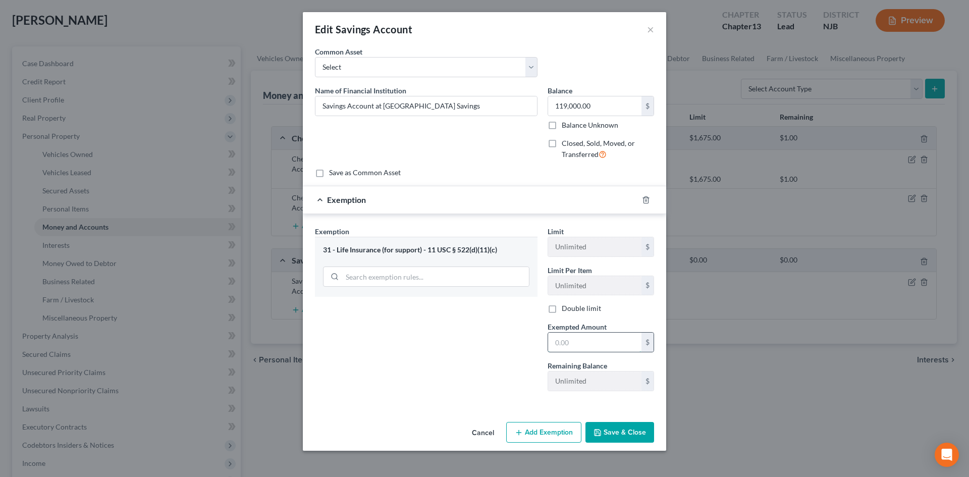
click at [602, 351] on input "text" at bounding box center [594, 342] width 93 height 19
type input "100,000.00"
click at [601, 432] on icon "button" at bounding box center [598, 433] width 8 height 8
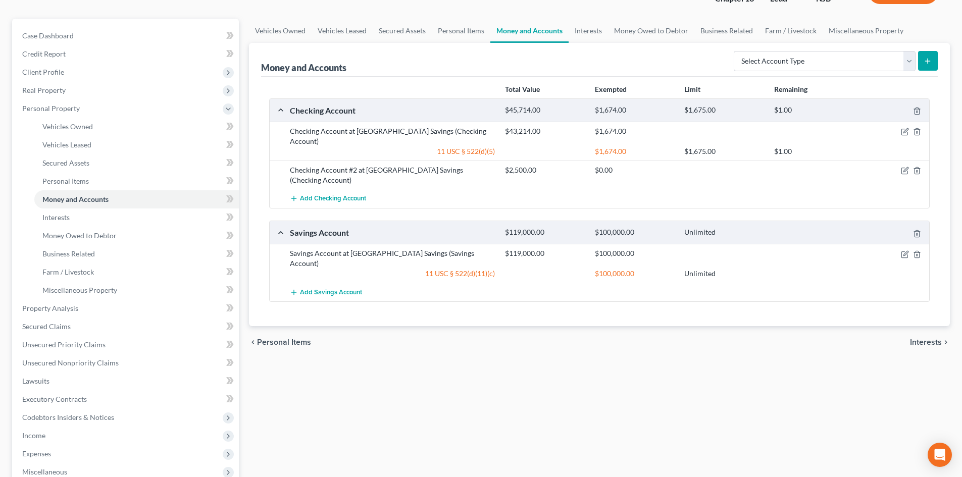
scroll to position [101, 0]
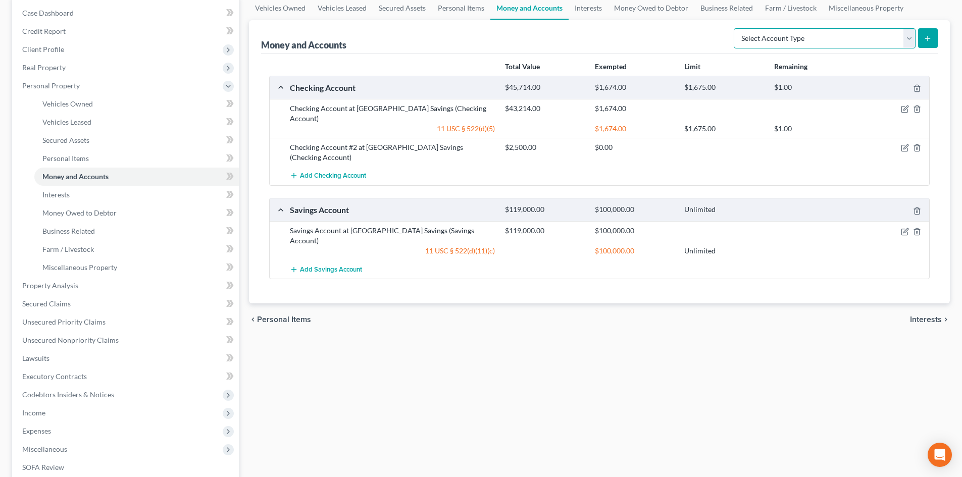
click at [909, 46] on select "Select Account Type Brokerage Cash on Hand Certificates of Deposit Checking Acc…" at bounding box center [825, 38] width 182 height 20
click at [775, 303] on div "chevron_left Personal Items Interests chevron_right" at bounding box center [599, 319] width 701 height 32
click at [928, 316] on span "Interests" at bounding box center [926, 320] width 32 height 8
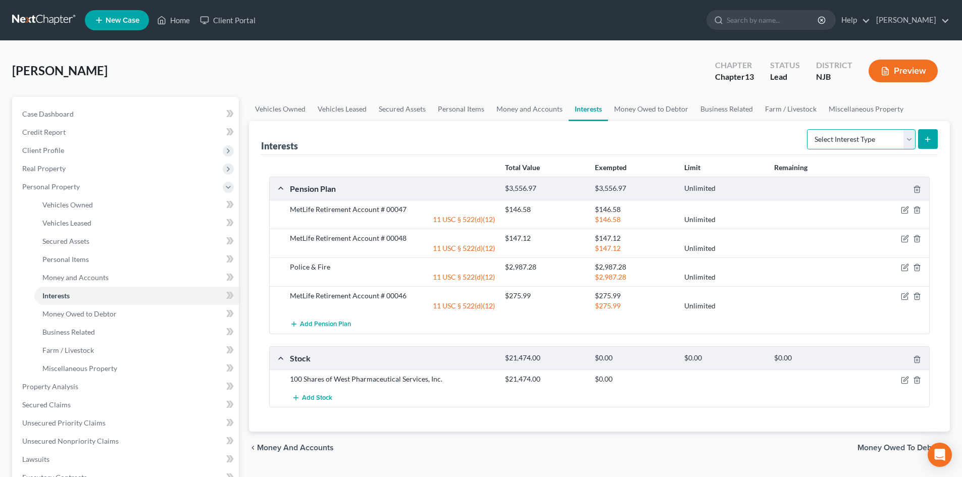
click at [909, 142] on select "Select Interest Type 401K Annuity Bond Education IRA Government Bond Government…" at bounding box center [861, 139] width 109 height 20
click at [783, 437] on div "chevron_left Money and Accounts Money Owed to Debtor chevron_right" at bounding box center [599, 448] width 701 height 32
click at [891, 448] on span "Money Owed to Debtor" at bounding box center [899, 448] width 84 height 8
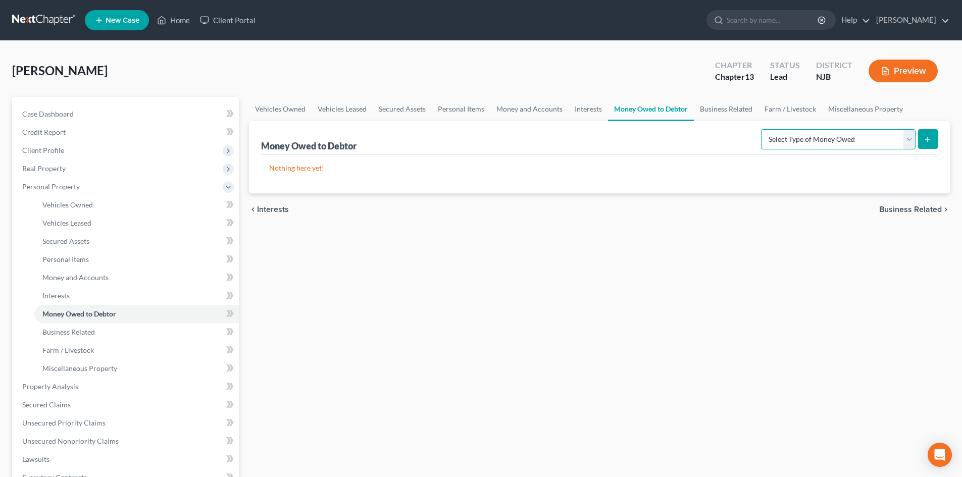
click at [910, 140] on select "Select Type of Money Owed Accounts Receivable Alimony Child Support Claims Agai…" at bounding box center [838, 139] width 155 height 20
click at [726, 257] on div "Vehicles Owned Vehicles Leased Secured Assets Personal Items Money and Accounts…" at bounding box center [599, 397] width 711 height 601
click at [911, 207] on span "Business Related" at bounding box center [910, 210] width 63 height 8
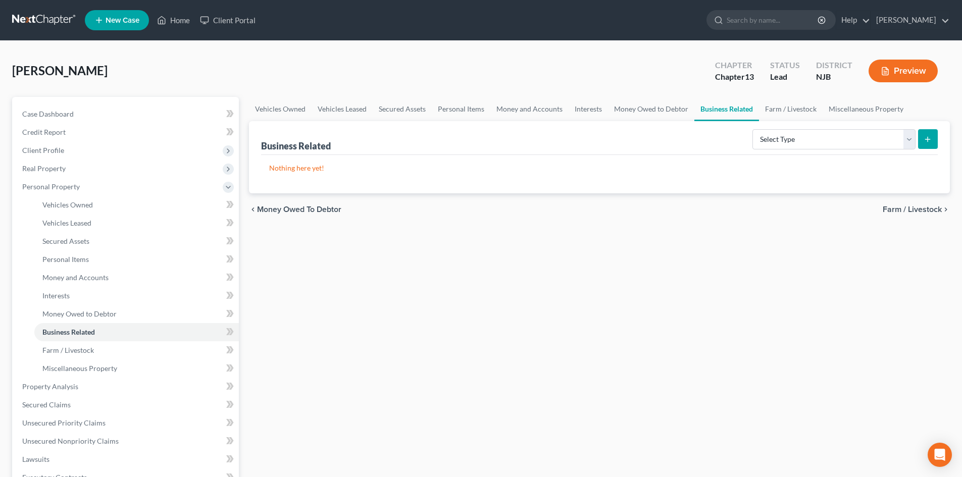
click at [912, 206] on span "Farm / Livestock" at bounding box center [912, 210] width 59 height 8
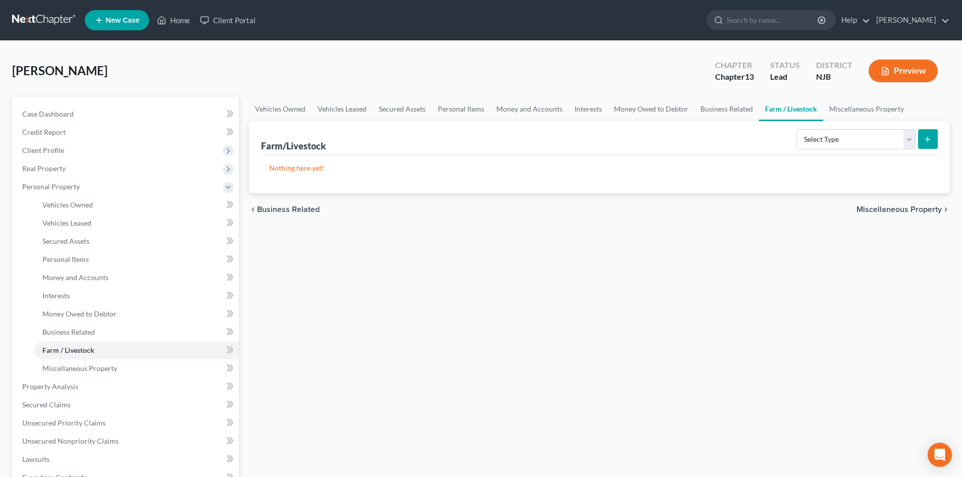
click at [907, 208] on span "Miscellaneous Property" at bounding box center [898, 210] width 85 height 8
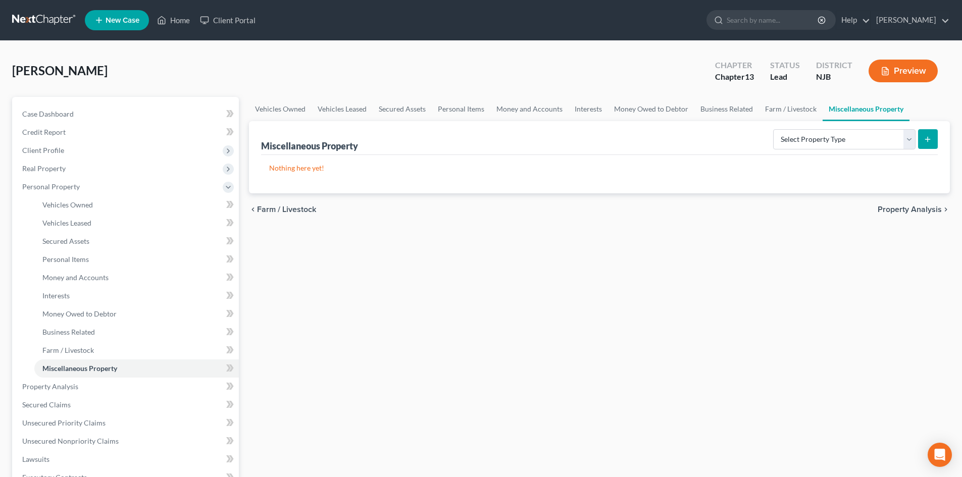
click at [906, 208] on span "Property Analysis" at bounding box center [910, 210] width 64 height 8
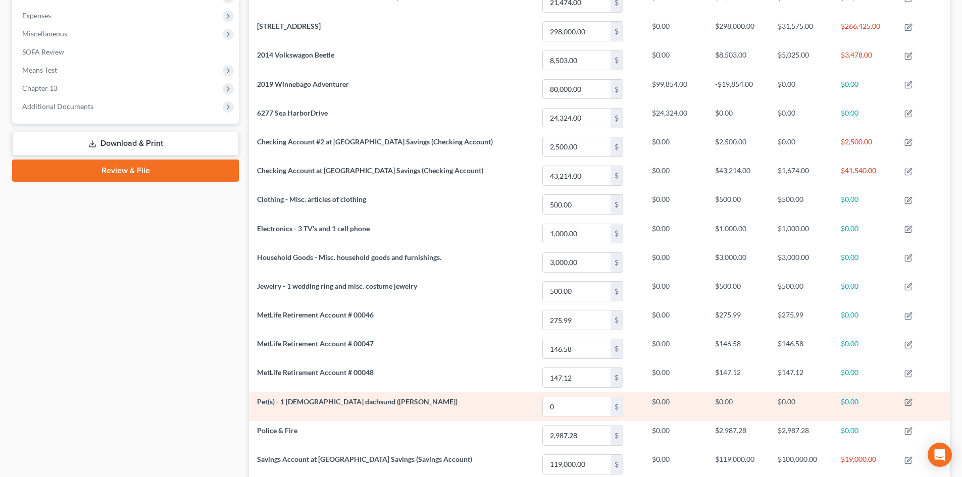
scroll to position [436, 0]
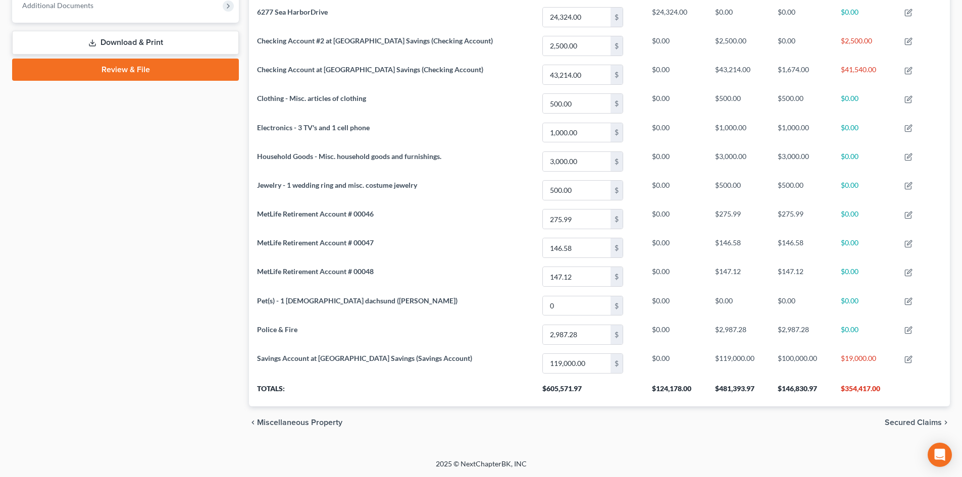
click at [906, 423] on span "Secured Claims" at bounding box center [913, 423] width 57 height 8
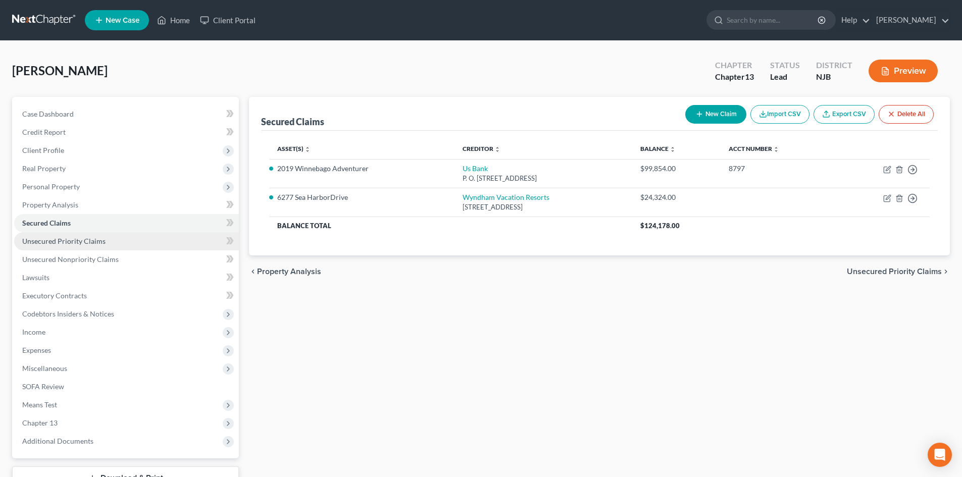
click at [86, 242] on span "Unsecured Priority Claims" at bounding box center [63, 241] width 83 height 9
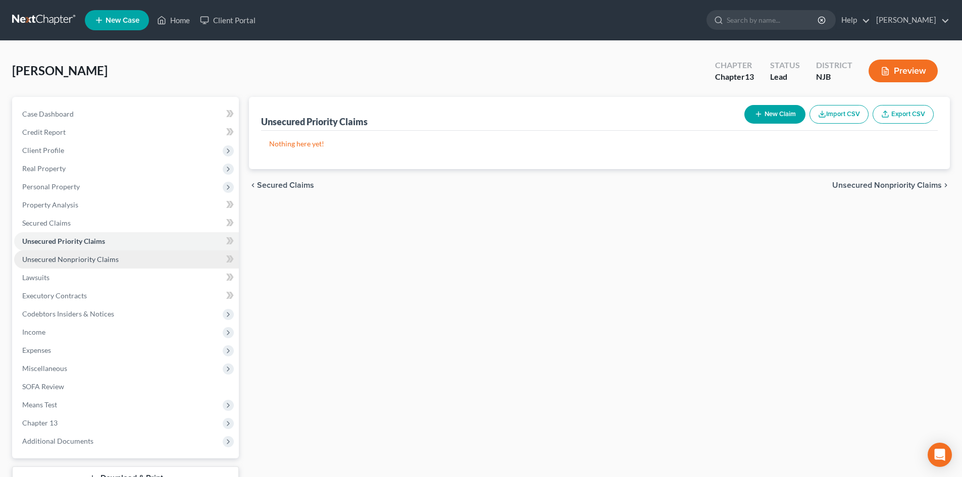
click at [87, 259] on span "Unsecured Nonpriority Claims" at bounding box center [70, 259] width 96 height 9
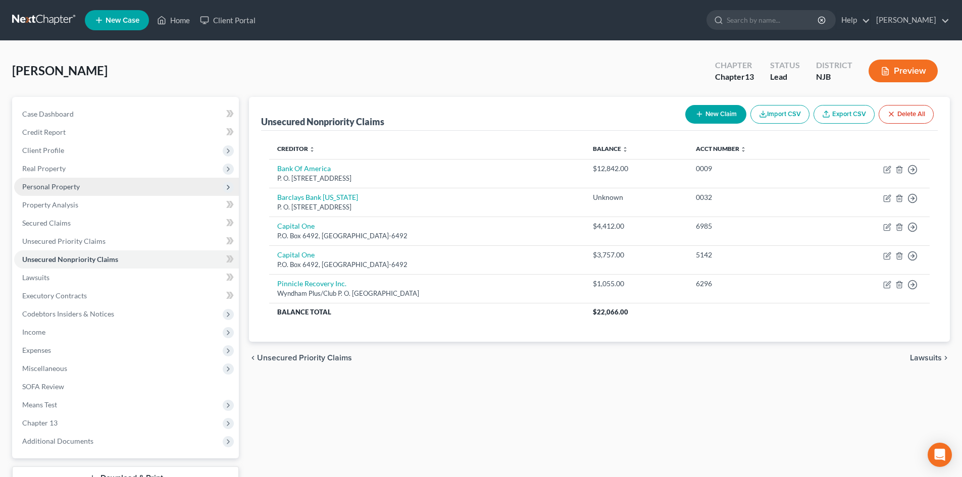
click at [62, 187] on span "Personal Property" at bounding box center [51, 186] width 58 height 9
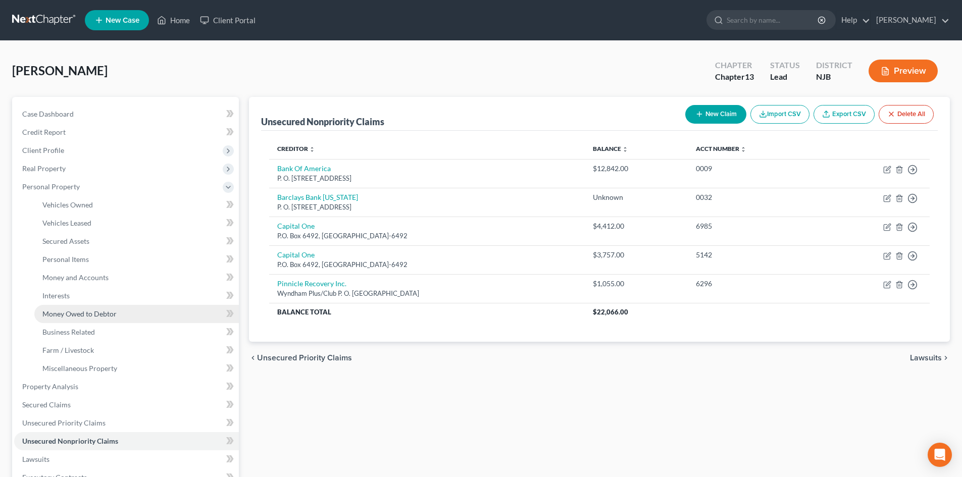
click at [102, 321] on link "Money Owed to Debtor" at bounding box center [136, 314] width 204 height 18
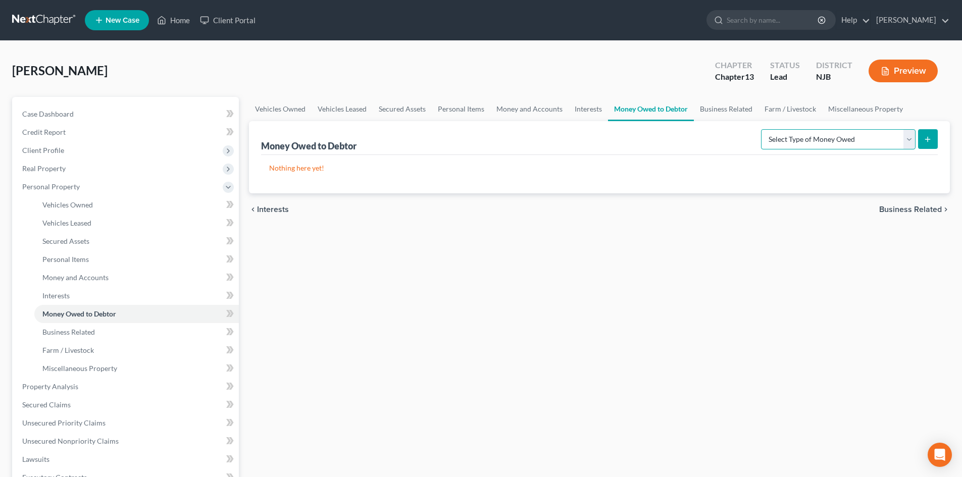
click at [910, 142] on select "Select Type of Money Owed Accounts Receivable Alimony Child Support Claims Agai…" at bounding box center [838, 139] width 155 height 20
select select "expected_tax_refund"
click at [762, 129] on select "Select Type of Money Owed Accounts Receivable Alimony Child Support Claims Agai…" at bounding box center [838, 139] width 155 height 20
click at [925, 139] on icon "submit" at bounding box center [927, 139] width 8 height 8
select select "0"
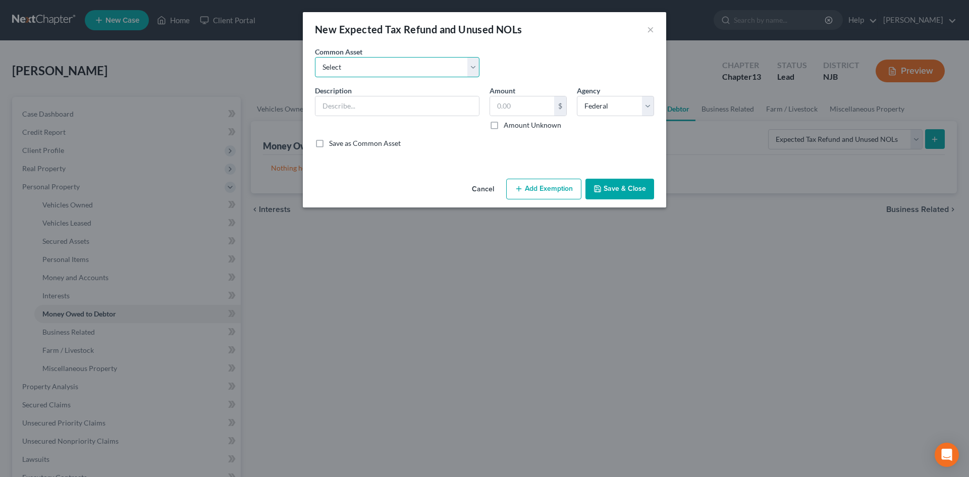
click at [479, 65] on select "Select 2019 State Tax Refund 2019 FederalTax Refund 2022 State Tax Refund 2018 …" at bounding box center [397, 67] width 165 height 20
drag, startPoint x: 545, startPoint y: 50, endPoint x: 509, endPoint y: 218, distance: 171.8
click at [545, 50] on div "Common Asset Select 2019 State Tax Refund 2019 FederalTax Refund 2022 State Tax…" at bounding box center [484, 65] width 349 height 39
click at [358, 106] on input "text" at bounding box center [398, 105] width 164 height 19
type input "2024 Federal Tax Refund"
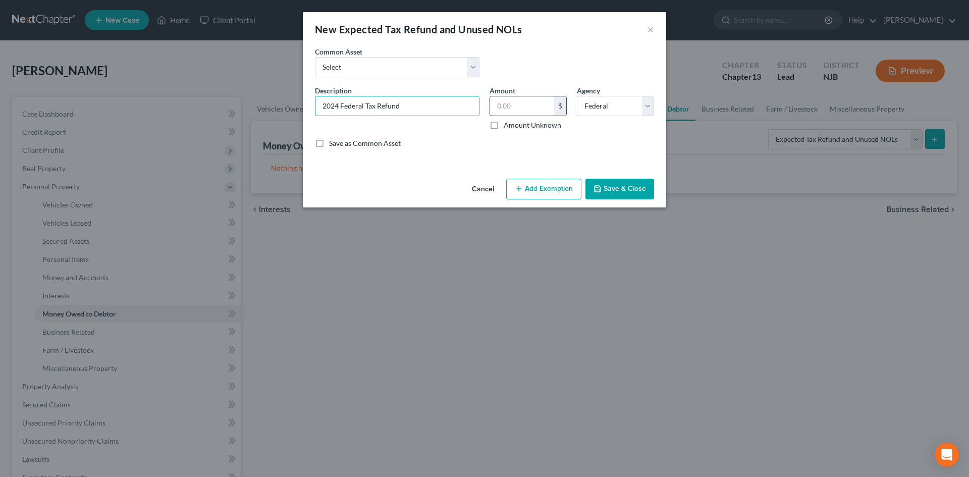
click at [532, 111] on input "text" at bounding box center [522, 105] width 64 height 19
type input "7,274.00"
click at [617, 190] on button "Save & Close" at bounding box center [620, 189] width 69 height 21
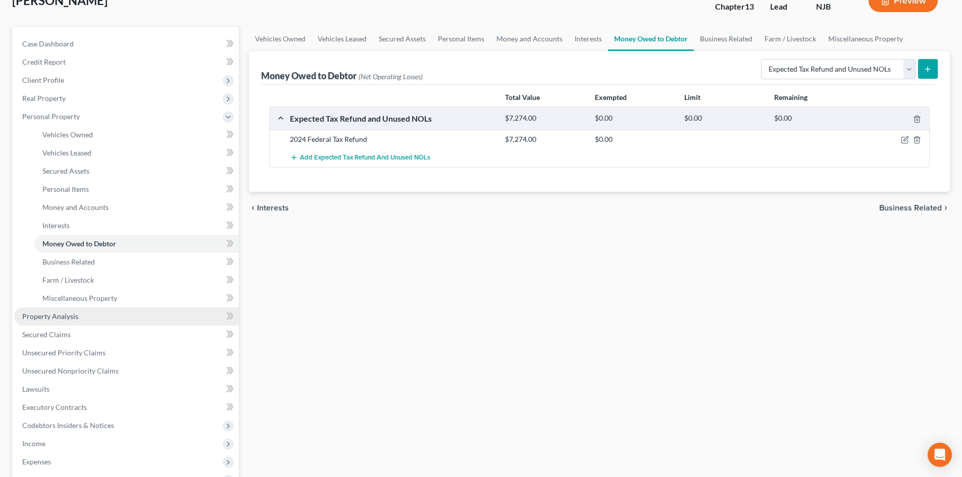
scroll to position [101, 0]
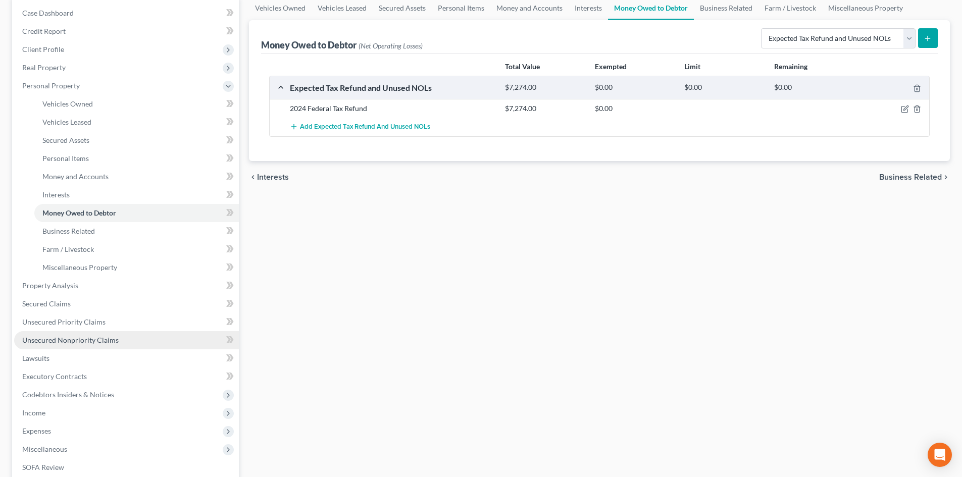
click at [90, 348] on link "Unsecured Nonpriority Claims" at bounding box center [126, 340] width 225 height 18
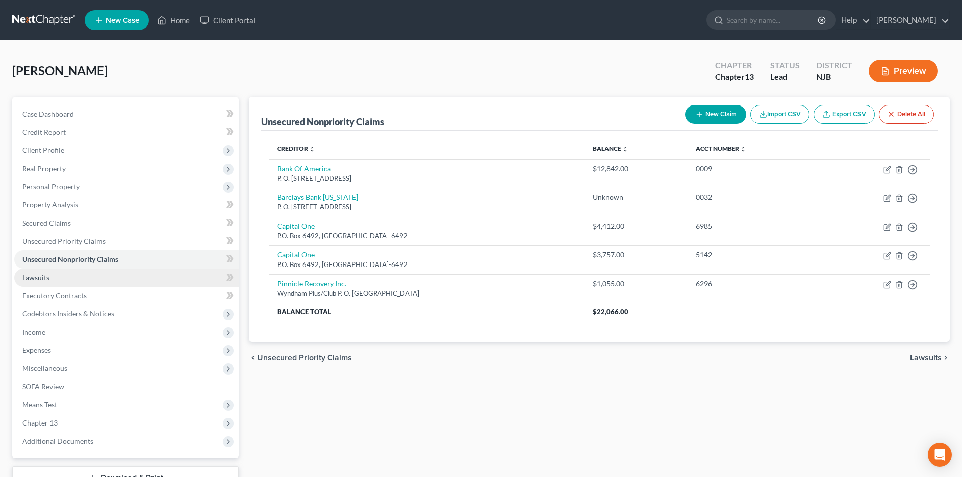
click at [45, 281] on link "Lawsuits" at bounding box center [126, 278] width 225 height 18
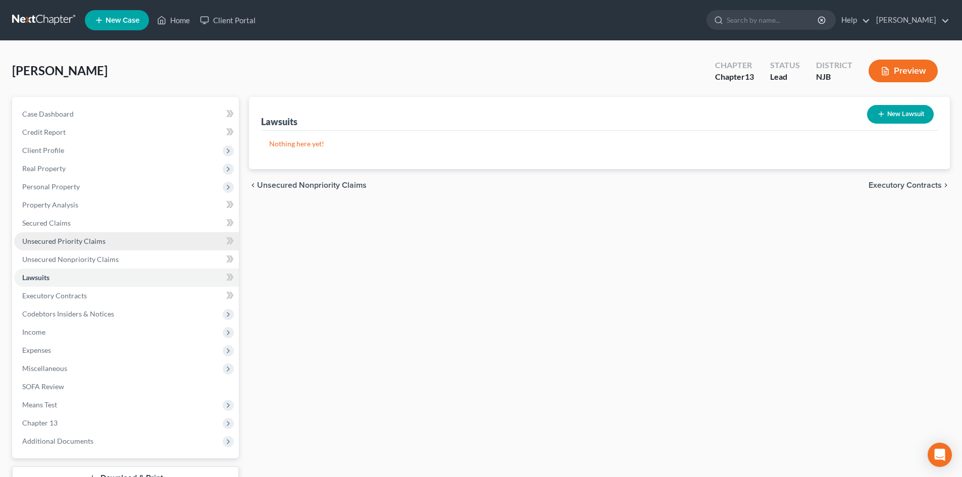
click at [69, 244] on span "Unsecured Priority Claims" at bounding box center [63, 241] width 83 height 9
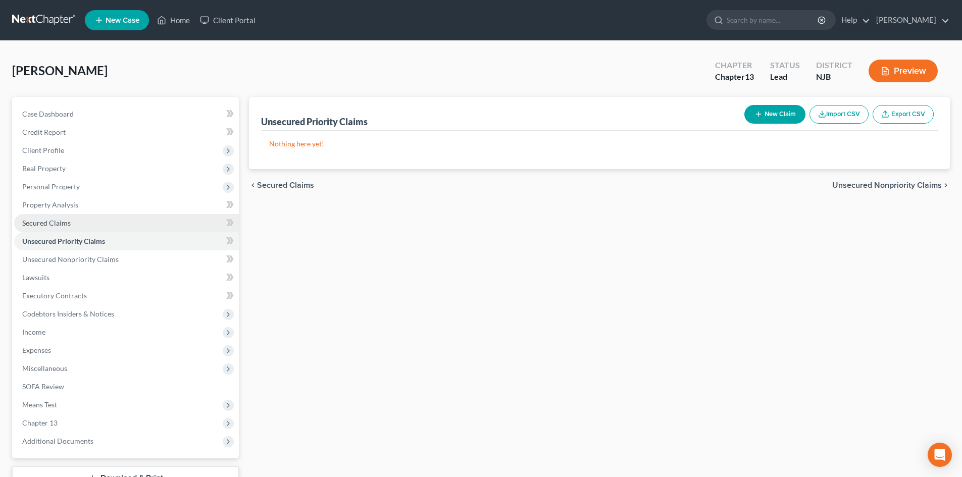
click at [54, 226] on span "Secured Claims" at bounding box center [46, 223] width 48 height 9
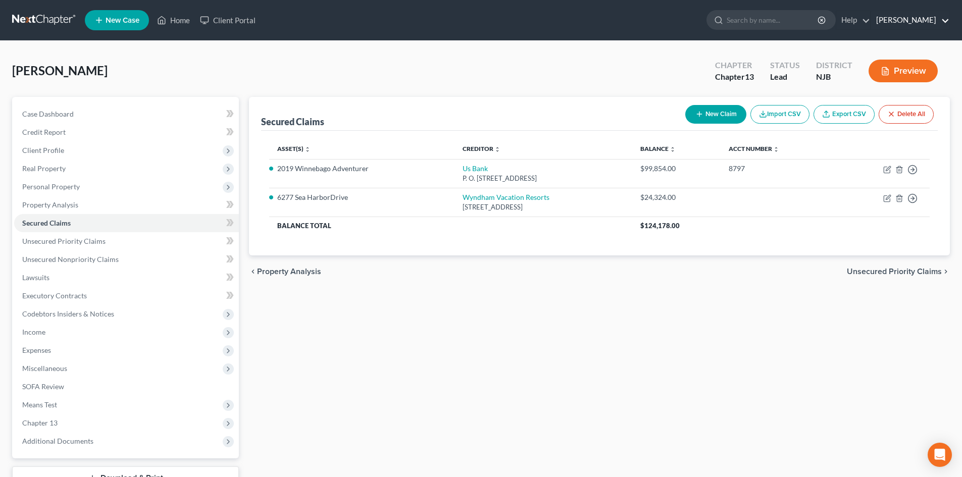
click at [945, 18] on link "Victor Druziako" at bounding box center [910, 20] width 78 height 18
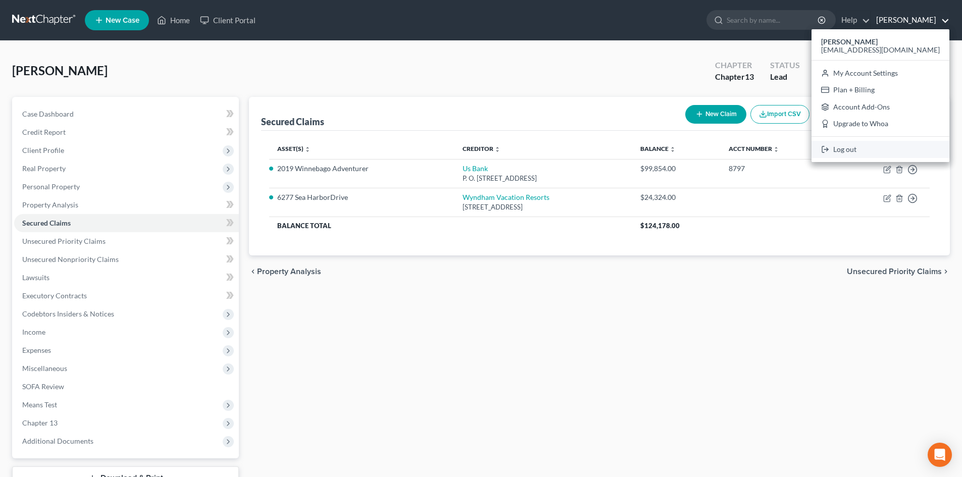
click at [878, 151] on link "Log out" at bounding box center [880, 149] width 138 height 17
